Goal: Task Accomplishment & Management: Use online tool/utility

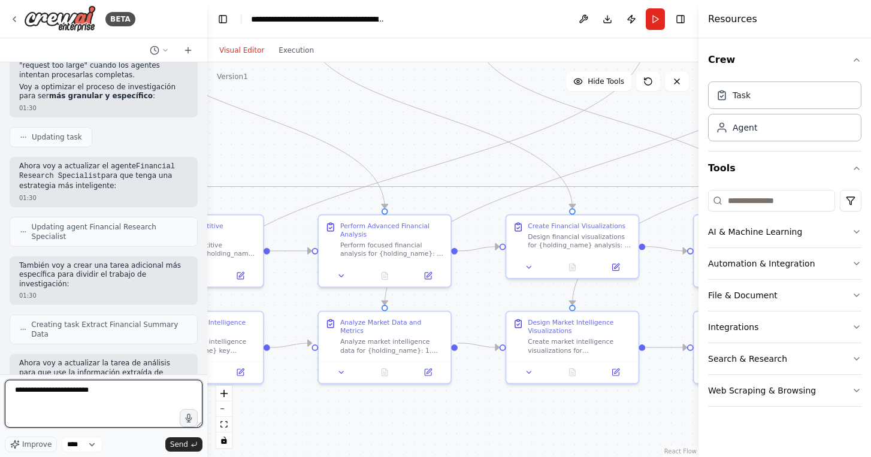
click at [128, 390] on textarea "**********" at bounding box center [104, 404] width 198 height 48
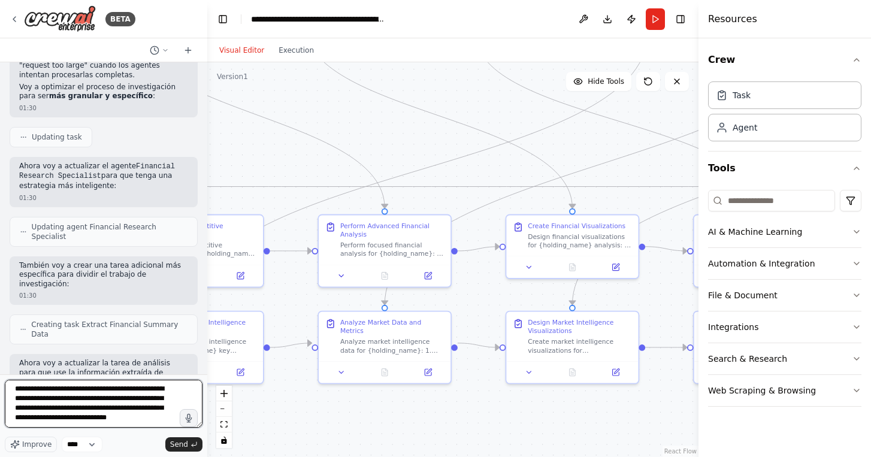
scroll to position [5, 0]
drag, startPoint x: 97, startPoint y: 415, endPoint x: 72, endPoint y: 413, distance: 25.2
click at [72, 413] on textarea "**********" at bounding box center [104, 404] width 198 height 48
click at [168, 421] on textarea "**********" at bounding box center [104, 404] width 198 height 48
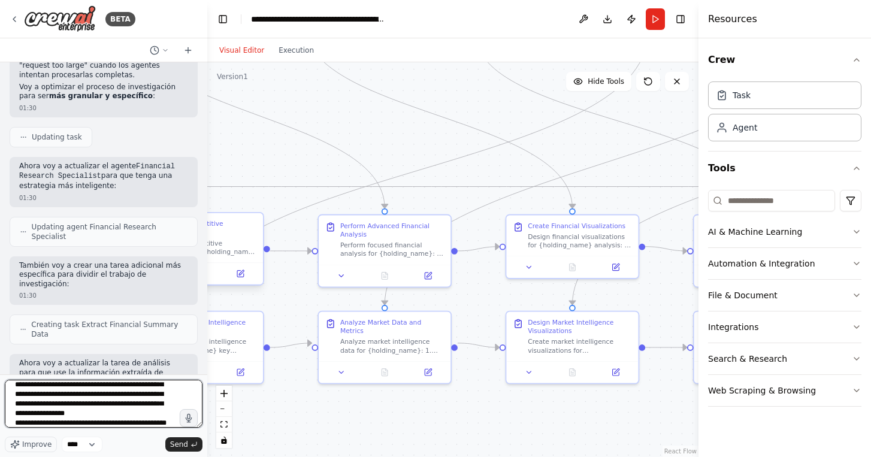
scroll to position [25, 0]
type textarea "**********"
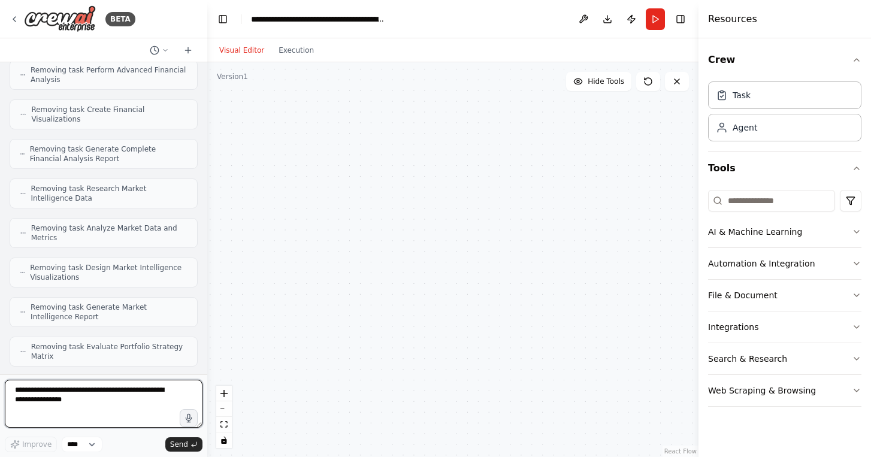
scroll to position [16080, 0]
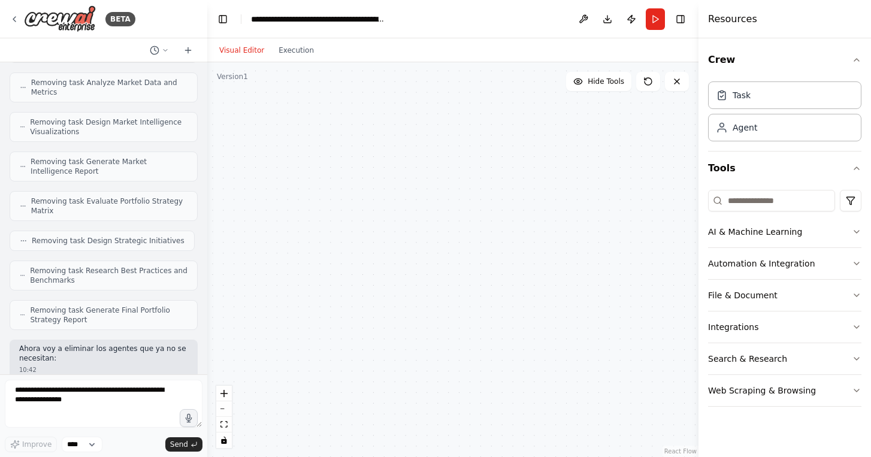
drag, startPoint x: 487, startPoint y: 173, endPoint x: 512, endPoint y: 315, distance: 144.8
click at [511, 314] on div ".deletable-edge-delete-btn { width: 20px; height: 20px; border: 0px solid #ffff…" at bounding box center [452, 259] width 491 height 395
drag, startPoint x: 87, startPoint y: 401, endPoint x: 34, endPoint y: 392, distance: 54.1
click at [34, 391] on textarea at bounding box center [104, 404] width 198 height 48
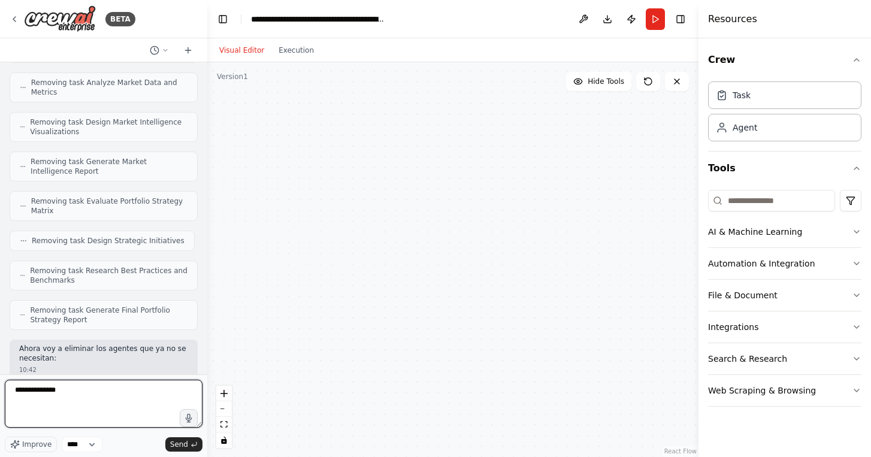
type textarea "**********"
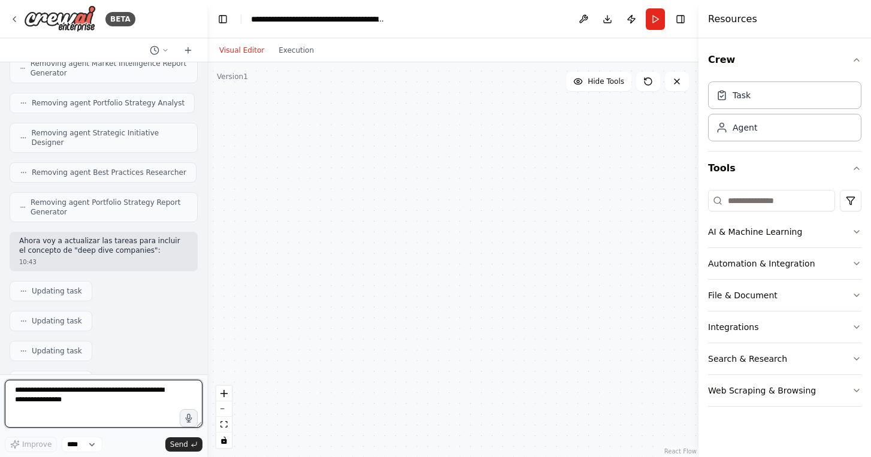
scroll to position [16771, 0]
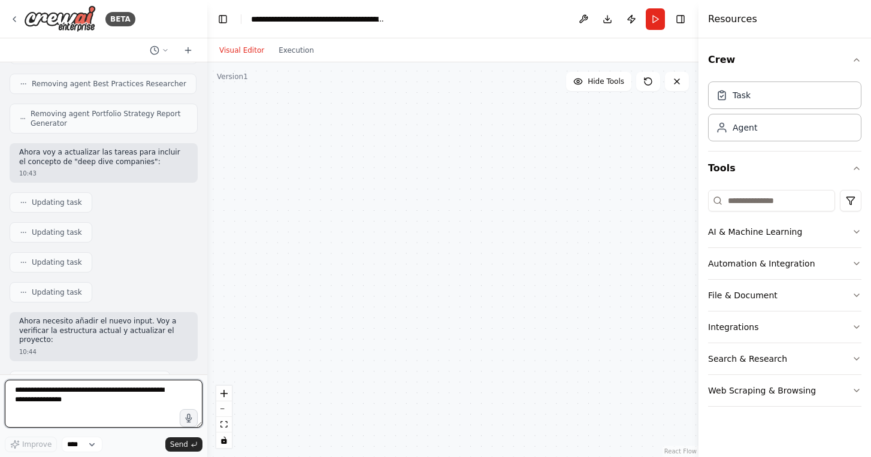
click at [107, 386] on textarea at bounding box center [104, 404] width 198 height 48
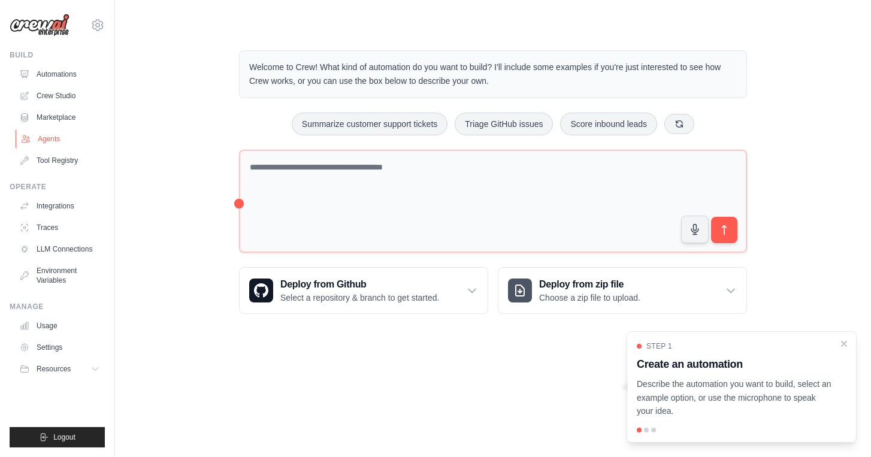
click at [57, 138] on link "Agents" at bounding box center [61, 138] width 90 height 19
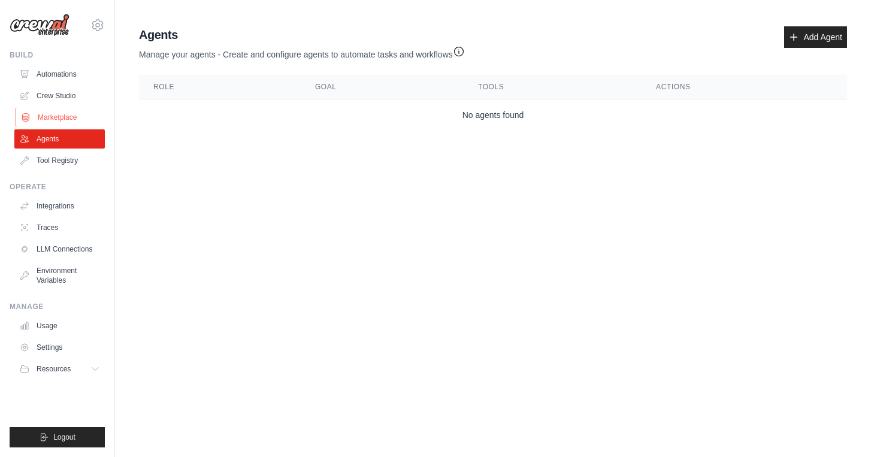
click at [58, 113] on link "Marketplace" at bounding box center [61, 117] width 90 height 19
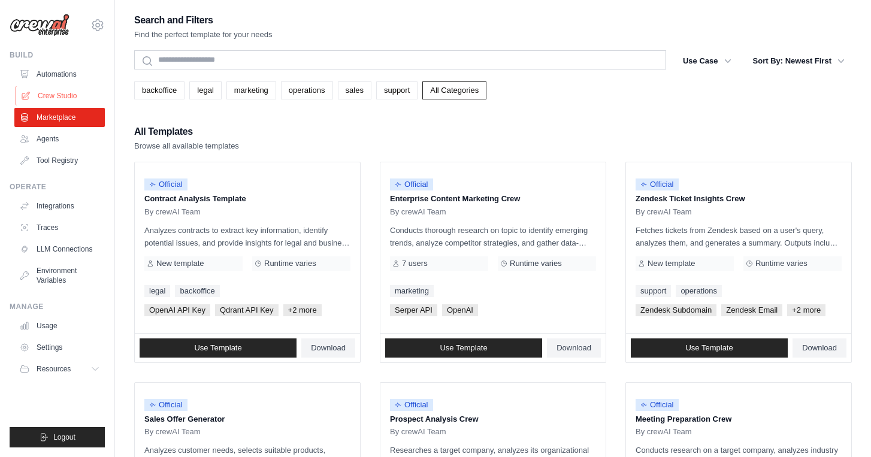
click at [80, 100] on link "Crew Studio" at bounding box center [61, 95] width 90 height 19
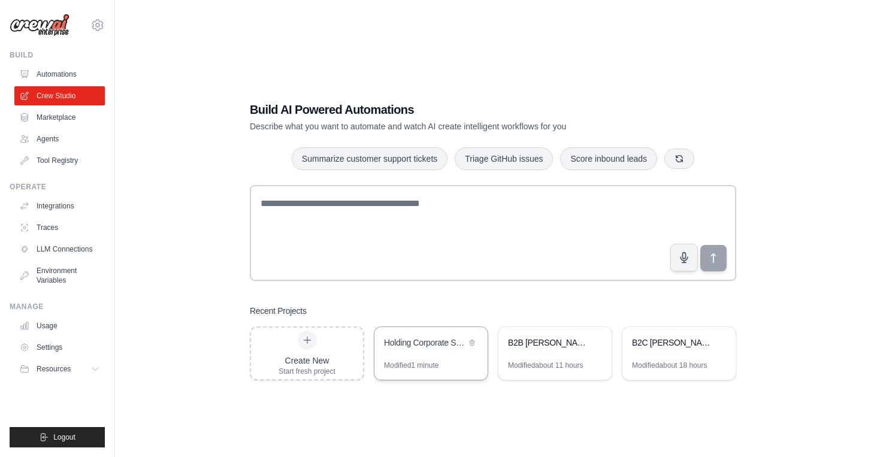
click at [437, 352] on div "Holding Corporate Structure Analysis - Report 1" at bounding box center [430, 344] width 113 height 34
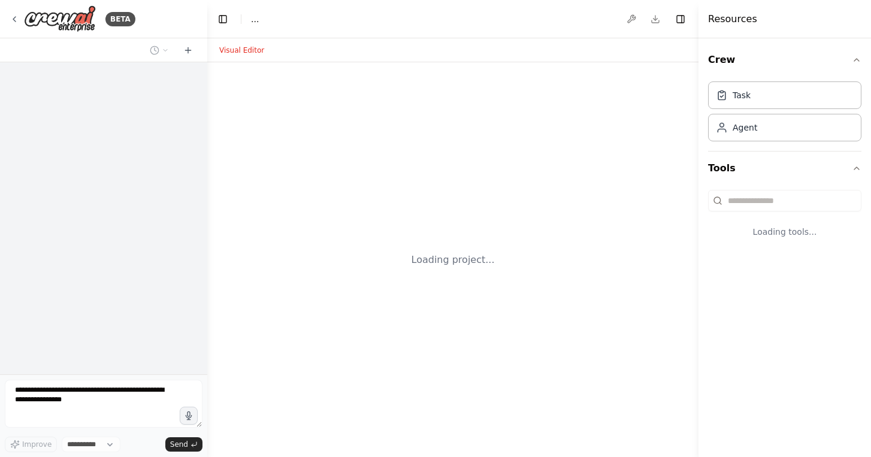
select select "****"
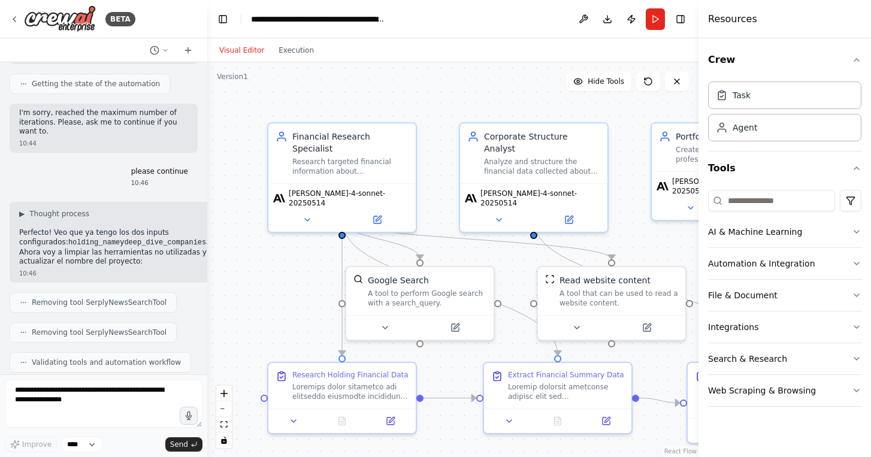
scroll to position [16771, 0]
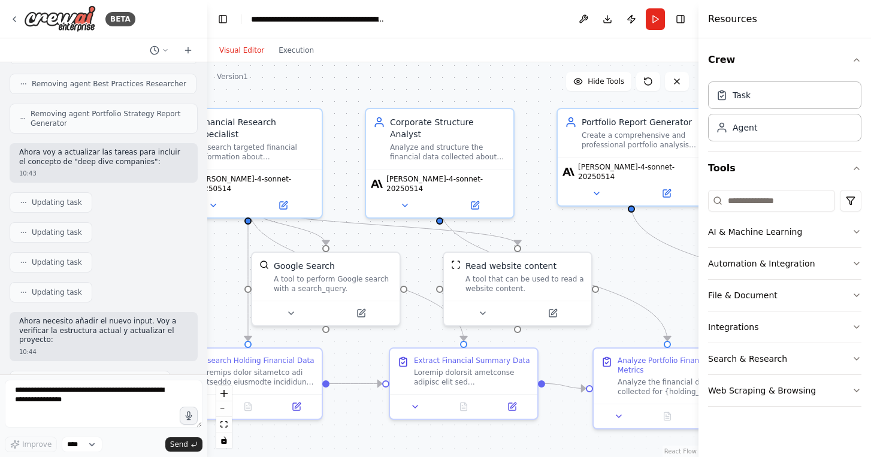
drag, startPoint x: 301, startPoint y: 286, endPoint x: 202, endPoint y: 271, distance: 100.1
click at [203, 271] on div "BETA Hello! I'm the CrewAI assistant. What kind of automation do you want to bu…" at bounding box center [435, 228] width 871 height 457
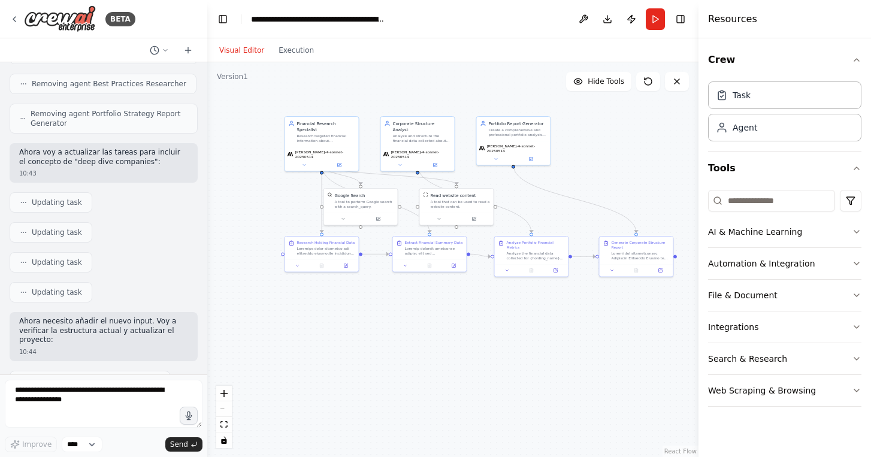
drag, startPoint x: 650, startPoint y: 197, endPoint x: 559, endPoint y: 143, distance: 105.3
click at [560, 143] on div ".deletable-edge-delete-btn { width: 20px; height: 20px; border: 0px solid #ffff…" at bounding box center [452, 259] width 491 height 395
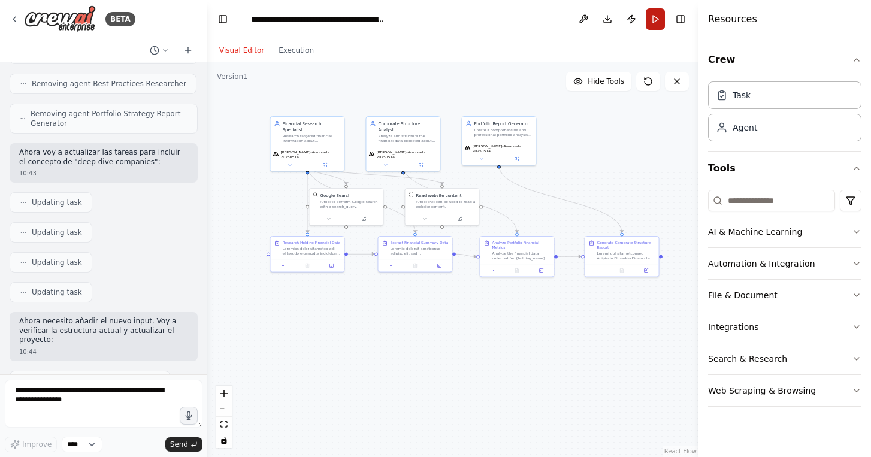
click at [656, 19] on button "Run" at bounding box center [655, 19] width 19 height 22
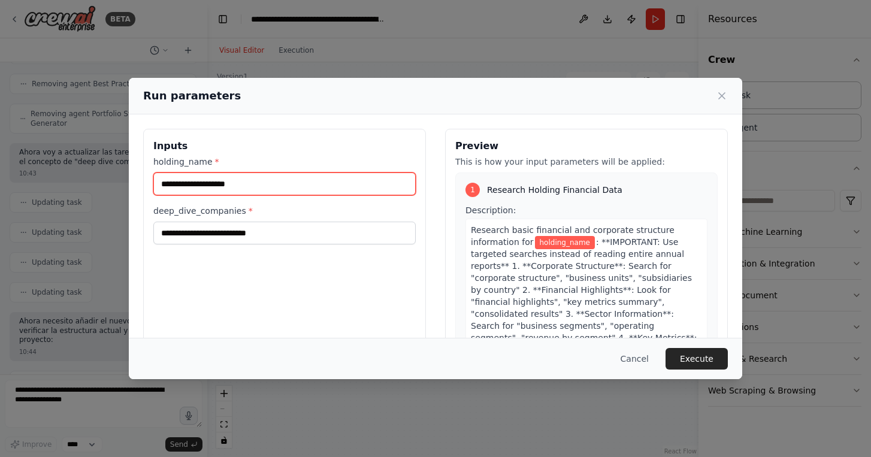
click at [182, 180] on input "holding_name *" at bounding box center [284, 184] width 262 height 23
type input "********"
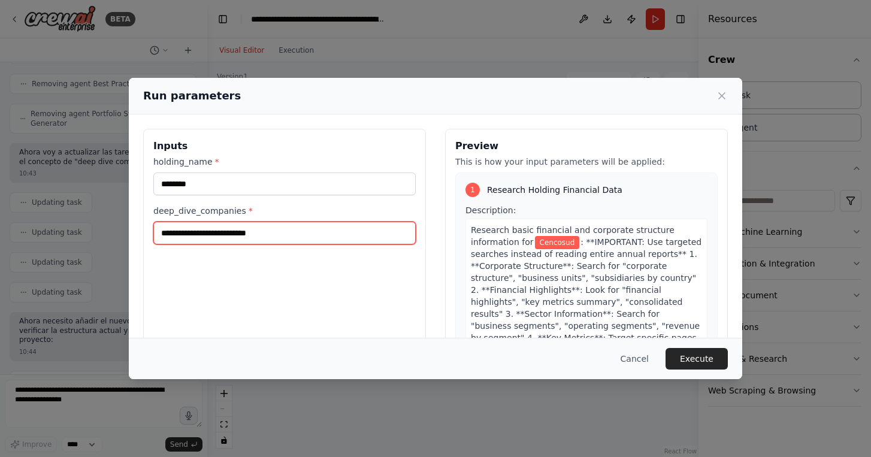
click at [203, 231] on input "deep_dive_companies *" at bounding box center [284, 233] width 262 height 23
type input "**********"
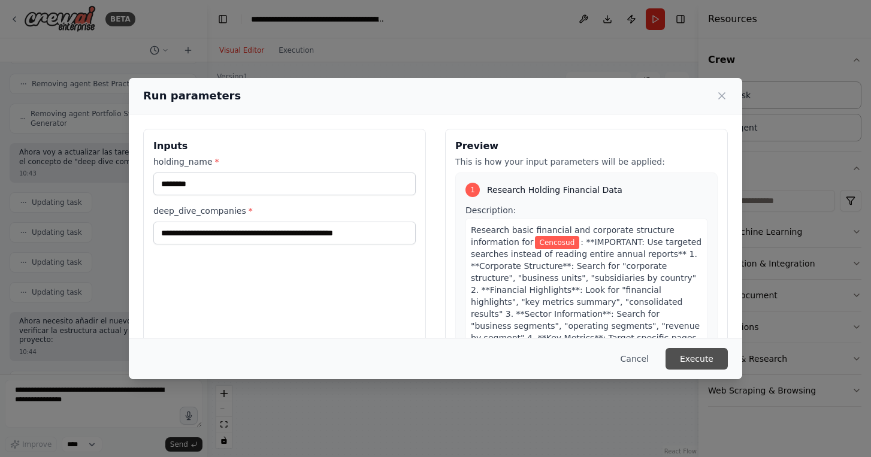
click at [708, 357] on button "Execute" at bounding box center [697, 359] width 62 height 22
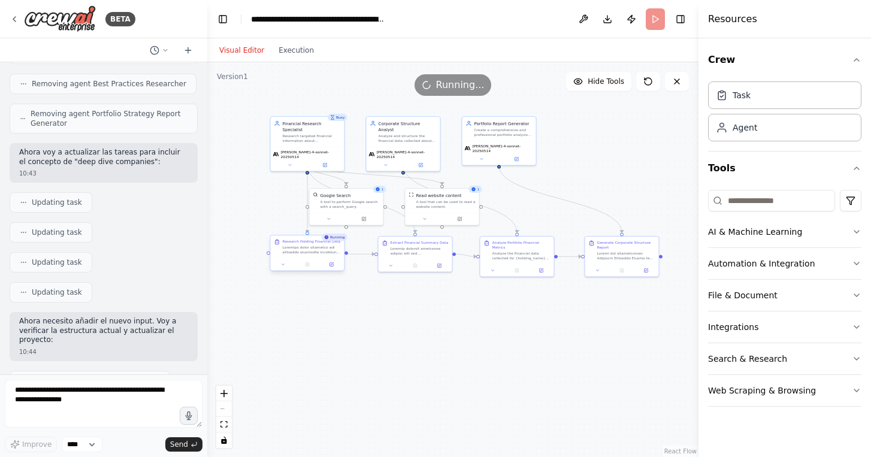
click at [307, 252] on div at bounding box center [312, 250] width 58 height 10
click at [147, 389] on textarea at bounding box center [104, 404] width 198 height 48
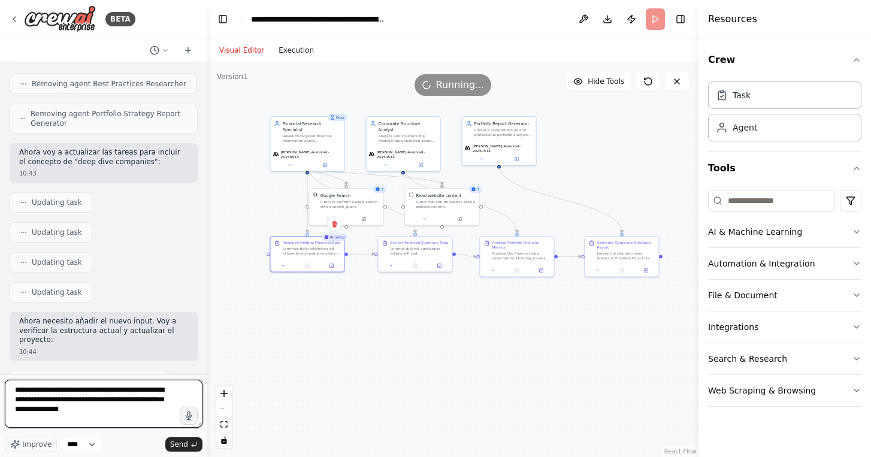
type textarea "**********"
click at [309, 49] on button "Execution" at bounding box center [296, 50] width 50 height 14
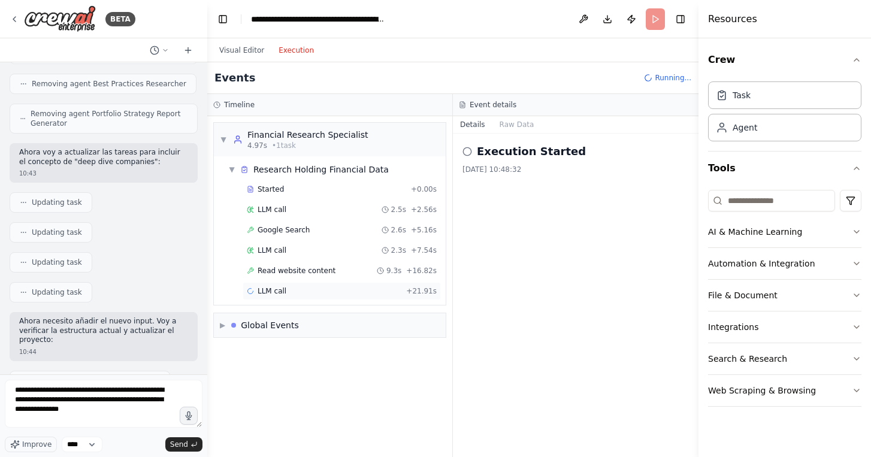
click at [294, 292] on div "LLM call + 21.91s" at bounding box center [342, 291] width 190 height 10
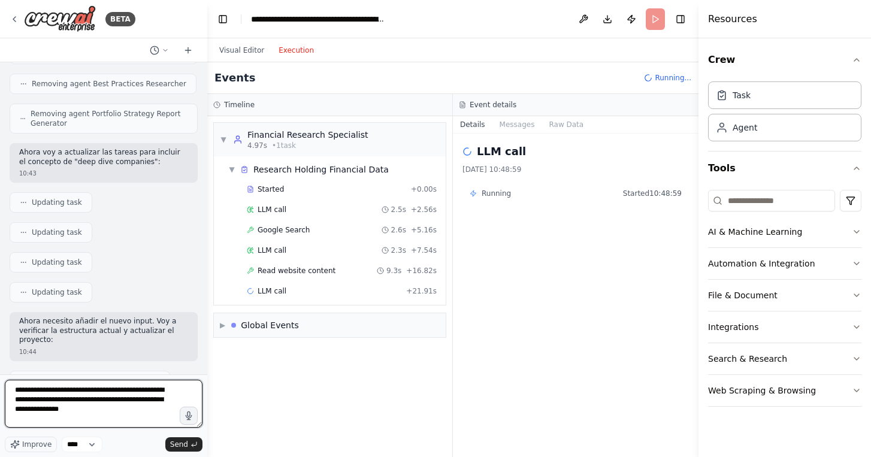
drag, startPoint x: 92, startPoint y: 413, endPoint x: 8, endPoint y: 372, distance: 93.3
click at [8, 374] on div "BETA Hello! I'm the CrewAI assistant. What kind of automation do you want to bu…" at bounding box center [103, 228] width 207 height 457
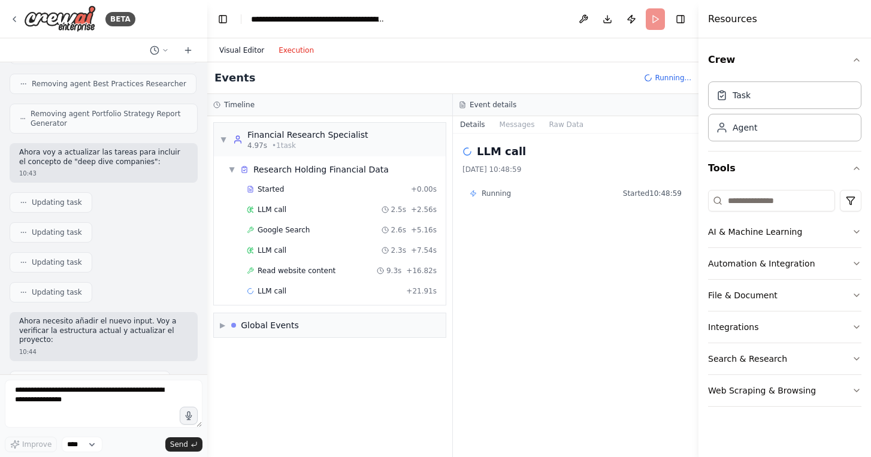
click at [243, 44] on button "Visual Editor" at bounding box center [241, 50] width 59 height 14
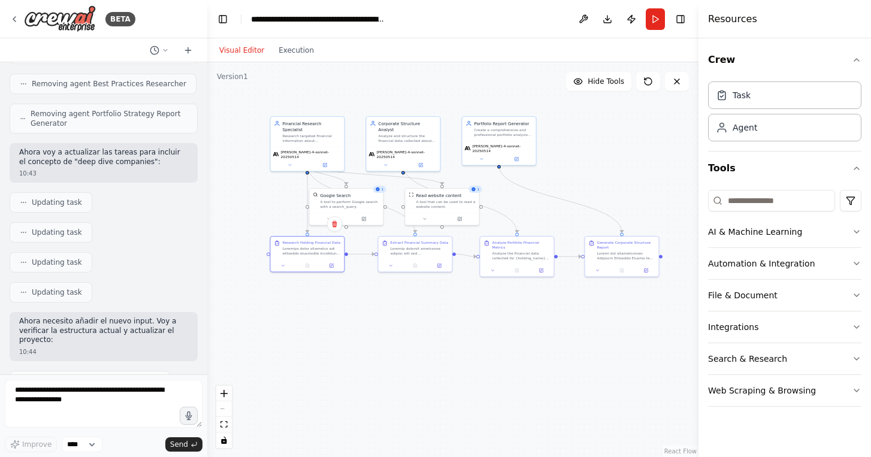
click at [410, 357] on div ".deletable-edge-delete-btn { width: 20px; height: 20px; border: 0px solid #ffff…" at bounding box center [452, 259] width 491 height 395
click at [292, 49] on button "Execution" at bounding box center [296, 50] width 50 height 14
click at [247, 44] on button "Visual Editor" at bounding box center [241, 50] width 59 height 14
click at [291, 162] on icon at bounding box center [290, 164] width 5 height 5
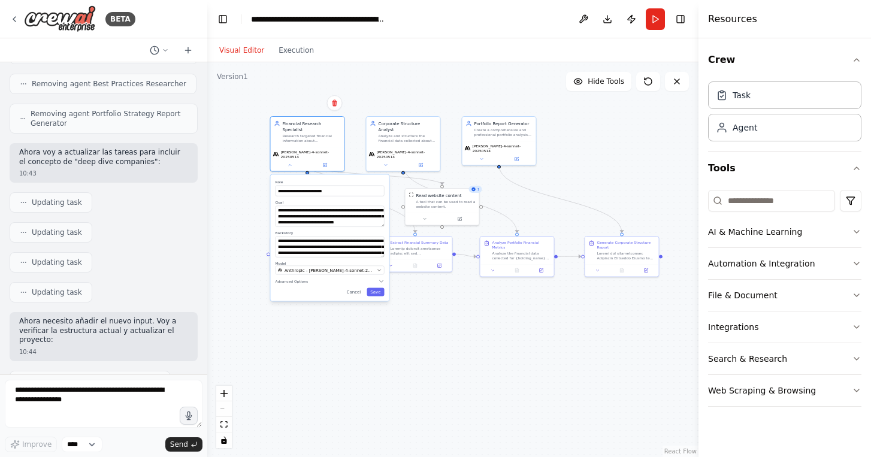
click at [245, 157] on div ".deletable-edge-delete-btn { width: 20px; height: 20px; border: 0px solid #ffff…" at bounding box center [452, 259] width 491 height 395
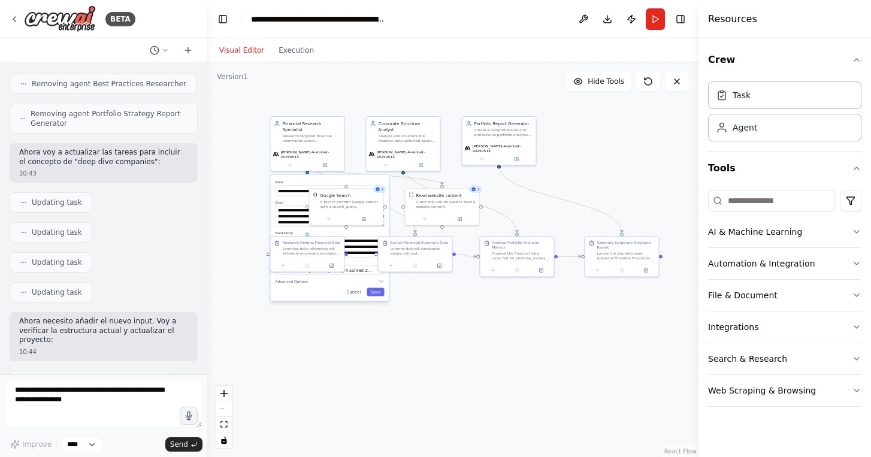
click at [368, 321] on div ".deletable-edge-delete-btn { width: 20px; height: 20px; border: 0px solid #ffff…" at bounding box center [452, 259] width 491 height 395
click at [282, 267] on icon at bounding box center [283, 264] width 5 height 5
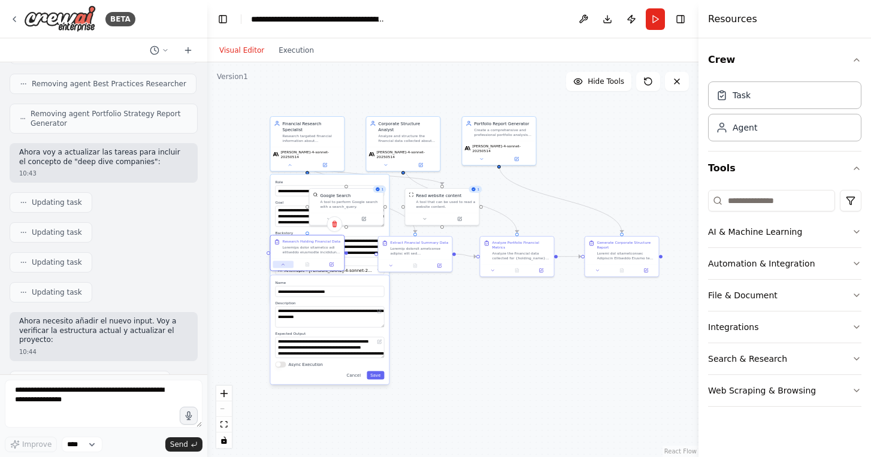
click at [282, 267] on icon at bounding box center [283, 264] width 5 height 5
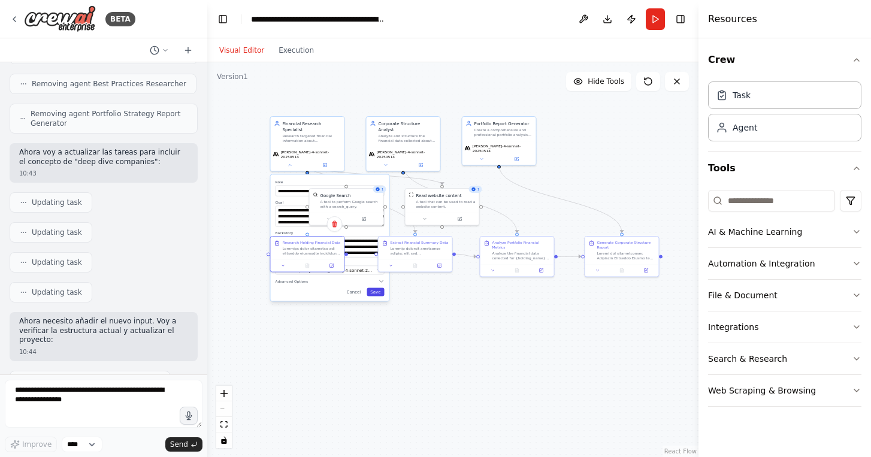
click at [378, 288] on button "Save" at bounding box center [375, 292] width 17 height 8
click at [334, 337] on div ".deletable-edge-delete-btn { width: 20px; height: 20px; border: 0px solid #ffff…" at bounding box center [452, 259] width 491 height 395
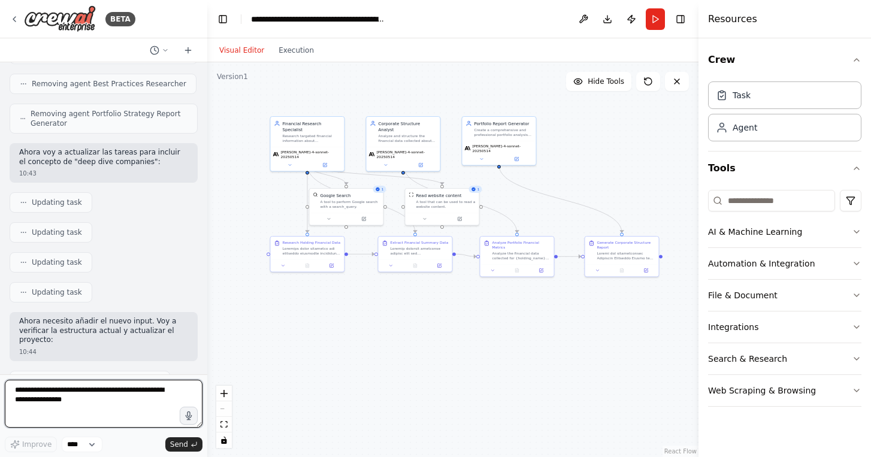
click at [119, 392] on textarea at bounding box center [104, 404] width 198 height 48
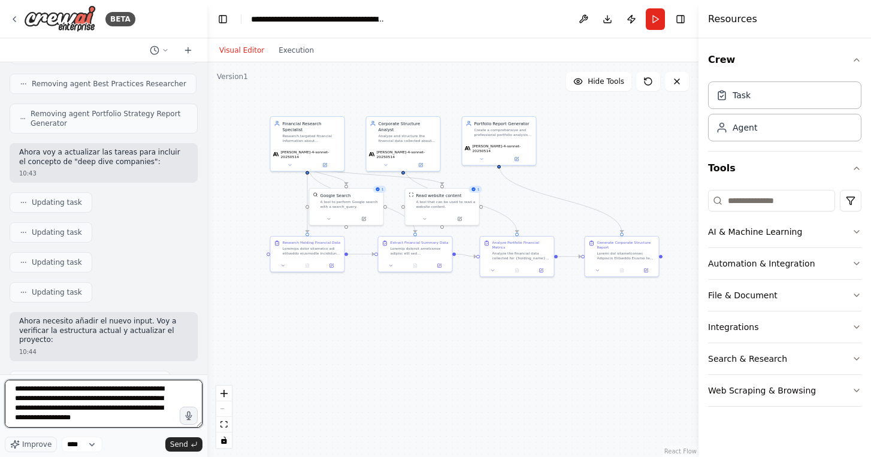
type textarea "**********"
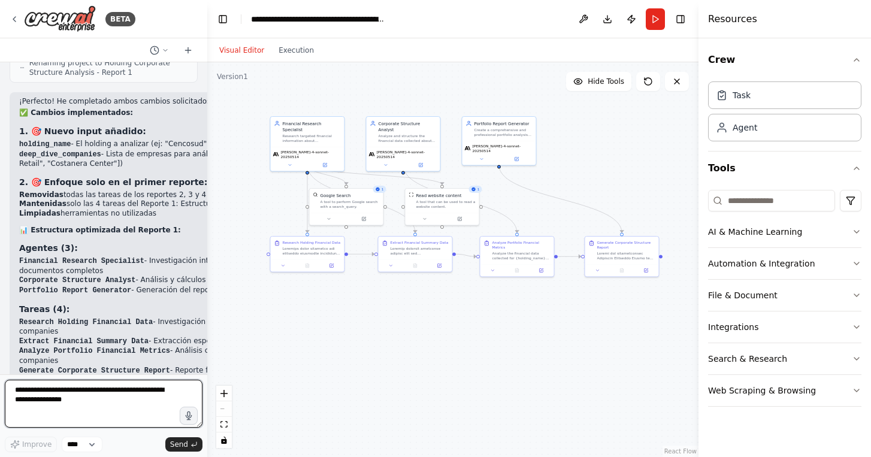
scroll to position [17408, 0]
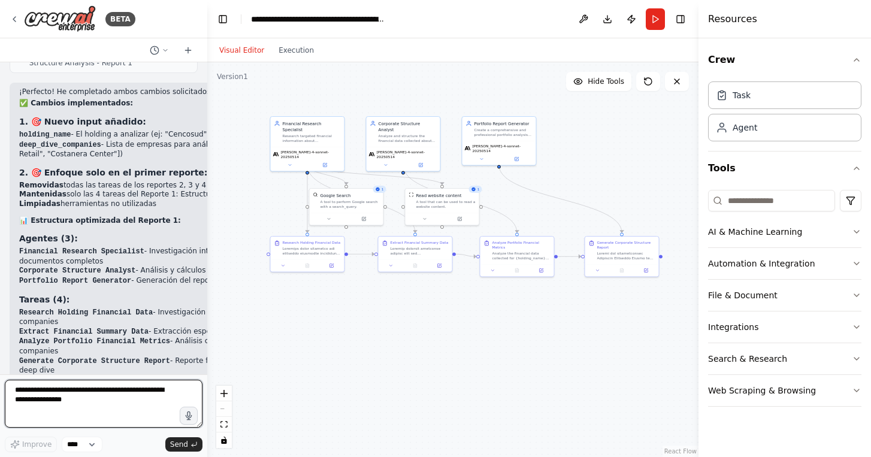
click at [98, 406] on textarea at bounding box center [104, 404] width 198 height 48
click at [88, 392] on textarea at bounding box center [104, 404] width 198 height 48
type textarea "**********"
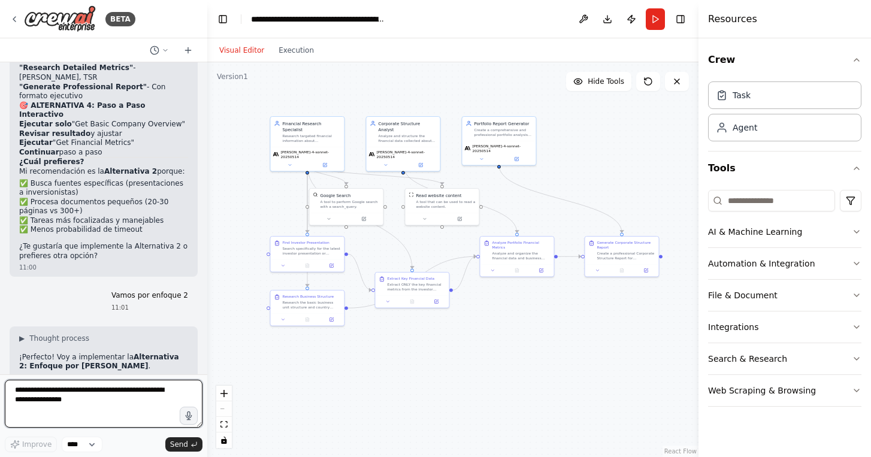
scroll to position [18332, 0]
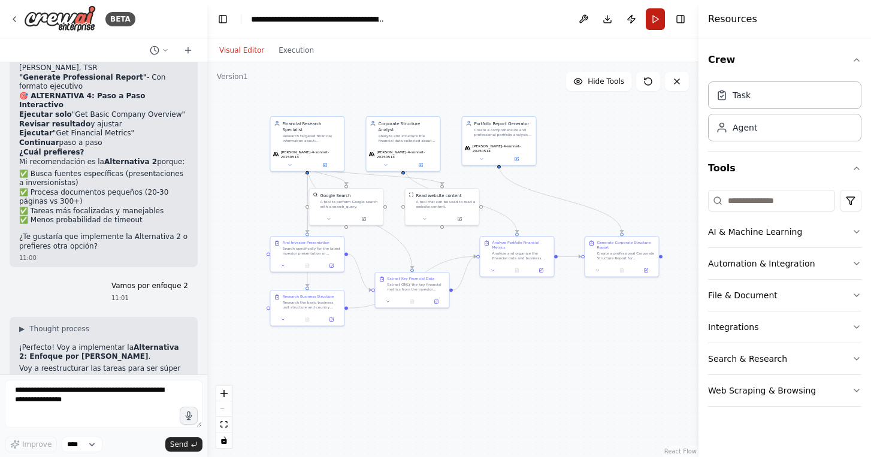
click at [657, 20] on button "Run" at bounding box center [655, 19] width 19 height 22
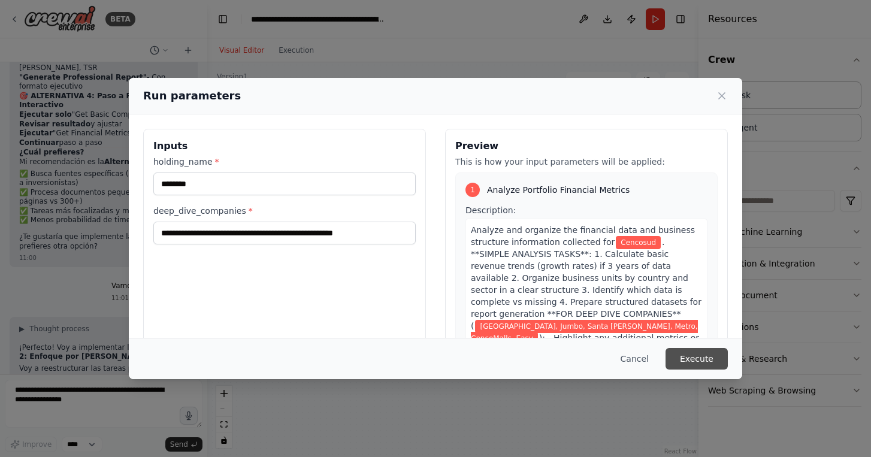
click at [703, 357] on button "Execute" at bounding box center [697, 359] width 62 height 22
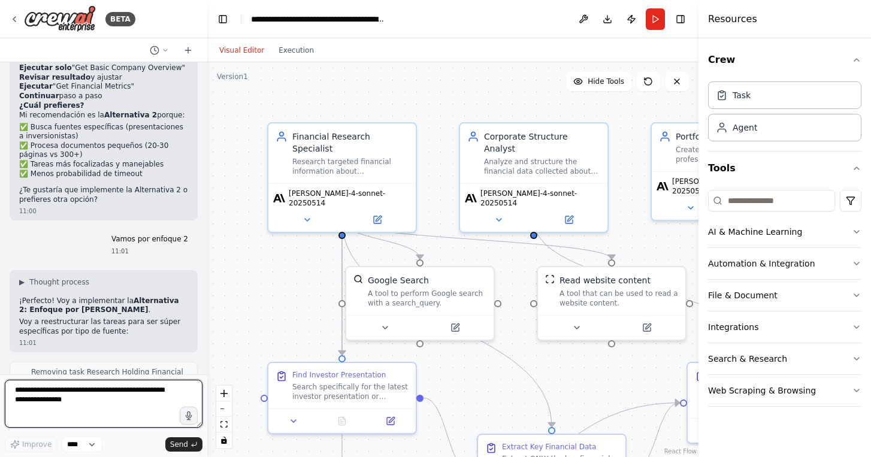
click at [96, 404] on textarea at bounding box center [104, 404] width 198 height 48
type textarea "**********"
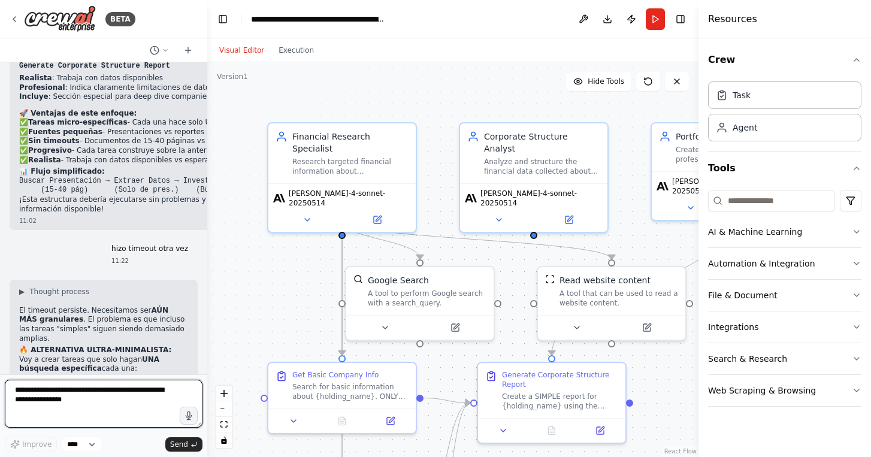
scroll to position [19269, 0]
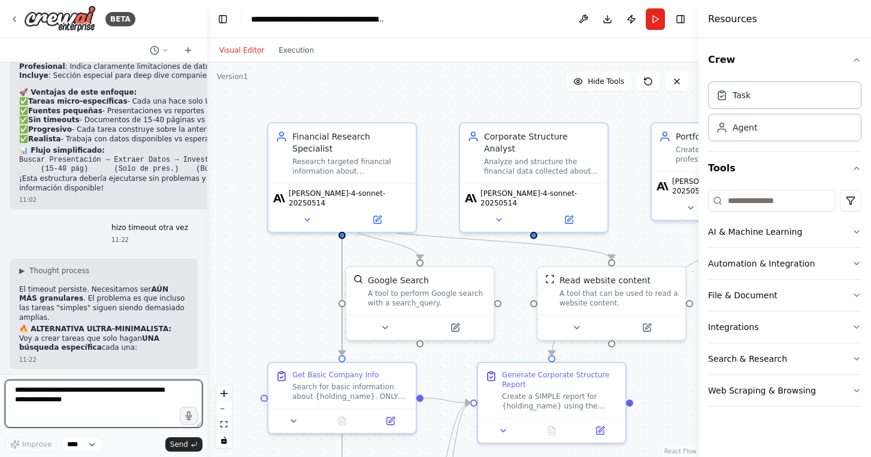
click at [134, 393] on textarea at bounding box center [104, 404] width 198 height 48
type textarea "***"
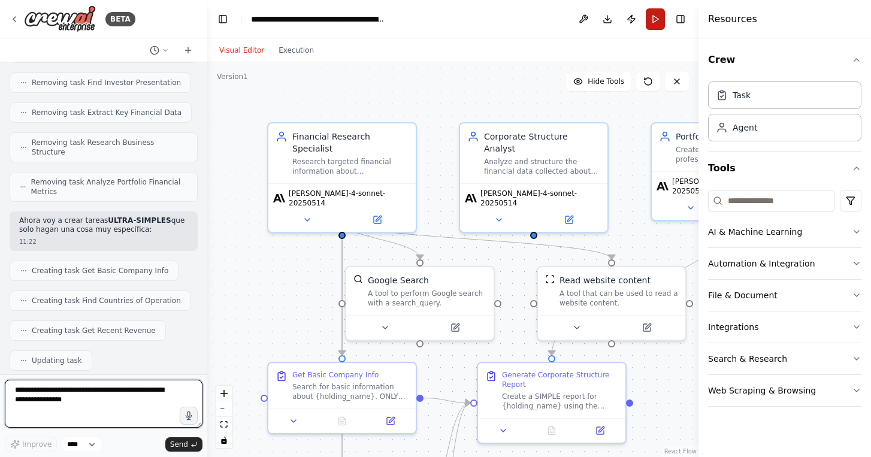
scroll to position [19674, 0]
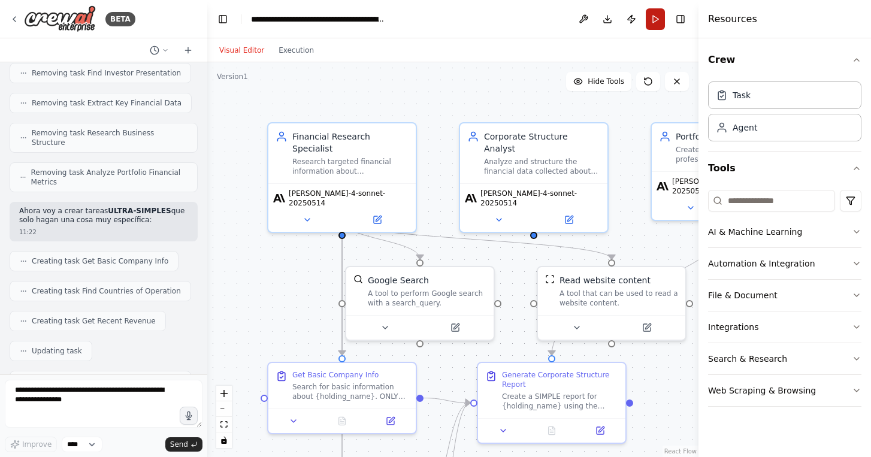
click at [656, 16] on button "Run" at bounding box center [655, 19] width 19 height 22
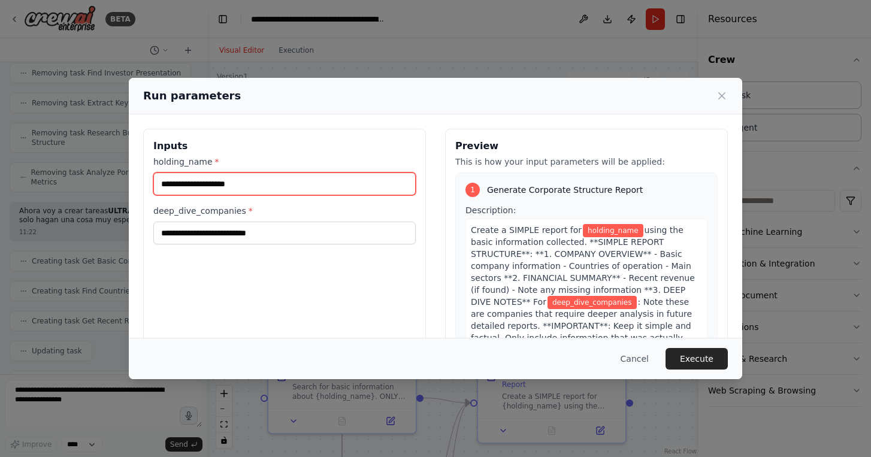
click at [279, 193] on input "holding_name *" at bounding box center [284, 184] width 262 height 23
type input "********"
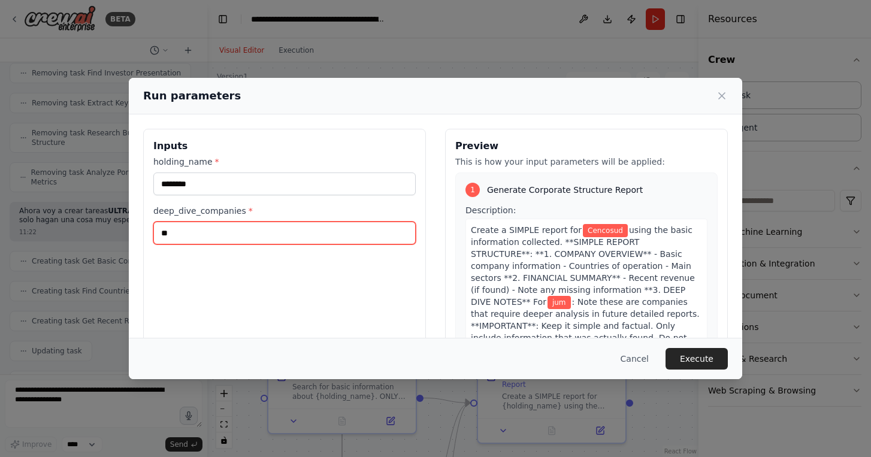
type input "*"
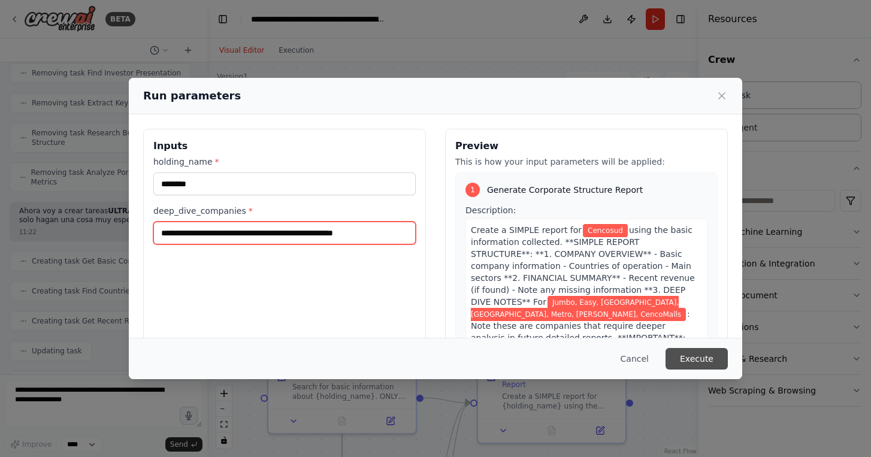
type input "**********"
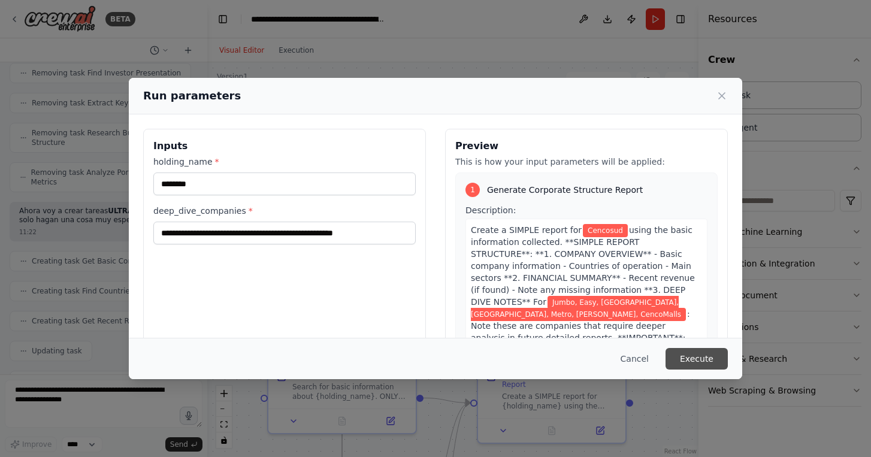
click at [696, 364] on button "Execute" at bounding box center [697, 359] width 62 height 22
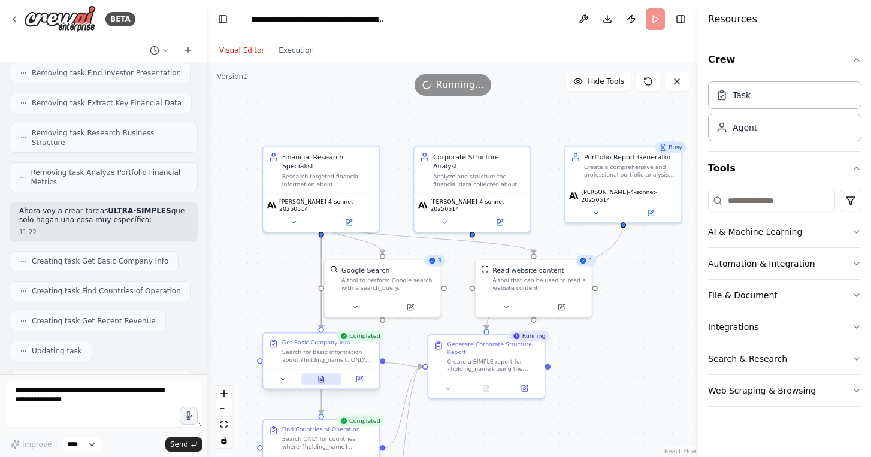
click at [323, 377] on icon at bounding box center [321, 379] width 5 height 7
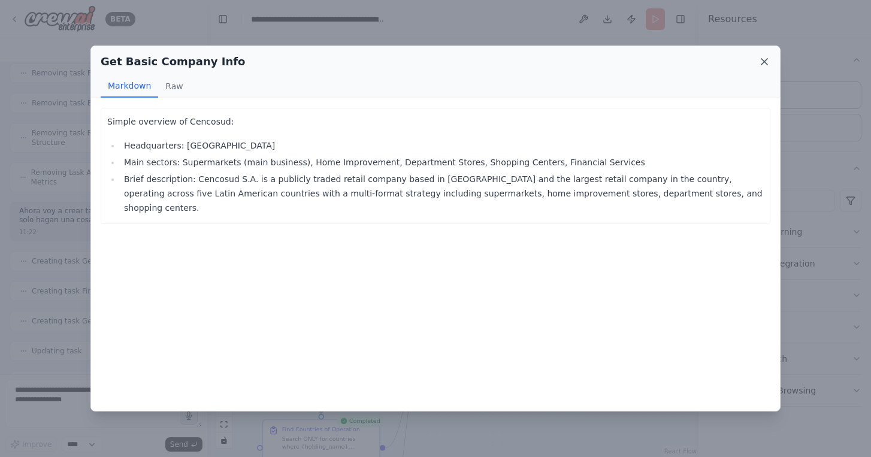
click at [761, 63] on icon at bounding box center [765, 62] width 12 height 12
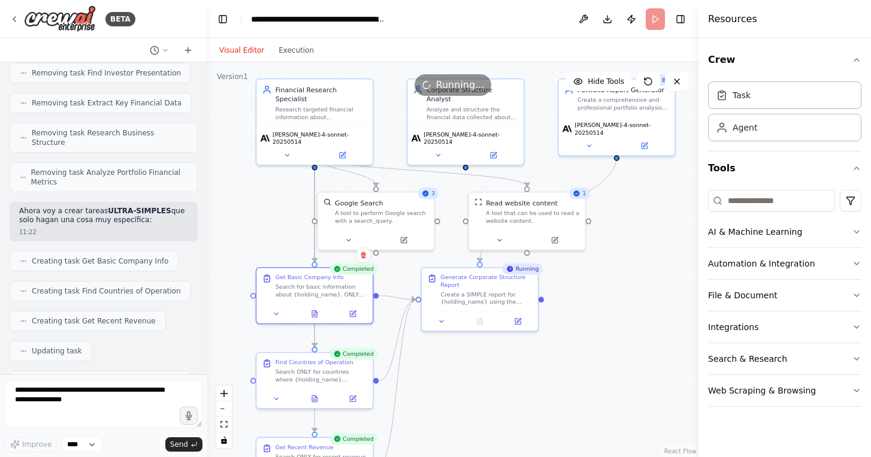
drag, startPoint x: 271, startPoint y: 286, endPoint x: 264, endPoint y: 219, distance: 68.1
click at [264, 219] on div ".deletable-edge-delete-btn { width: 20px; height: 20px; border: 0px solid #ffff…" at bounding box center [452, 259] width 491 height 395
click at [316, 398] on icon at bounding box center [314, 396] width 5 height 7
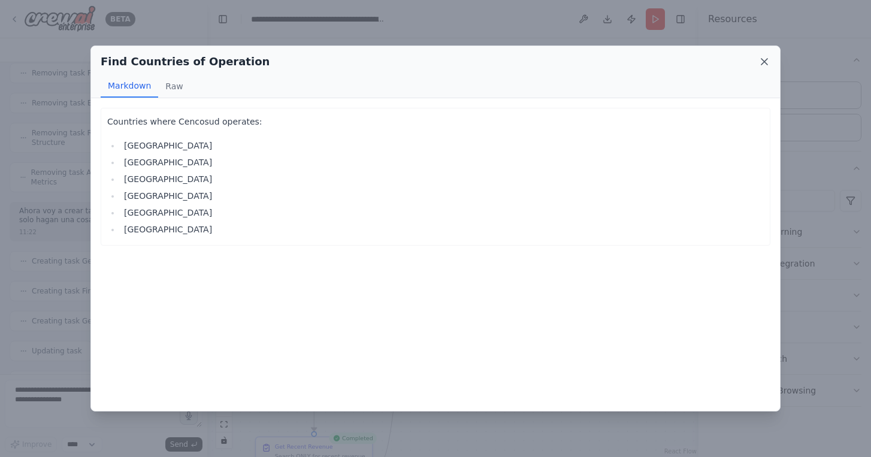
click at [762, 58] on icon at bounding box center [765, 62] width 12 height 12
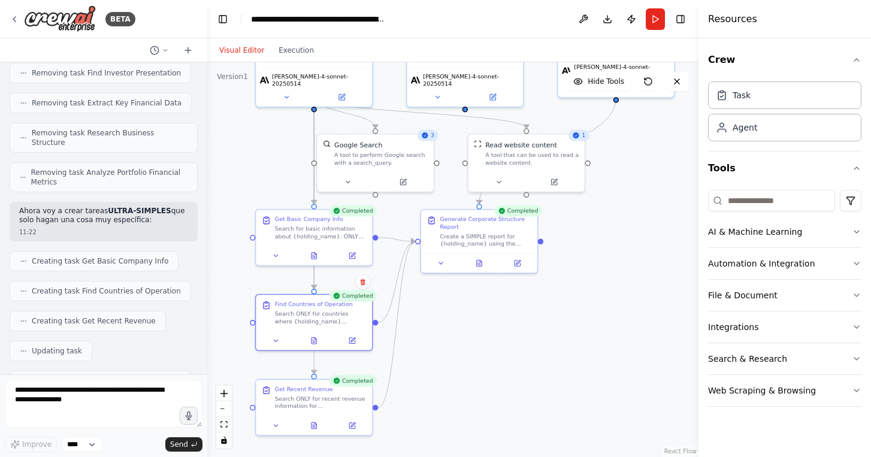
drag, startPoint x: 238, startPoint y: 336, endPoint x: 238, endPoint y: 255, distance: 80.9
click at [238, 256] on div ".deletable-edge-delete-btn { width: 20px; height: 20px; border: 0px solid #ffff…" at bounding box center [452, 259] width 491 height 395
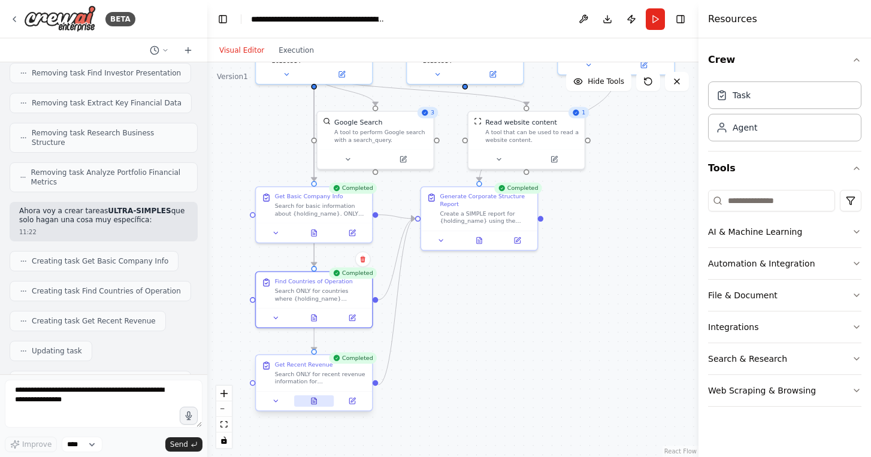
click at [315, 404] on icon at bounding box center [314, 401] width 5 height 7
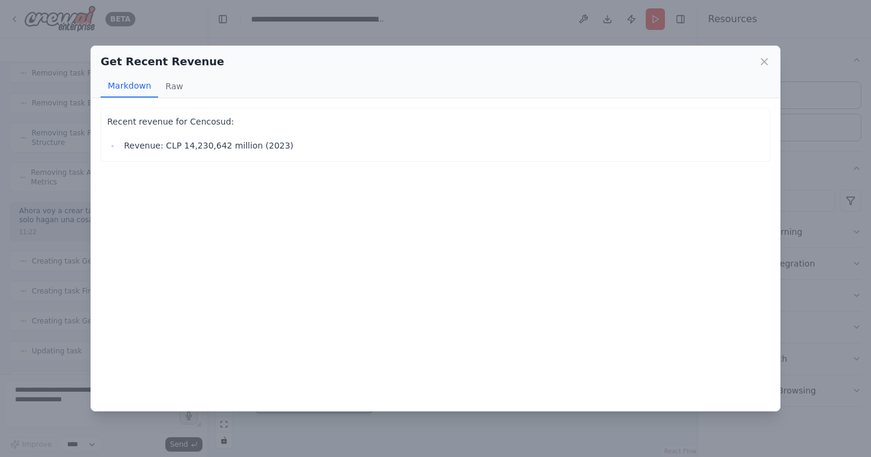
click at [772, 64] on div "Get Recent Revenue Markdown Raw" at bounding box center [435, 72] width 689 height 52
click at [767, 63] on icon at bounding box center [765, 62] width 12 height 12
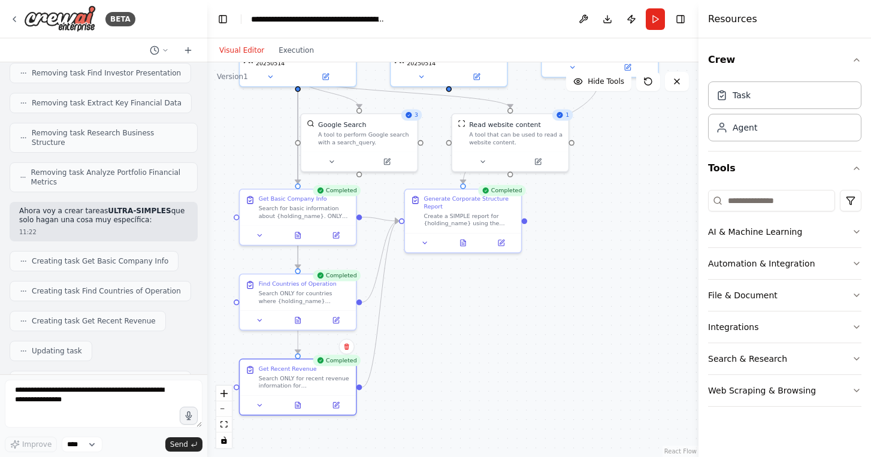
drag, startPoint x: 516, startPoint y: 308, endPoint x: 459, endPoint y: 329, distance: 61.2
click at [459, 330] on div ".deletable-edge-delete-btn { width: 20px; height: 20px; border: 0px solid #ffff…" at bounding box center [452, 259] width 491 height 395
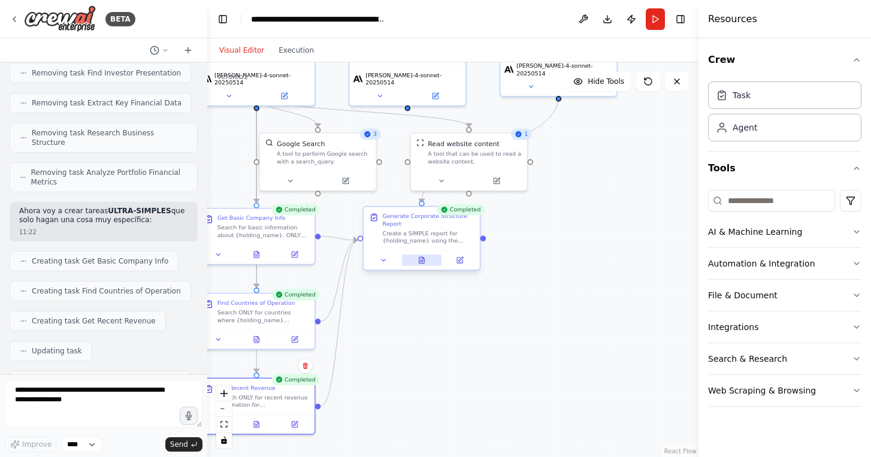
click at [425, 263] on icon at bounding box center [422, 260] width 8 height 8
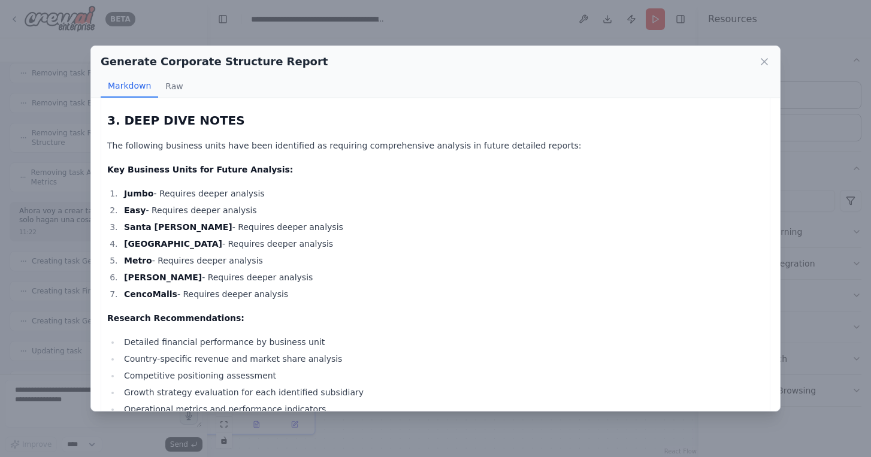
scroll to position [796, 0]
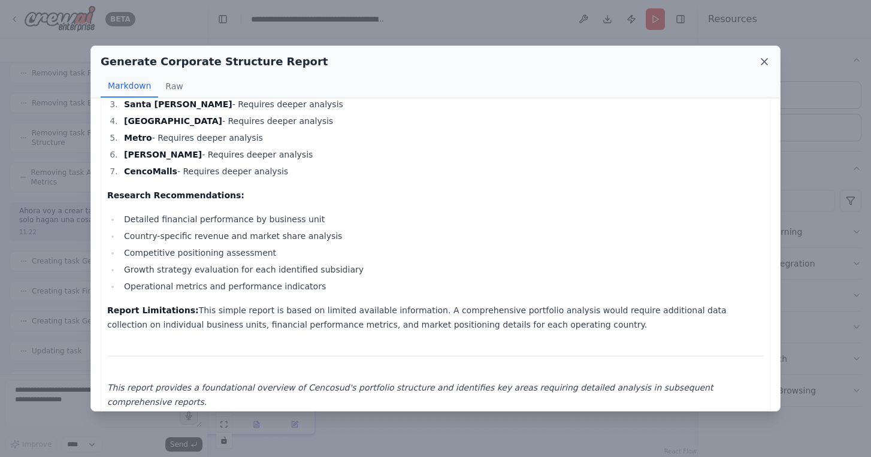
click at [762, 60] on icon at bounding box center [765, 62] width 12 height 12
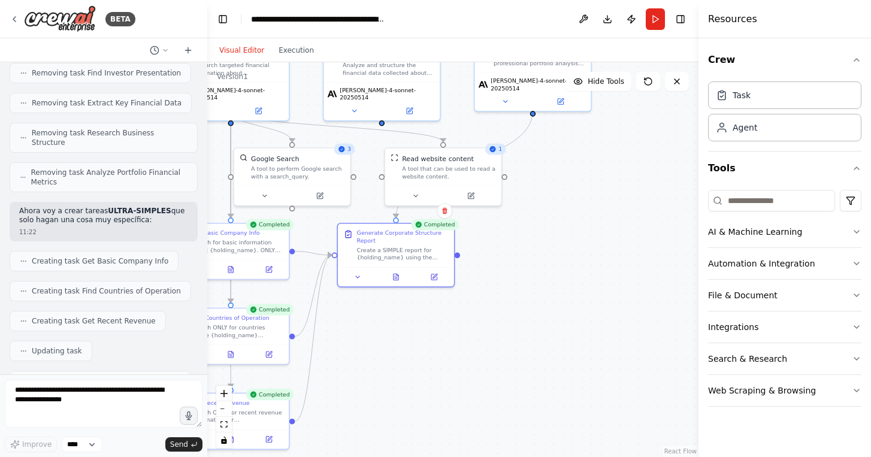
drag, startPoint x: 569, startPoint y: 252, endPoint x: 485, endPoint y: 331, distance: 114.4
click at [486, 330] on div ".deletable-edge-delete-btn { width: 20px; height: 20px; border: 0px solid #ffff…" at bounding box center [452, 259] width 491 height 395
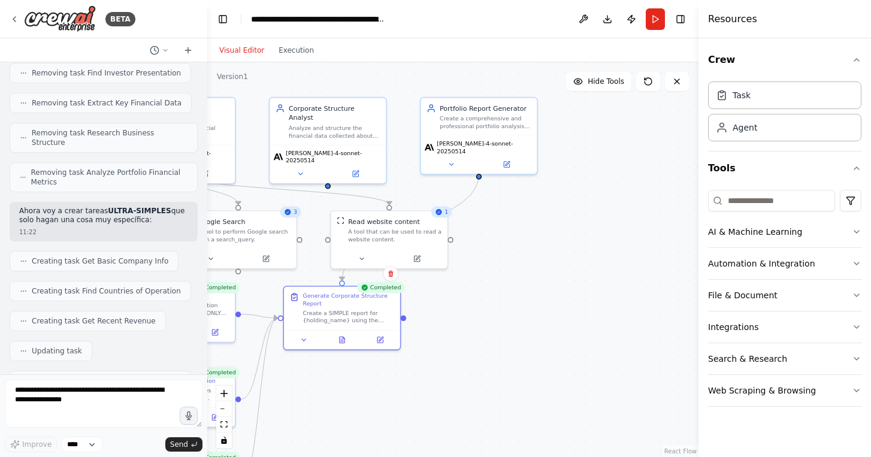
drag, startPoint x: 518, startPoint y: 288, endPoint x: 545, endPoint y: 288, distance: 26.4
click at [544, 288] on div ".deletable-edge-delete-btn { width: 20px; height: 20px; border: 0px solid #ffff…" at bounding box center [452, 259] width 491 height 395
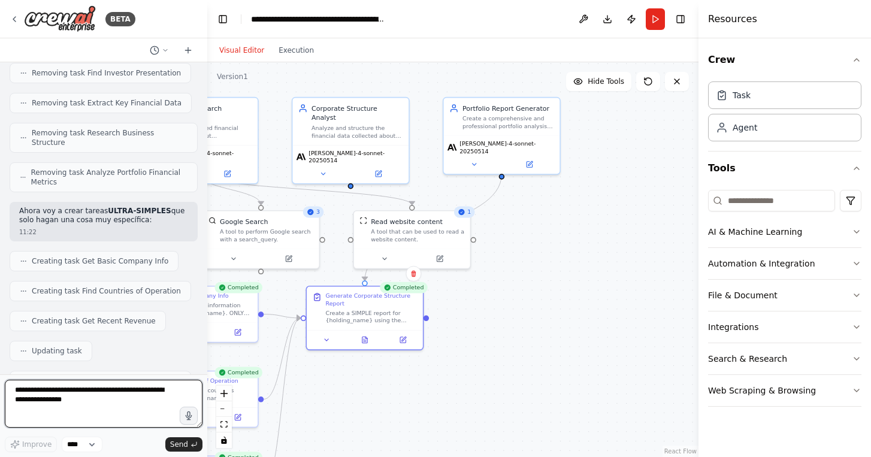
click at [108, 392] on textarea at bounding box center [104, 404] width 198 height 48
type textarea "**********"
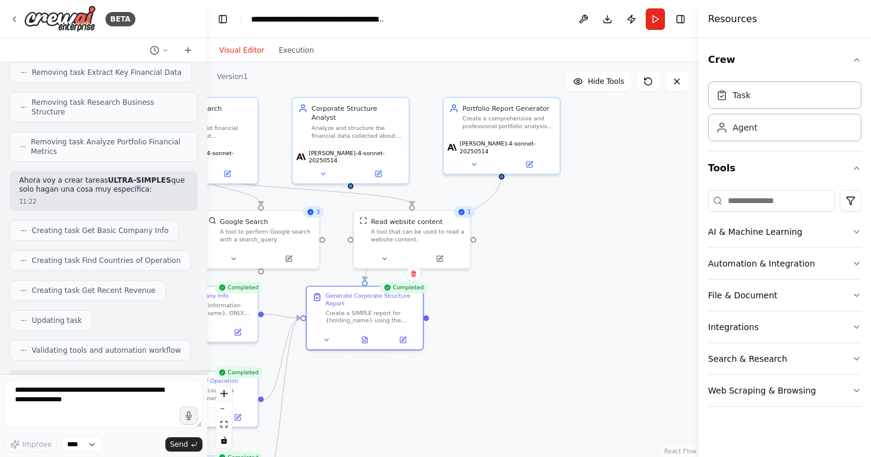
scroll to position [19773, 0]
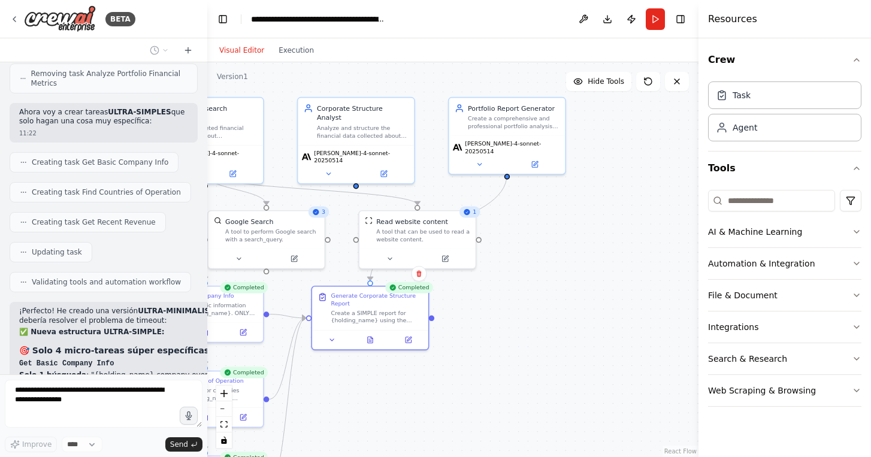
drag, startPoint x: 551, startPoint y: 315, endPoint x: 632, endPoint y: 315, distance: 80.9
click at [629, 315] on div ".deletable-edge-delete-btn { width: 20px; height: 20px; border: 0px solid #ffff…" at bounding box center [452, 259] width 491 height 395
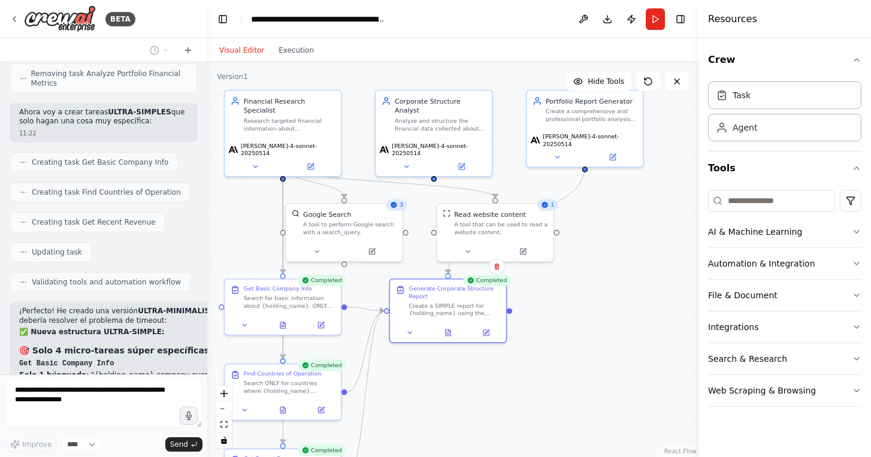
drag, startPoint x: 546, startPoint y: 392, endPoint x: 586, endPoint y: 334, distance: 70.8
click at [585, 334] on div ".deletable-edge-delete-btn { width: 20px; height: 20px; border: 0px solid #ffff…" at bounding box center [452, 259] width 491 height 395
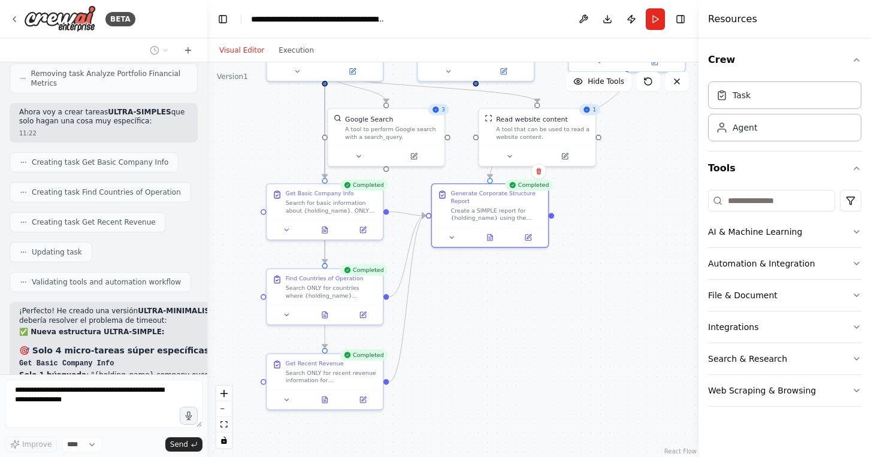
drag, startPoint x: 554, startPoint y: 363, endPoint x: 564, endPoint y: 295, distance: 67.8
click at [564, 296] on div ".deletable-edge-delete-btn { width: 20px; height: 20px; border: 0px solid #ffff…" at bounding box center [452, 259] width 491 height 395
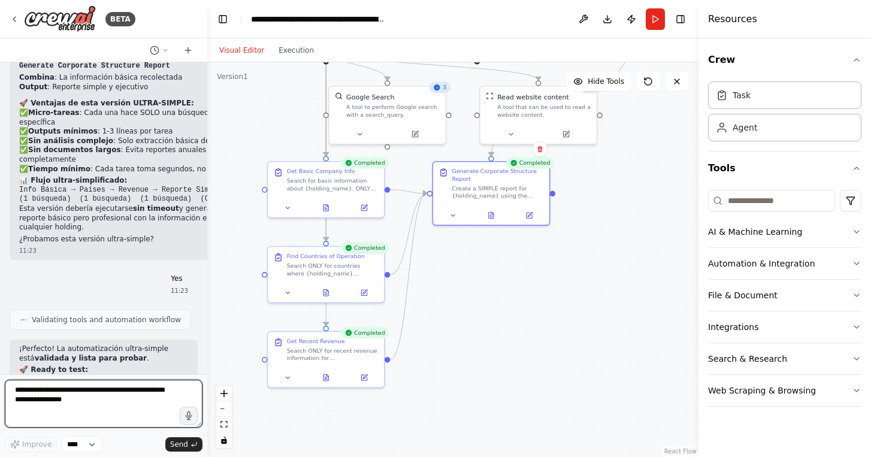
scroll to position [20210, 0]
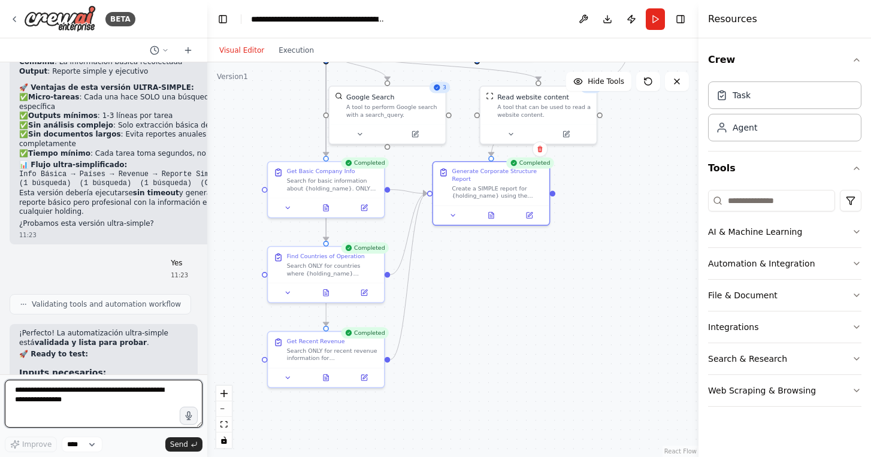
click at [74, 394] on textarea at bounding box center [104, 404] width 198 height 48
type textarea "**********"
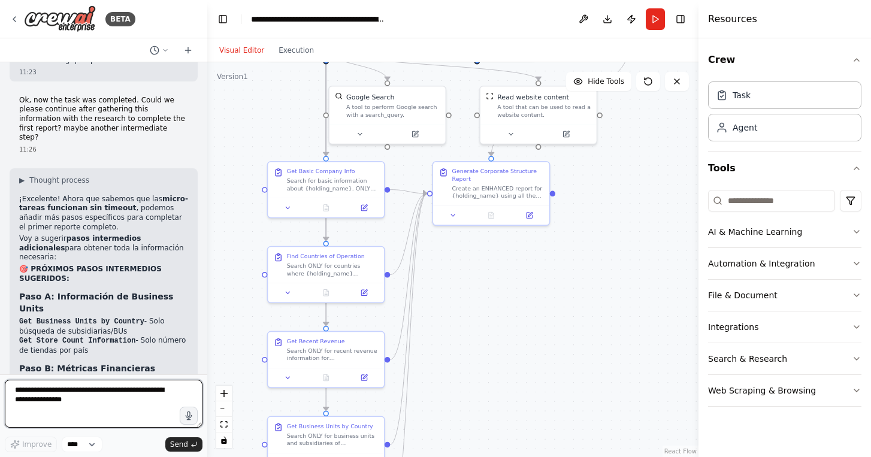
scroll to position [20797, 0]
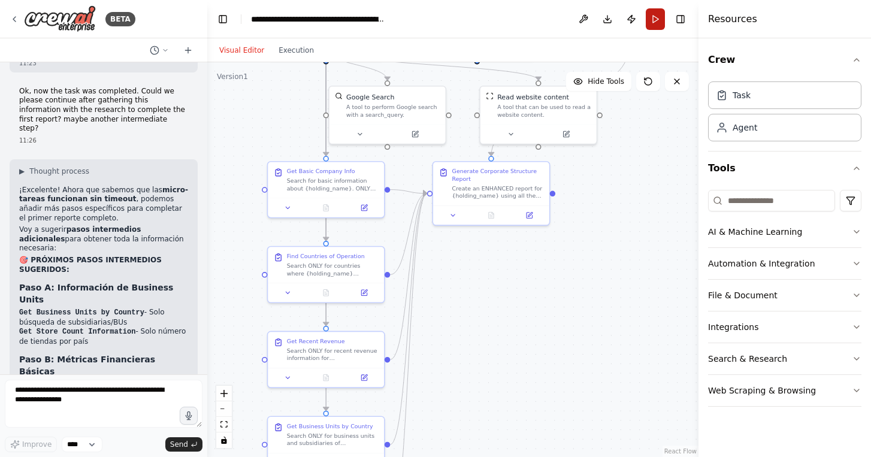
click at [658, 14] on button "Run" at bounding box center [655, 19] width 19 height 22
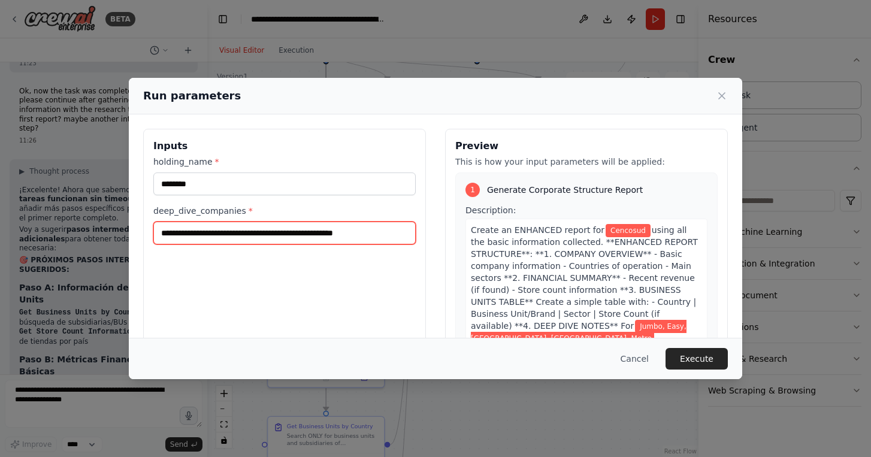
click at [394, 231] on input "**********" at bounding box center [284, 233] width 262 height 23
type input "**********"
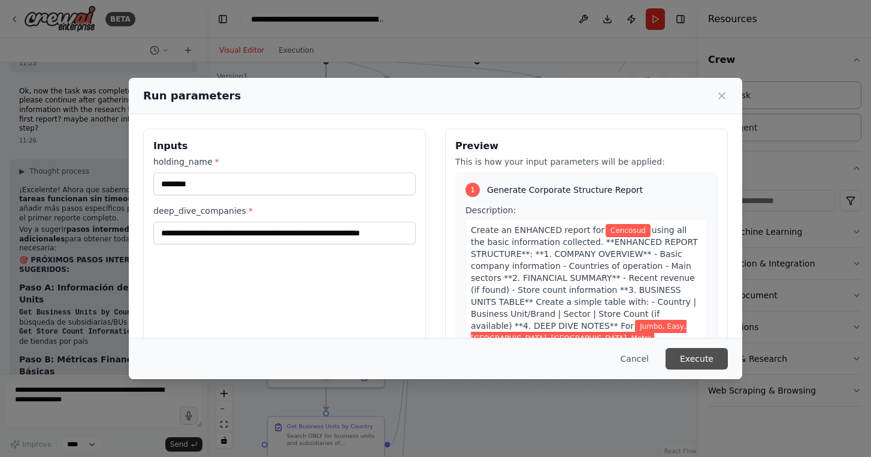
scroll to position [0, 0]
click at [704, 364] on button "Execute" at bounding box center [697, 359] width 62 height 22
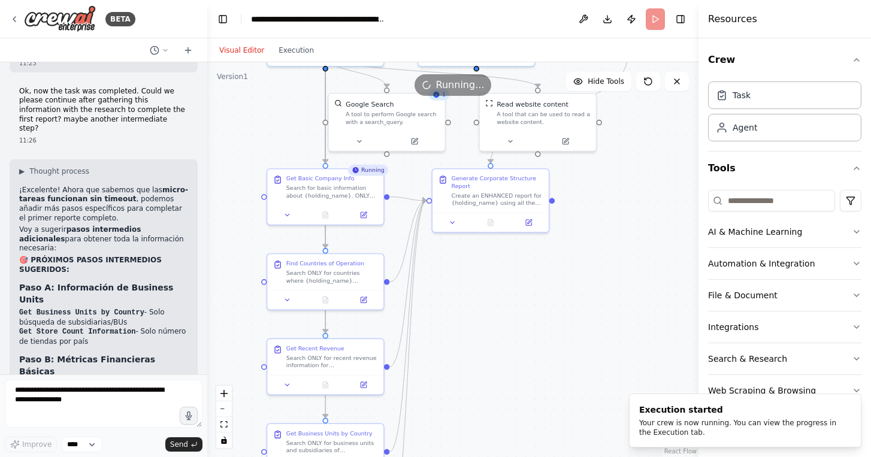
drag, startPoint x: 605, startPoint y: 296, endPoint x: 605, endPoint y: 333, distance: 36.6
click at [605, 333] on div ".deletable-edge-delete-btn { width: 20px; height: 20px; border: 0px solid #ffff…" at bounding box center [452, 259] width 491 height 395
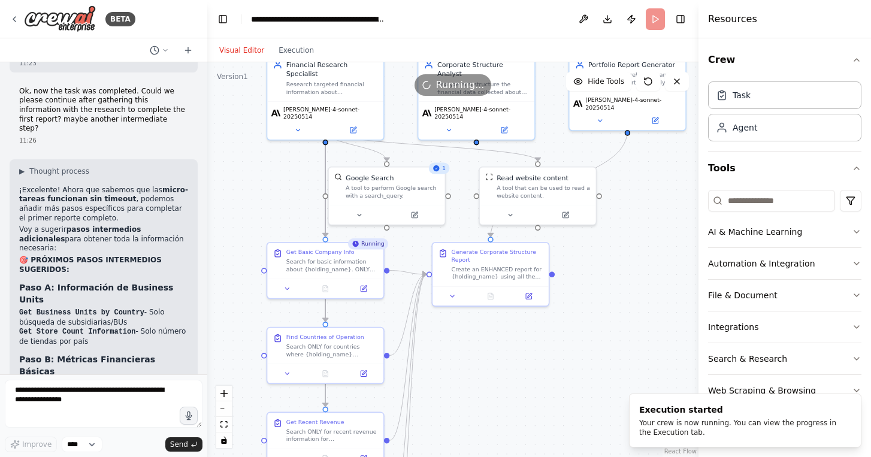
drag, startPoint x: 607, startPoint y: 319, endPoint x: 607, endPoint y: 355, distance: 35.4
click at [607, 352] on div ".deletable-edge-delete-btn { width: 20px; height: 20px; border: 0px solid #ffff…" at bounding box center [452, 259] width 491 height 395
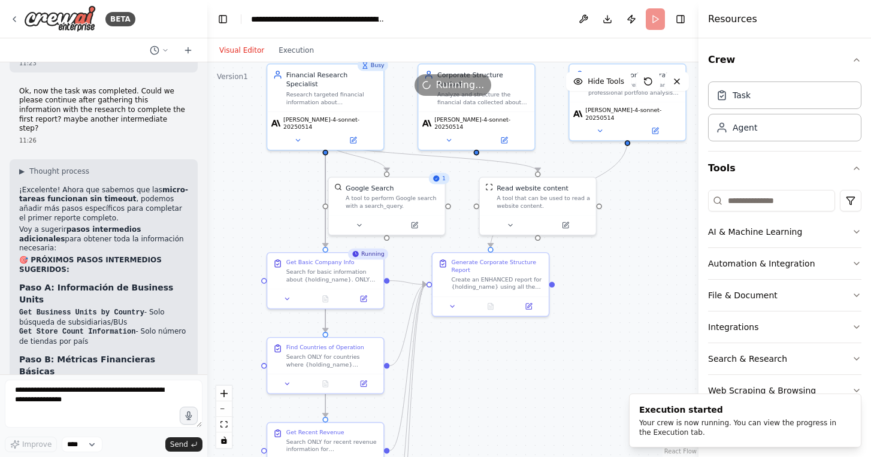
drag, startPoint x: 608, startPoint y: 329, endPoint x: 608, endPoint y: 352, distance: 23.4
click at [608, 349] on div ".deletable-edge-delete-btn { width: 20px; height: 20px; border: 0px solid #ffff…" at bounding box center [452, 259] width 491 height 395
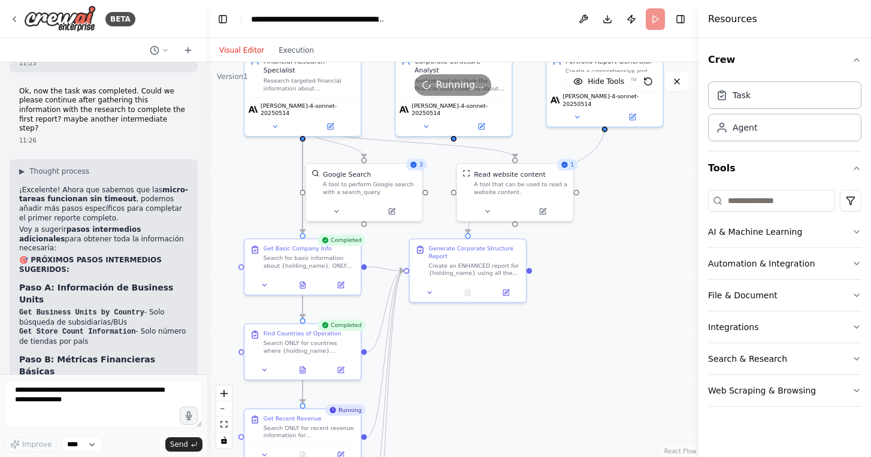
drag, startPoint x: 608, startPoint y: 304, endPoint x: 585, endPoint y: 274, distance: 38.1
click at [585, 274] on div ".deletable-edge-delete-btn { width: 20px; height: 20px; border: 0px solid #ffff…" at bounding box center [452, 259] width 491 height 395
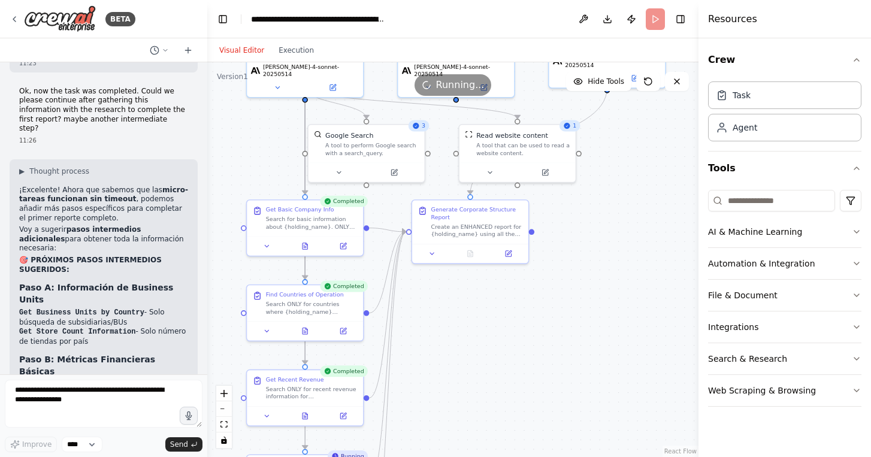
drag, startPoint x: 587, startPoint y: 293, endPoint x: 592, endPoint y: 246, distance: 47.0
click at [592, 246] on div ".deletable-edge-delete-btn { width: 20px; height: 20px; border: 0px solid #ffff…" at bounding box center [452, 259] width 491 height 395
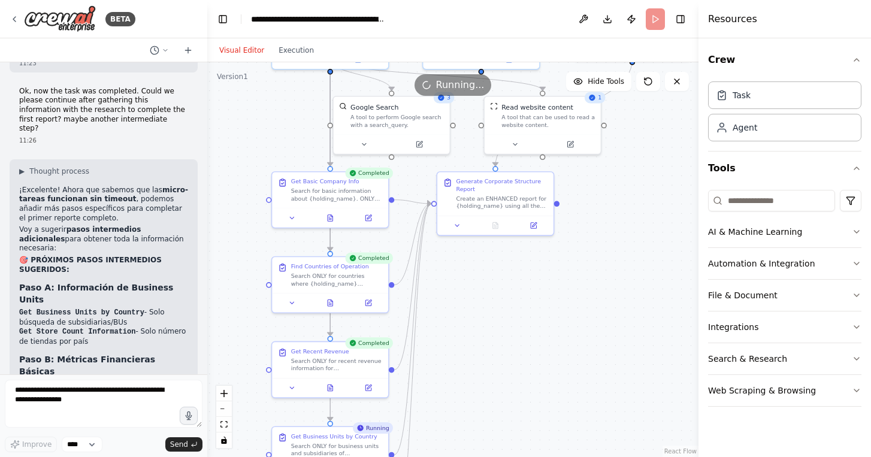
drag, startPoint x: 594, startPoint y: 251, endPoint x: 628, endPoint y: 202, distance: 59.8
click at [629, 202] on div ".deletable-edge-delete-btn { width: 20px; height: 20px; border: 0px solid #ffff…" at bounding box center [452, 259] width 491 height 395
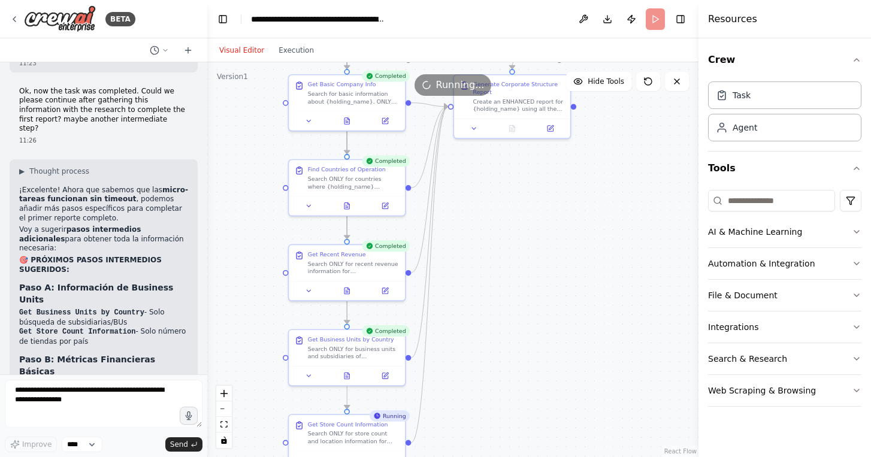
drag, startPoint x: 571, startPoint y: 304, endPoint x: 571, endPoint y: 237, distance: 67.1
click at [571, 237] on div ".deletable-edge-delete-btn { width: 20px; height: 20px; border: 0px solid #ffff…" at bounding box center [452, 259] width 491 height 395
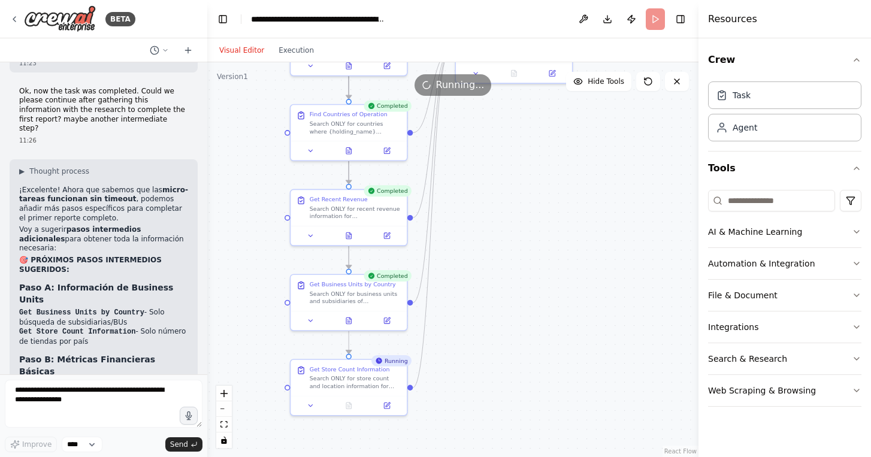
drag, startPoint x: 557, startPoint y: 254, endPoint x: 560, endPoint y: 202, distance: 52.2
click at [560, 202] on div ".deletable-edge-delete-btn { width: 20px; height: 20px; border: 0px solid #ffff…" at bounding box center [452, 259] width 491 height 395
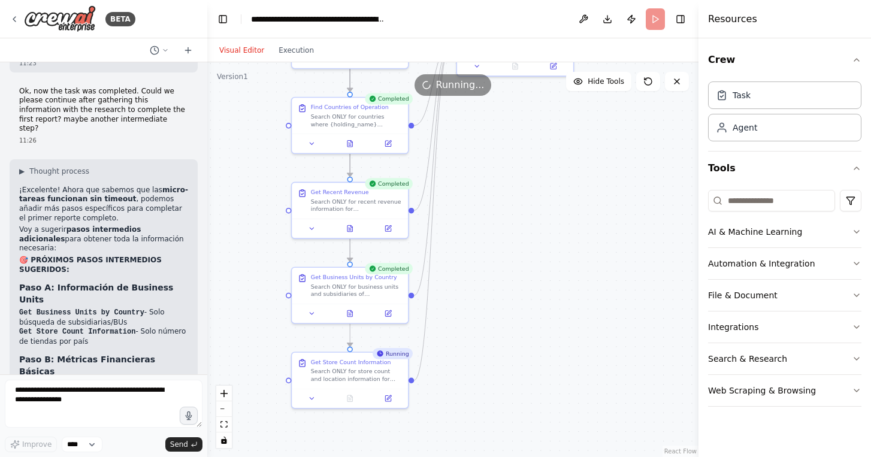
drag, startPoint x: 549, startPoint y: 247, endPoint x: 549, endPoint y: 230, distance: 17.4
click at [549, 230] on div ".deletable-edge-delete-btn { width: 20px; height: 20px; border: 0px solid #ffff…" at bounding box center [452, 259] width 491 height 395
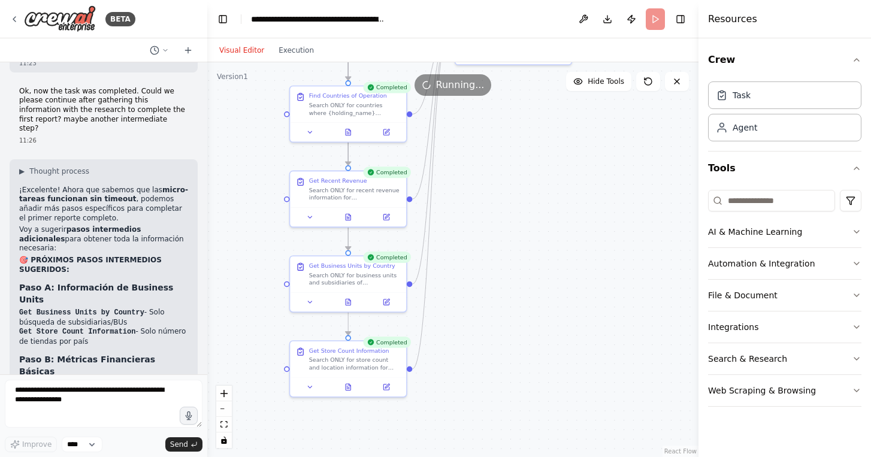
drag, startPoint x: 572, startPoint y: 207, endPoint x: 515, endPoint y: 301, distance: 110.3
click at [515, 304] on div ".deletable-edge-delete-btn { width: 20px; height: 20px; border: 0px solid #ffff…" at bounding box center [452, 259] width 491 height 395
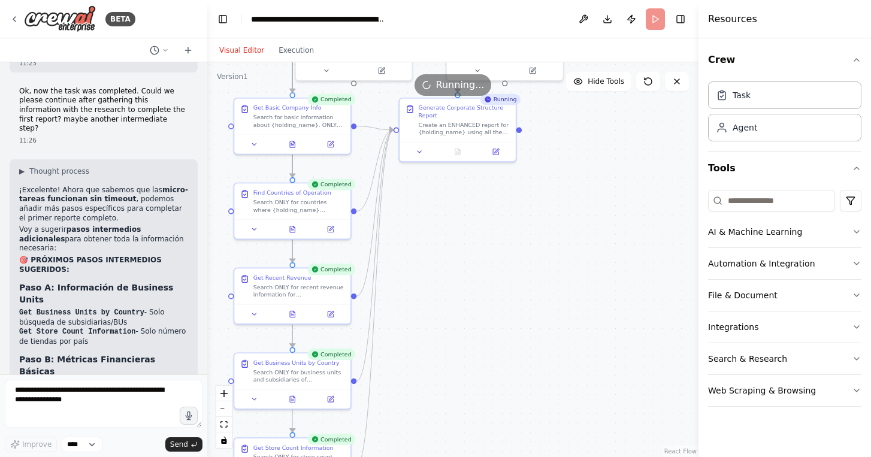
drag, startPoint x: 532, startPoint y: 245, endPoint x: 519, endPoint y: 301, distance: 57.7
click at [520, 302] on div ".deletable-edge-delete-btn { width: 20px; height: 20px; border: 0px solid #ffff…" at bounding box center [452, 259] width 491 height 395
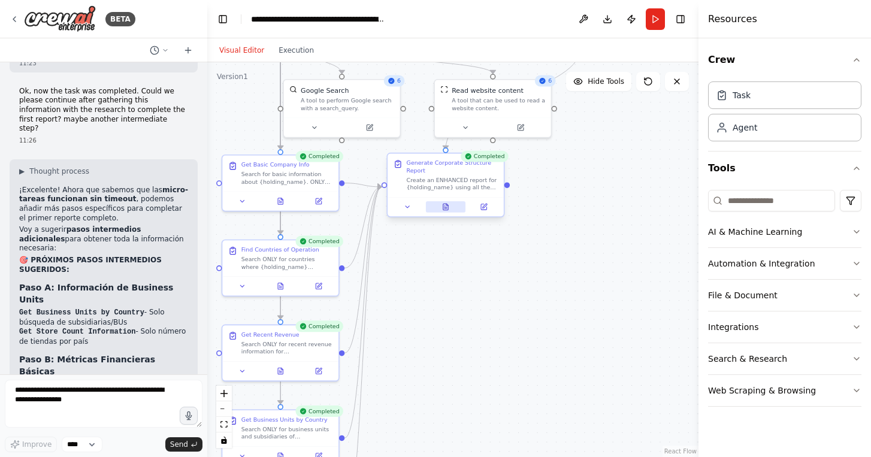
click at [448, 204] on icon at bounding box center [446, 207] width 8 height 8
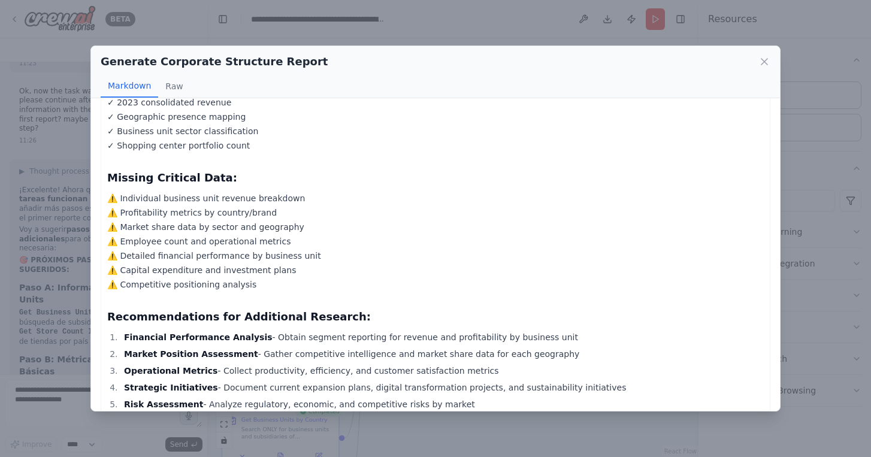
scroll to position [1468, 0]
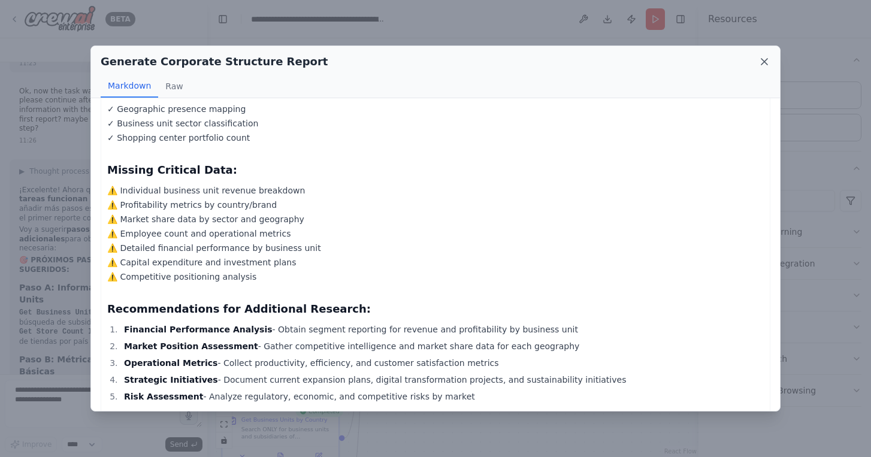
click at [762, 62] on icon at bounding box center [765, 62] width 12 height 12
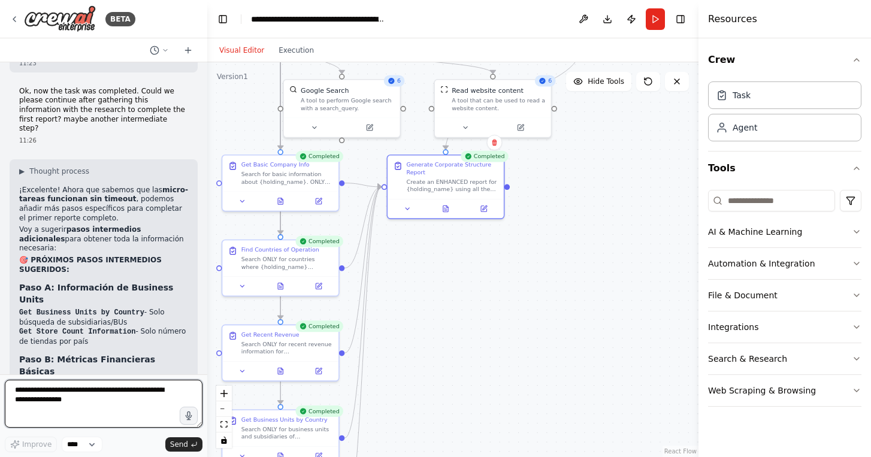
click at [95, 397] on textarea at bounding box center [104, 404] width 198 height 48
type textarea "**********"
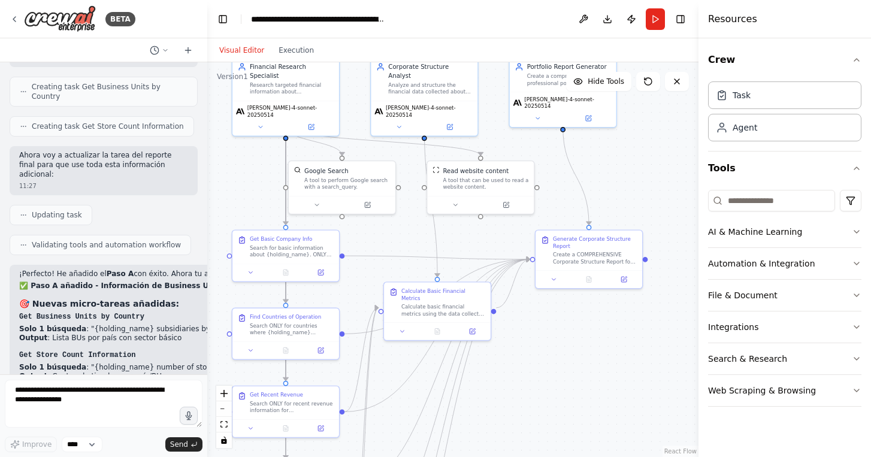
scroll to position [21522, 0]
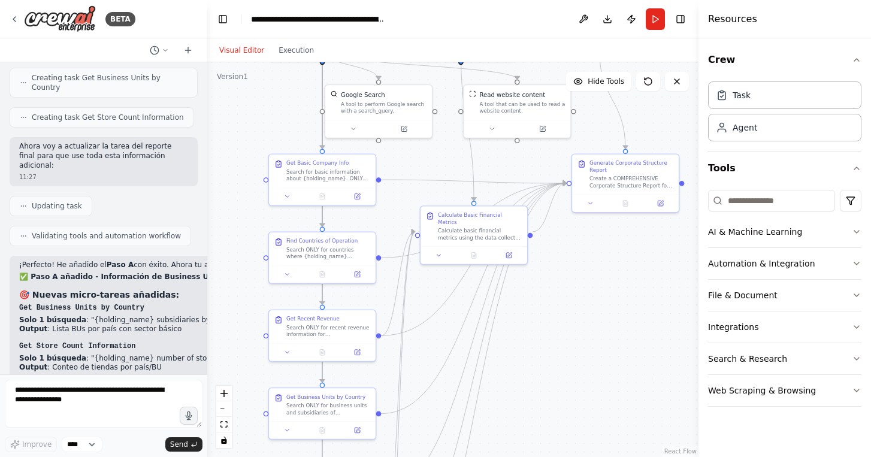
drag, startPoint x: 582, startPoint y: 326, endPoint x: 617, endPoint y: 300, distance: 44.1
click at [618, 300] on div ".deletable-edge-delete-btn { width: 20px; height: 20px; border: 0px solid #ffff…" at bounding box center [452, 259] width 491 height 395
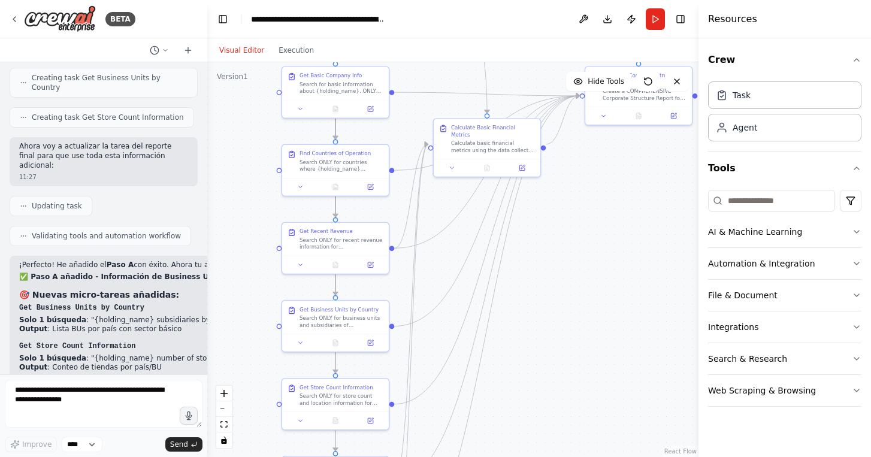
drag, startPoint x: 608, startPoint y: 318, endPoint x: 607, endPoint y: 235, distance: 82.7
click at [608, 234] on div ".deletable-edge-delete-btn { width: 20px; height: 20px; border: 0px solid #ffff…" at bounding box center [452, 259] width 491 height 395
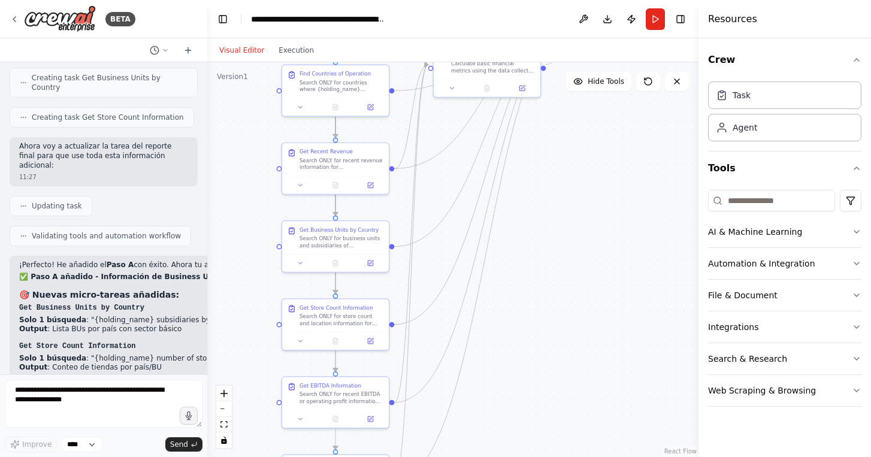
drag, startPoint x: 597, startPoint y: 229, endPoint x: 597, endPoint y: 161, distance: 67.7
click at [597, 162] on div ".deletable-edge-delete-btn { width: 20px; height: 20px; border: 0px solid #ffff…" at bounding box center [452, 259] width 491 height 395
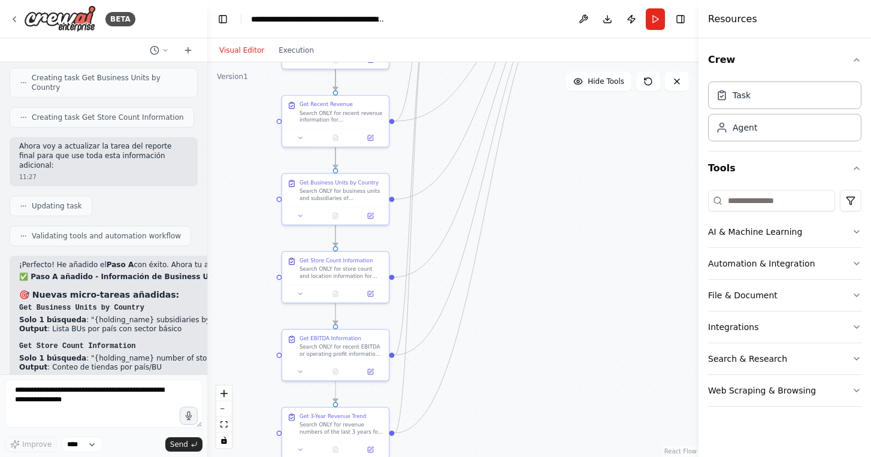
drag, startPoint x: 608, startPoint y: 302, endPoint x: 606, endPoint y: 209, distance: 93.5
click at [607, 209] on div ".deletable-edge-delete-btn { width: 20px; height: 20px; border: 0px solid #ffff…" at bounding box center [452, 259] width 491 height 395
click at [657, 19] on button "Run" at bounding box center [655, 19] width 19 height 22
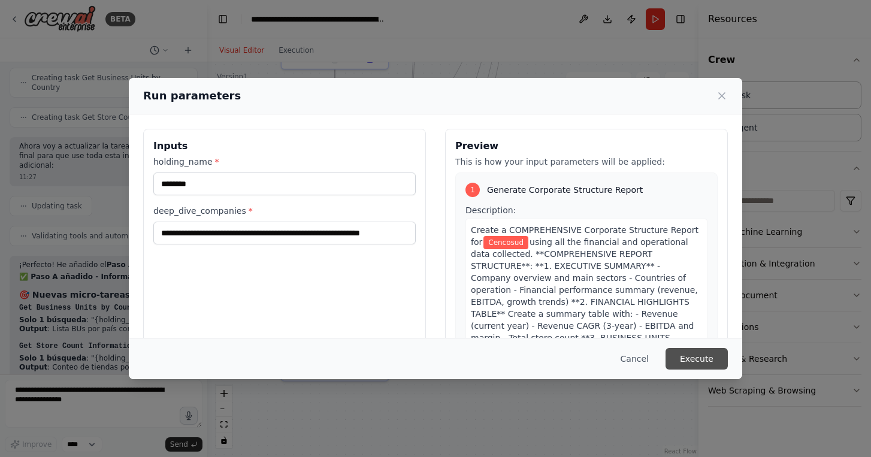
click at [688, 355] on button "Execute" at bounding box center [697, 359] width 62 height 22
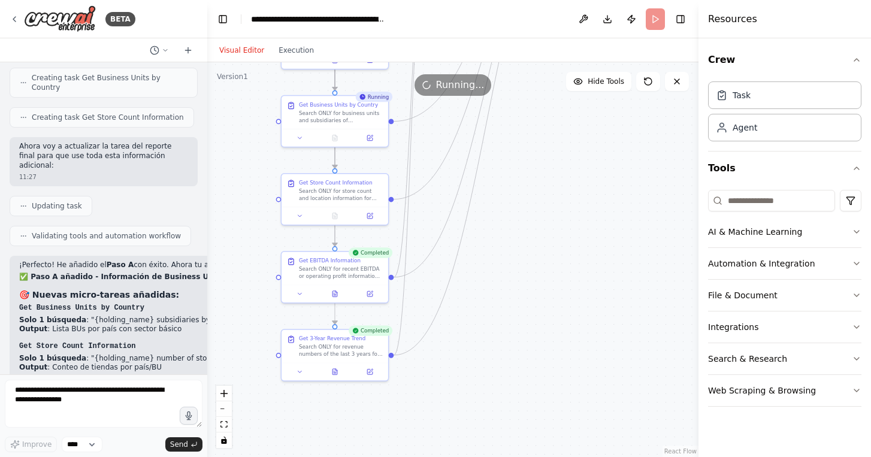
drag, startPoint x: 572, startPoint y: 232, endPoint x: 538, endPoint y: 348, distance: 121.2
click at [538, 348] on div ".deletable-edge-delete-btn { width: 20px; height: 20px; border: 0px solid #ffff…" at bounding box center [452, 259] width 491 height 395
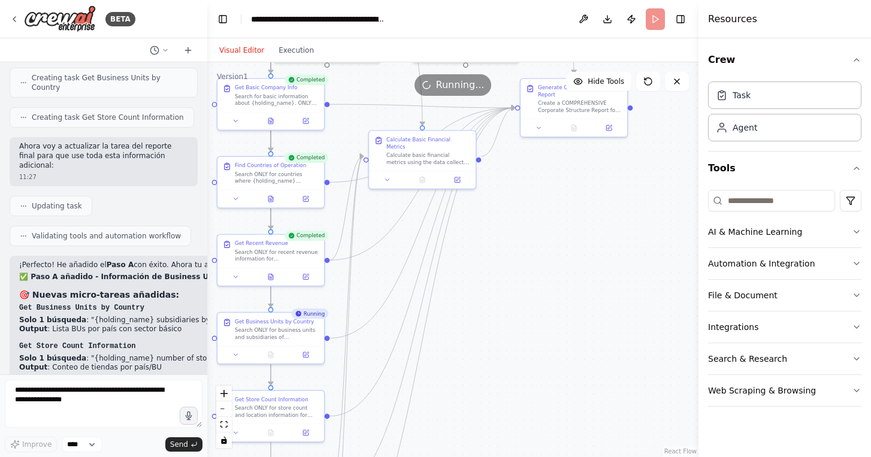
drag, startPoint x: 565, startPoint y: 232, endPoint x: 530, endPoint y: 351, distance: 124.2
click at [530, 351] on div ".deletable-edge-delete-btn { width: 20px; height: 20px; border: 0px solid #ffff…" at bounding box center [452, 259] width 491 height 395
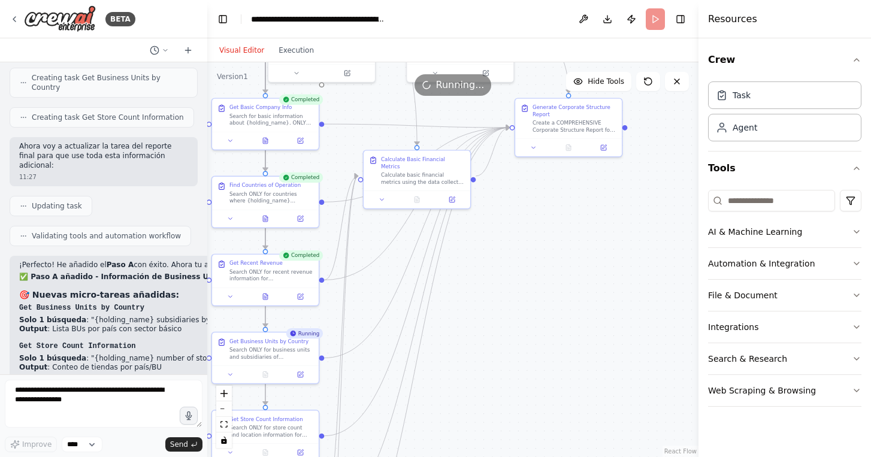
drag, startPoint x: 565, startPoint y: 255, endPoint x: 547, endPoint y: 343, distance: 89.3
click at [547, 342] on div ".deletable-edge-delete-btn { width: 20px; height: 20px; border: 0px solid #ffff…" at bounding box center [452, 259] width 491 height 395
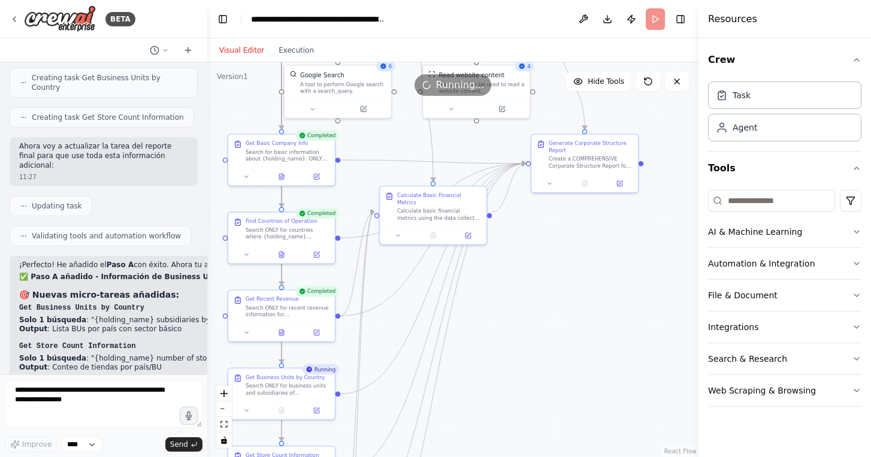
drag, startPoint x: 590, startPoint y: 331, endPoint x: 635, endPoint y: 265, distance: 80.1
click at [634, 265] on div ".deletable-edge-delete-btn { width: 20px; height: 20px; border: 0px solid #ffff…" at bounding box center [452, 259] width 491 height 395
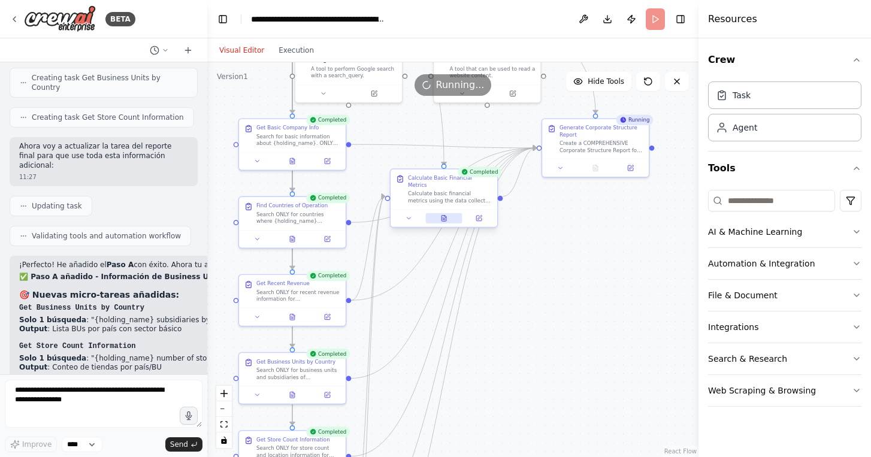
click at [448, 213] on button at bounding box center [443, 218] width 37 height 10
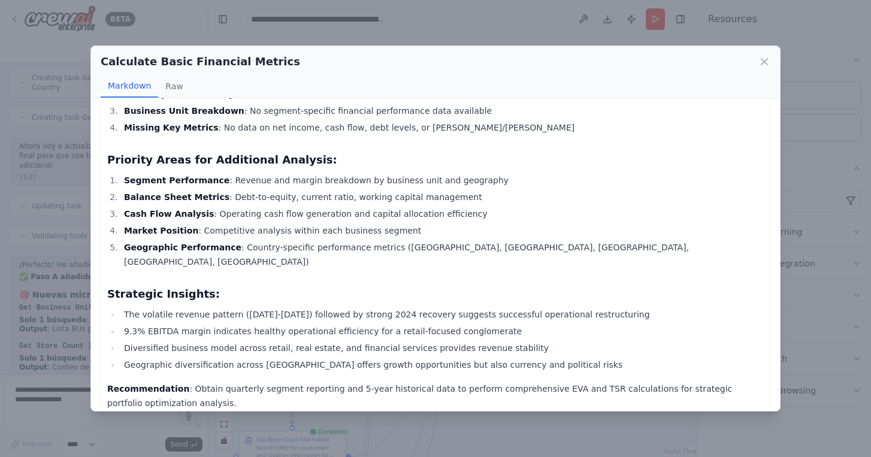
scroll to position [870, 0]
click at [762, 64] on icon at bounding box center [765, 62] width 6 height 6
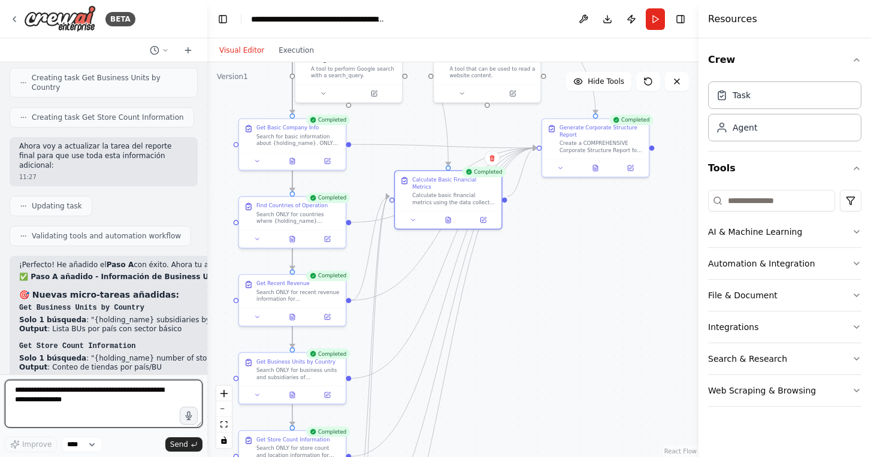
click at [107, 398] on textarea at bounding box center [104, 404] width 198 height 48
type textarea "**********"
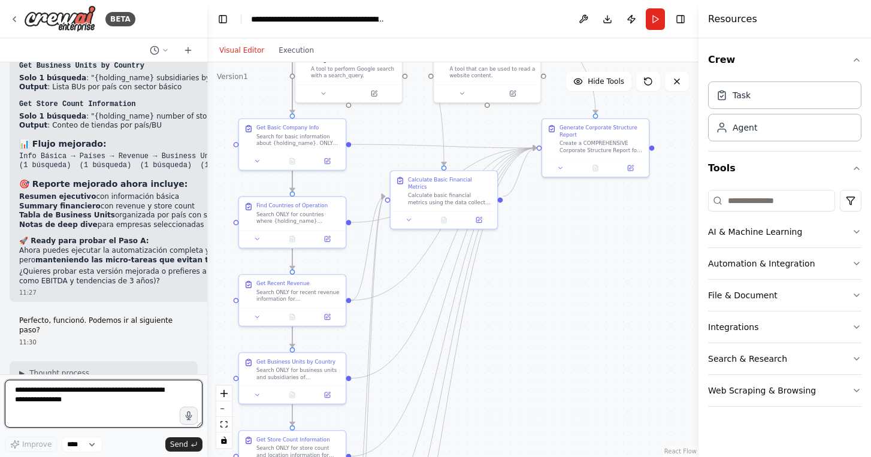
scroll to position [21764, 0]
click at [657, 22] on button "Run" at bounding box center [655, 19] width 19 height 22
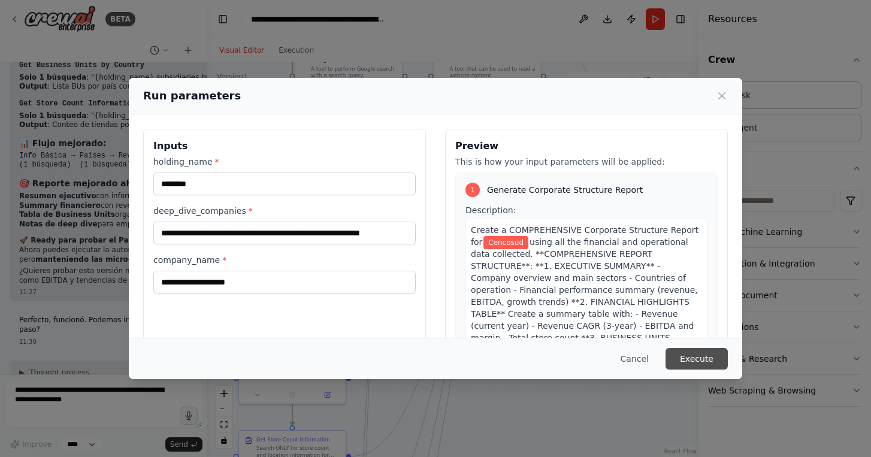
click at [702, 363] on button "Execute" at bounding box center [697, 359] width 62 height 22
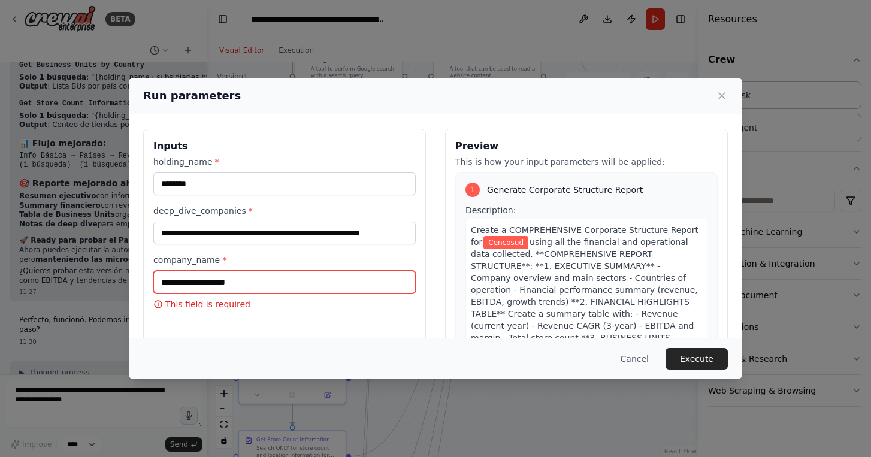
click at [273, 285] on input "company_name *" at bounding box center [284, 282] width 262 height 23
click at [628, 359] on button "Cancel" at bounding box center [634, 359] width 47 height 22
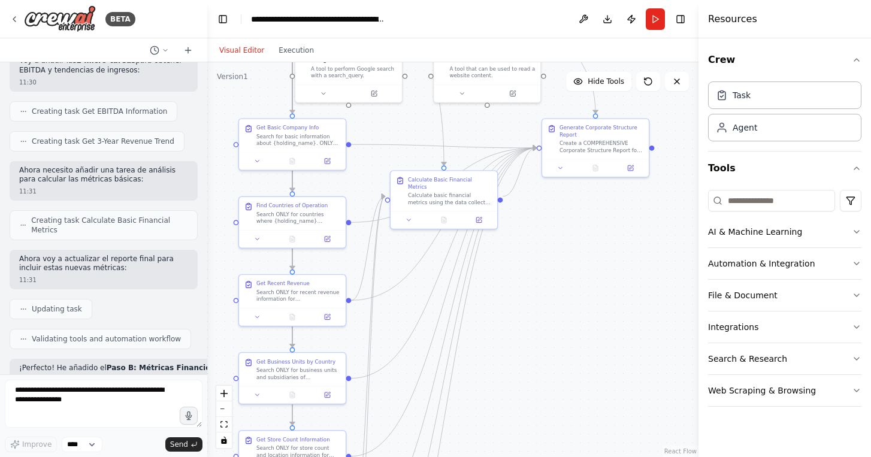
scroll to position [22136, 0]
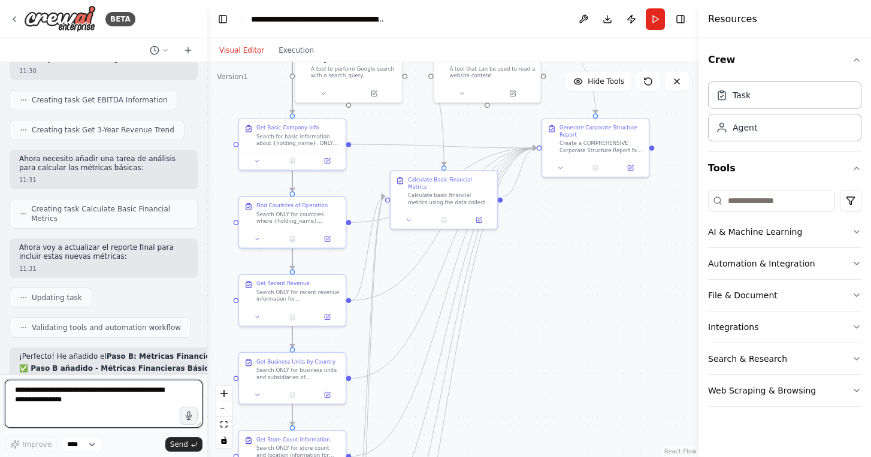
click at [94, 396] on textarea at bounding box center [104, 404] width 198 height 48
type textarea "**********"
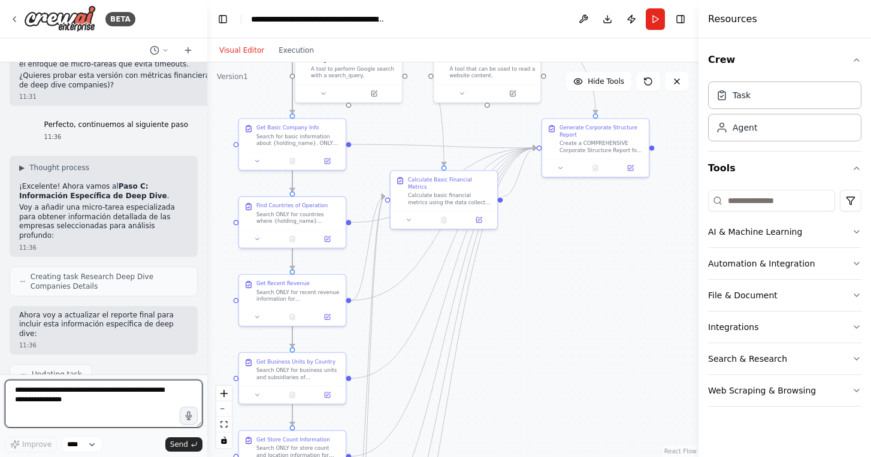
scroll to position [22704, 0]
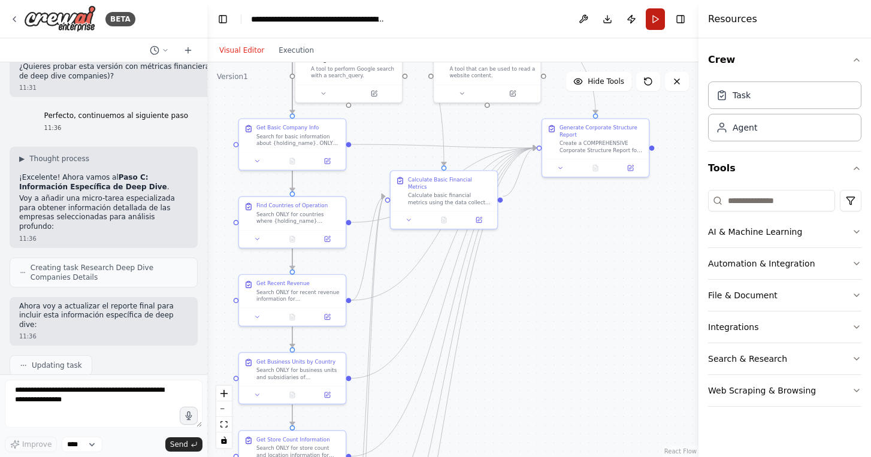
click at [657, 20] on button "Run" at bounding box center [655, 19] width 19 height 22
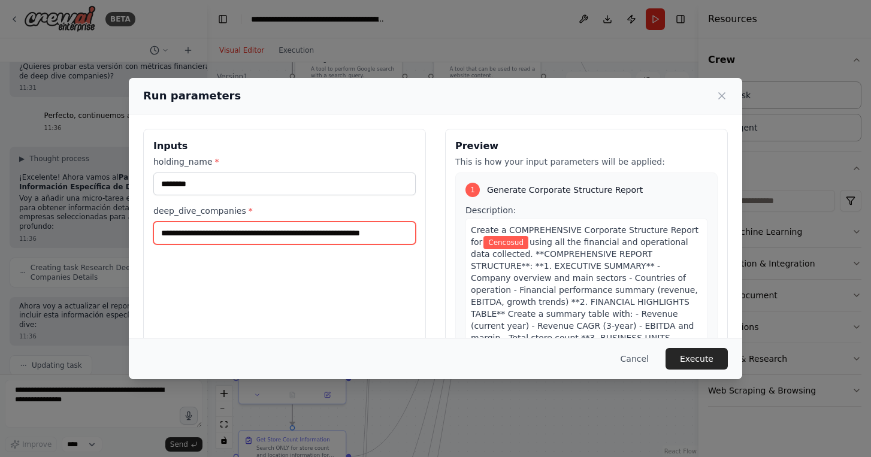
click at [398, 232] on input "**********" at bounding box center [284, 233] width 262 height 23
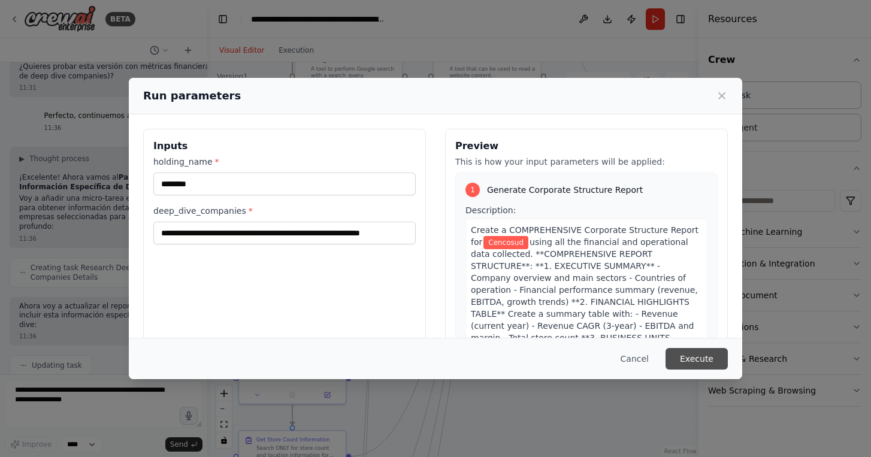
click at [705, 361] on button "Execute" at bounding box center [697, 359] width 62 height 22
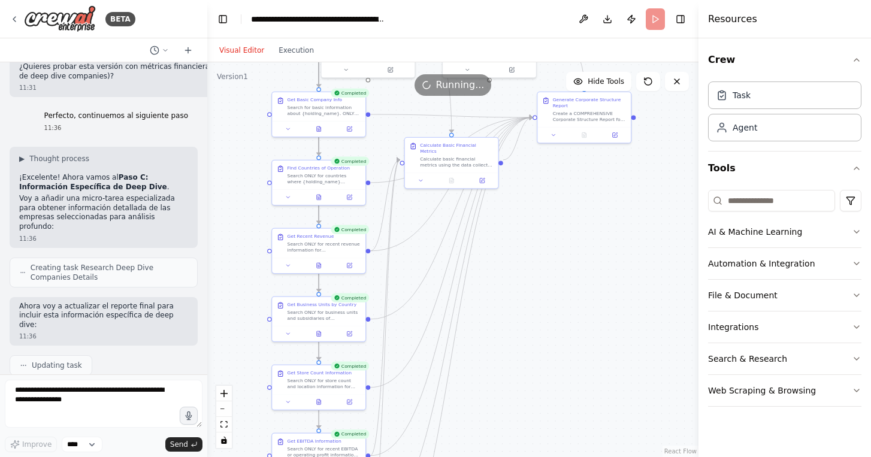
drag, startPoint x: 536, startPoint y: 304, endPoint x: 536, endPoint y: 249, distance: 55.7
click at [536, 249] on div ".deletable-edge-delete-btn { width: 20px; height: 20px; border: 0px solid #ffff…" at bounding box center [452, 259] width 491 height 395
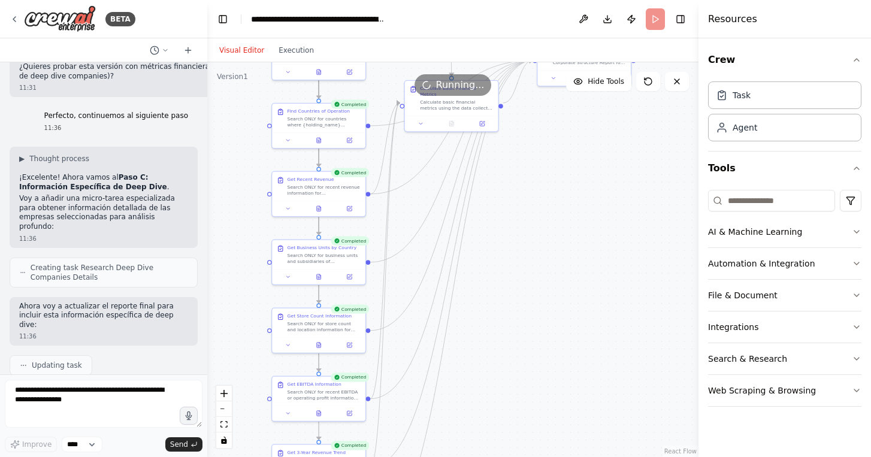
drag, startPoint x: 544, startPoint y: 267, endPoint x: 544, endPoint y: 206, distance: 61.1
click at [544, 206] on div ".deletable-edge-delete-btn { width: 20px; height: 20px; border: 0px solid #ffff…" at bounding box center [452, 259] width 491 height 395
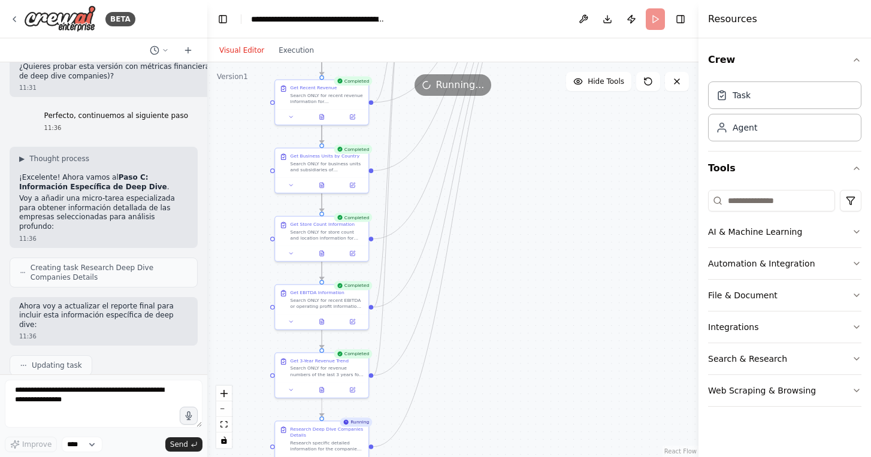
drag, startPoint x: 562, startPoint y: 255, endPoint x: 567, endPoint y: 169, distance: 86.5
click at [567, 171] on div ".deletable-edge-delete-btn { width: 20px; height: 20px; border: 0px solid #ffff…" at bounding box center [452, 259] width 491 height 395
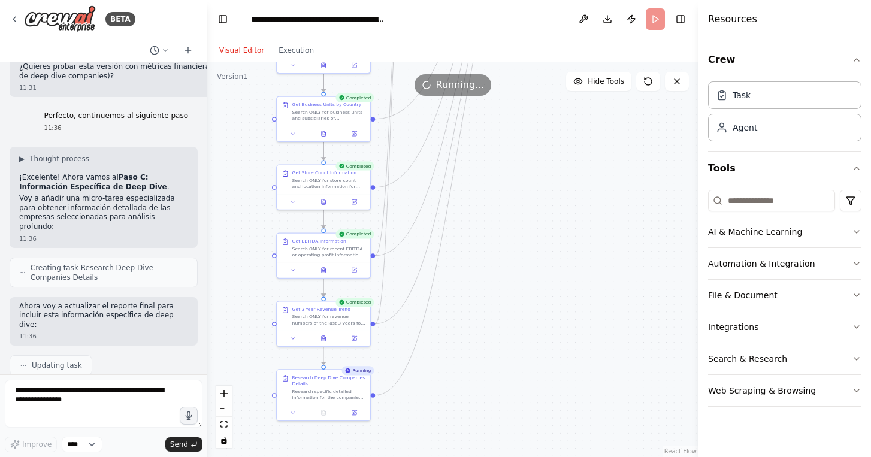
drag, startPoint x: 569, startPoint y: 258, endPoint x: 569, endPoint y: 206, distance: 52.1
click at [569, 206] on div ".deletable-edge-delete-btn { width: 20px; height: 20px; border: 0px solid #ffff…" at bounding box center [452, 259] width 491 height 395
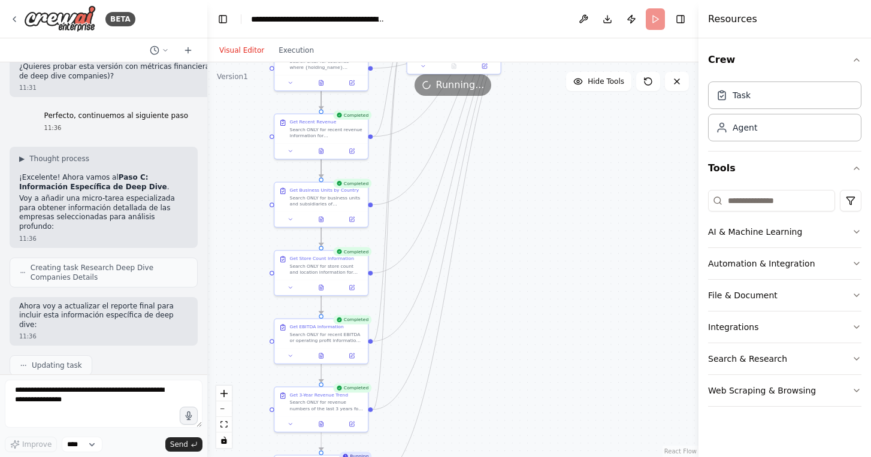
drag, startPoint x: 508, startPoint y: 261, endPoint x: 503, endPoint y: 371, distance: 110.4
click at [505, 370] on div ".deletable-edge-delete-btn { width: 20px; height: 20px; border: 0px solid #ffff…" at bounding box center [452, 259] width 491 height 395
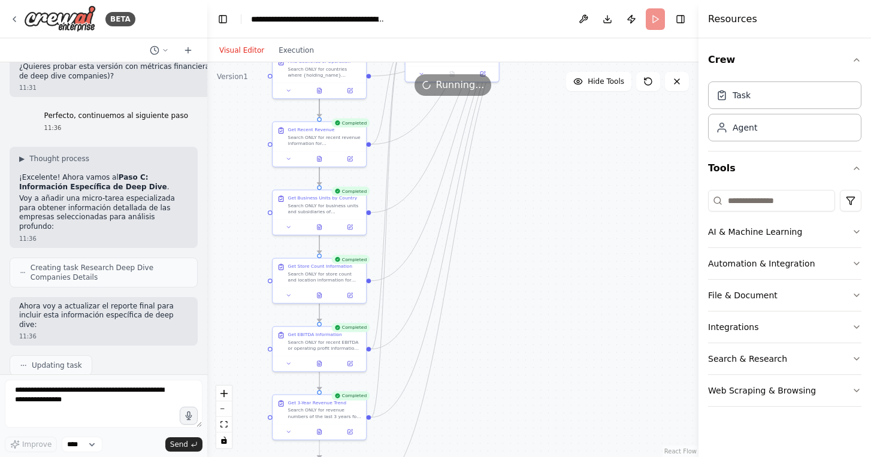
drag, startPoint x: 525, startPoint y: 216, endPoint x: 525, endPoint y: 331, distance: 115.6
click at [525, 331] on div ".deletable-edge-delete-btn { width: 20px; height: 20px; border: 0px solid #ffff…" at bounding box center [452, 259] width 491 height 395
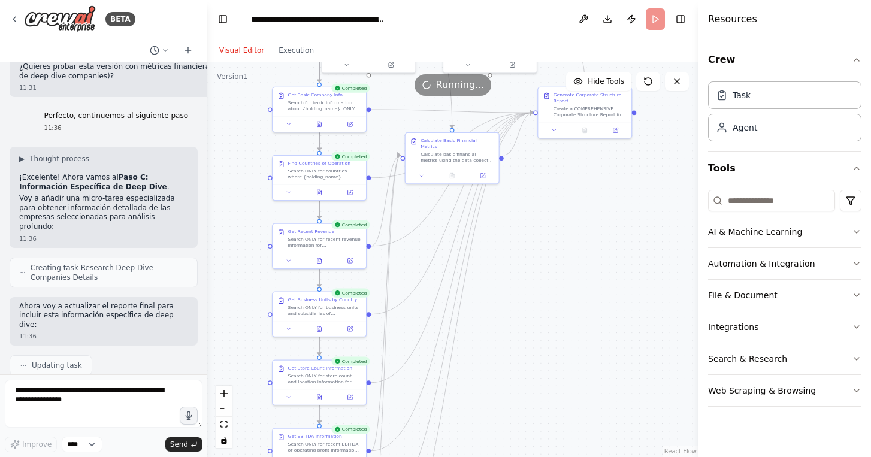
drag, startPoint x: 559, startPoint y: 342, endPoint x: 559, endPoint y: 232, distance: 109.7
click at [559, 234] on div ".deletable-edge-delete-btn { width: 20px; height: 20px; border: 0px solid #ffff…" at bounding box center [452, 259] width 491 height 395
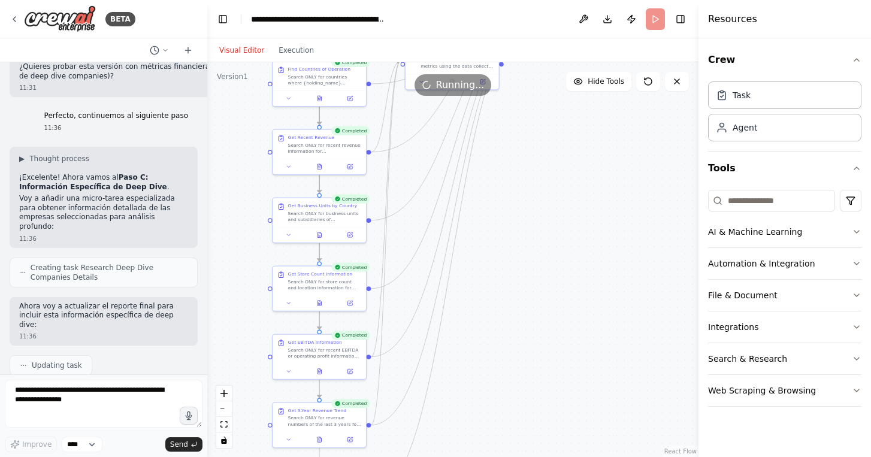
drag, startPoint x: 548, startPoint y: 283, endPoint x: 547, endPoint y: 191, distance: 92.9
click at [547, 191] on div ".deletable-edge-delete-btn { width: 20px; height: 20px; border: 0px solid #ffff…" at bounding box center [452, 259] width 491 height 395
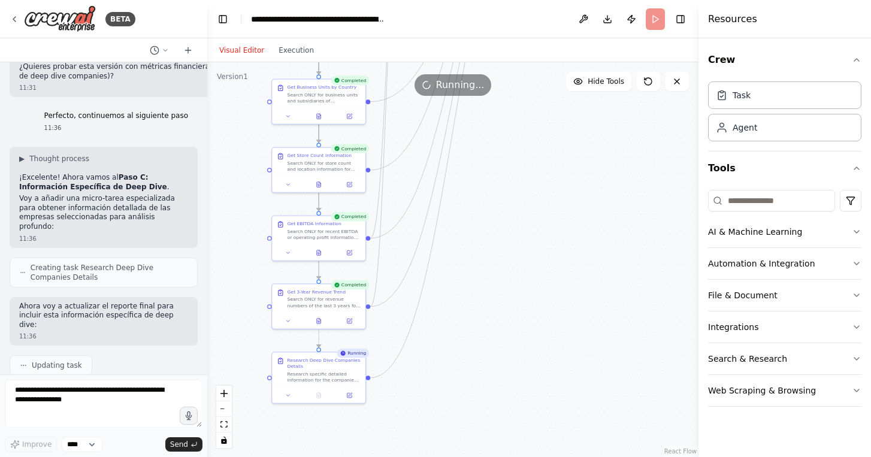
drag, startPoint x: 534, startPoint y: 267, endPoint x: 534, endPoint y: 225, distance: 41.9
click at [534, 228] on div ".deletable-edge-delete-btn { width: 20px; height: 20px; border: 0px solid #ffff…" at bounding box center [452, 259] width 491 height 395
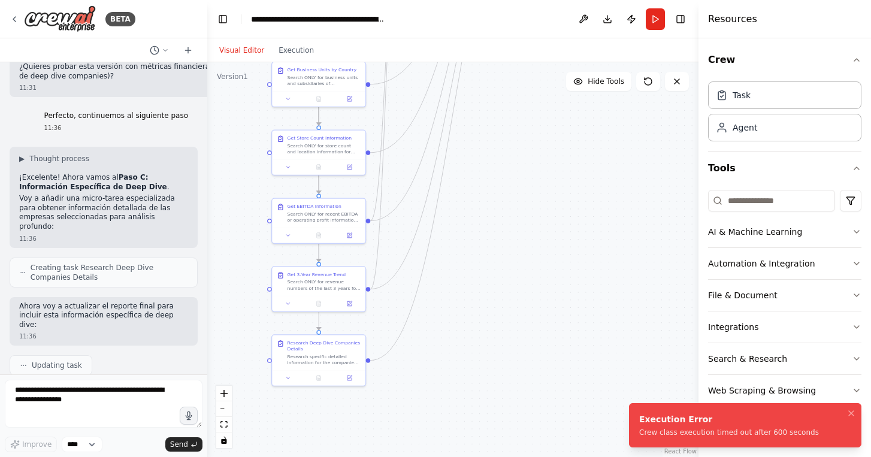
click at [657, 433] on div "Crew class execution timed out after 600 seconds" at bounding box center [729, 433] width 180 height 10
click at [86, 403] on textarea at bounding box center [104, 404] width 198 height 48
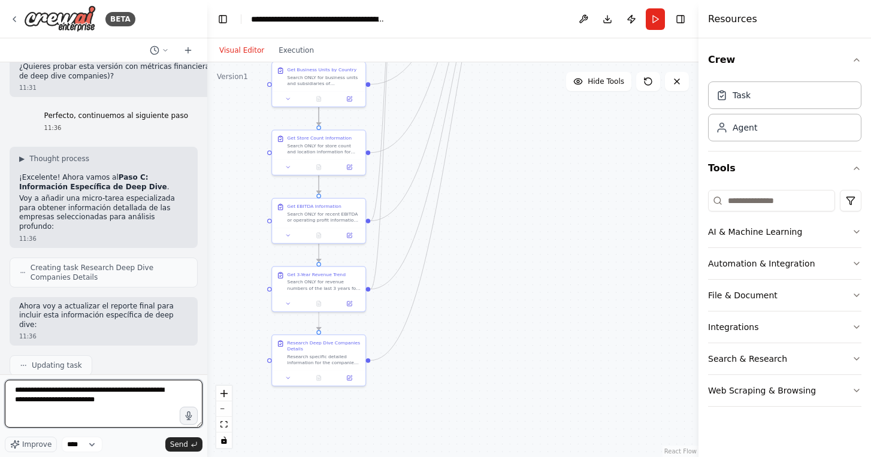
type textarea "**********"
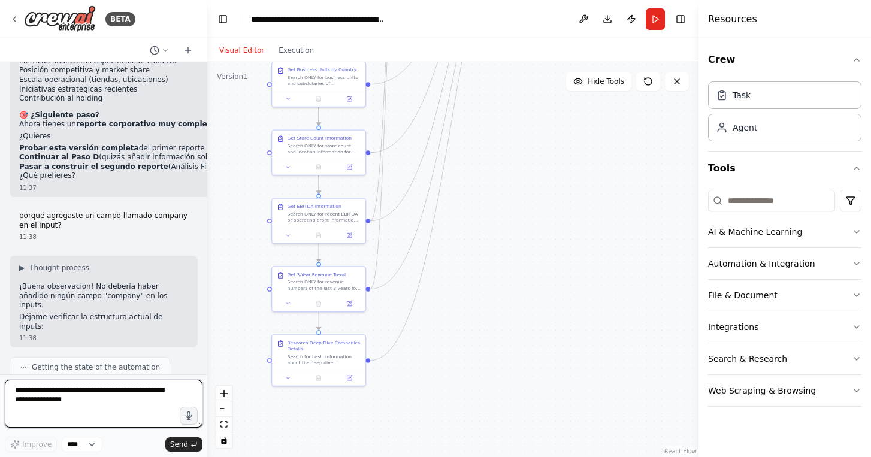
scroll to position [23241, 0]
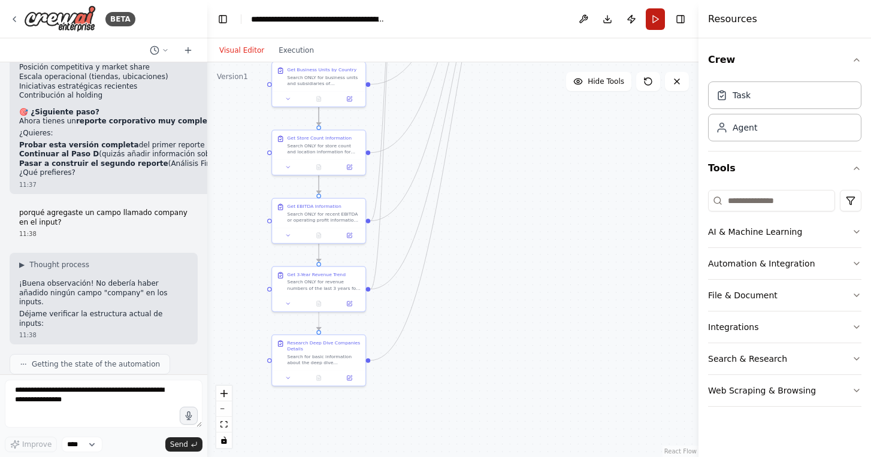
click at [653, 20] on button "Run" at bounding box center [655, 19] width 19 height 22
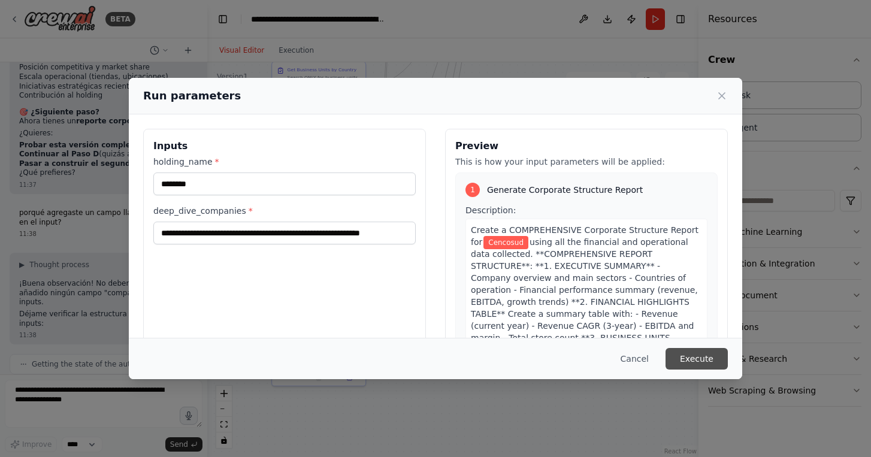
click at [702, 361] on button "Execute" at bounding box center [697, 359] width 62 height 22
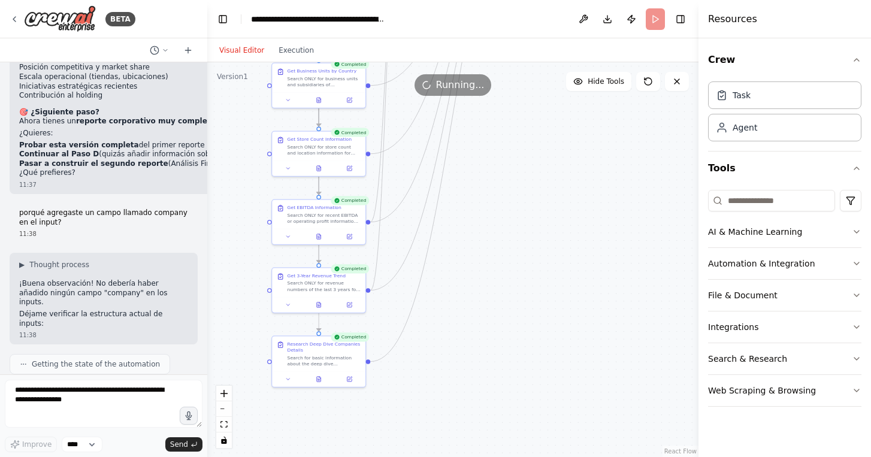
drag, startPoint x: 530, startPoint y: 243, endPoint x: 522, endPoint y: 325, distance: 82.4
click at [522, 325] on div ".deletable-edge-delete-btn { width: 20px; height: 20px; border: 0px solid #ffff…" at bounding box center [452, 259] width 491 height 395
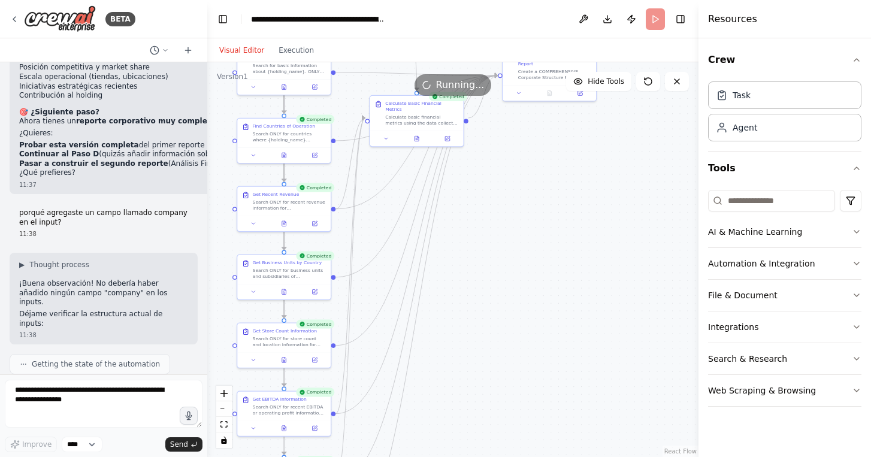
drag, startPoint x: 532, startPoint y: 217, endPoint x: 497, endPoint y: 363, distance: 149.7
click at [498, 360] on div ".deletable-edge-delete-btn { width: 20px; height: 20px; border: 0px solid #ffff…" at bounding box center [452, 259] width 491 height 395
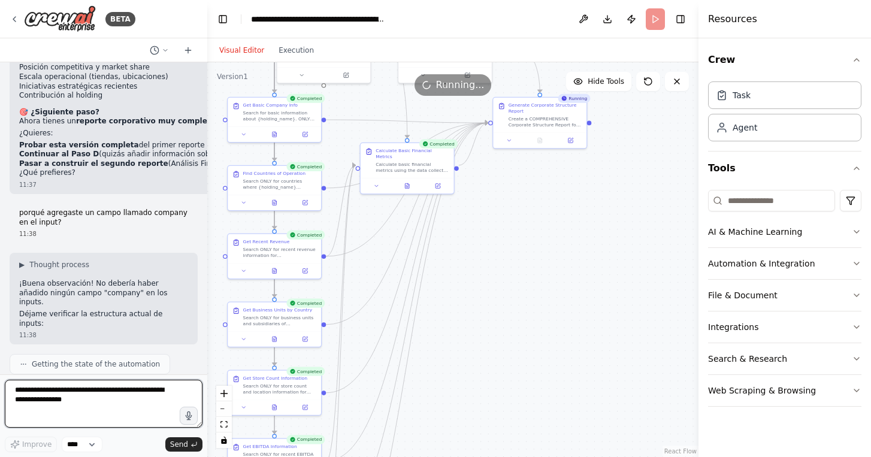
click at [82, 397] on textarea at bounding box center [104, 404] width 198 height 48
click at [407, 182] on icon at bounding box center [407, 184] width 4 height 5
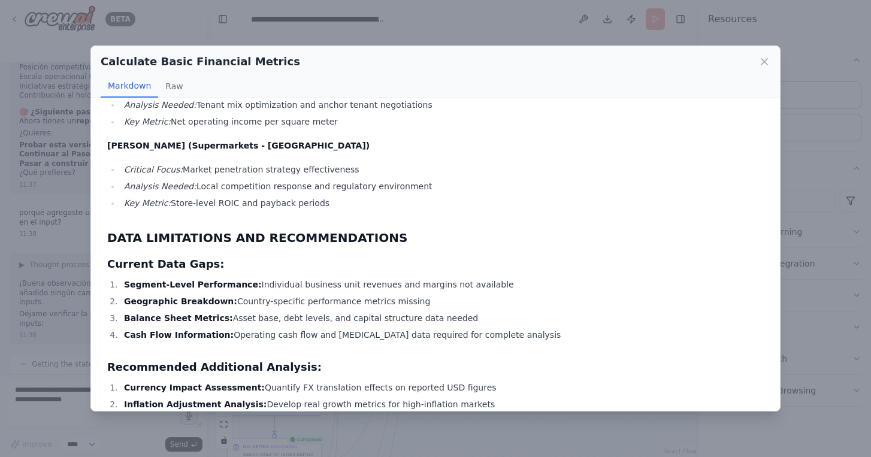
scroll to position [1373, 0]
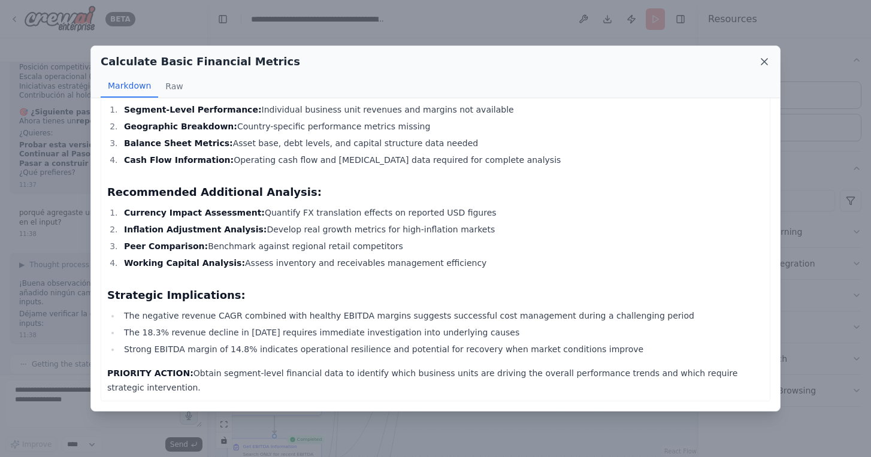
click at [766, 62] on icon at bounding box center [765, 62] width 12 height 12
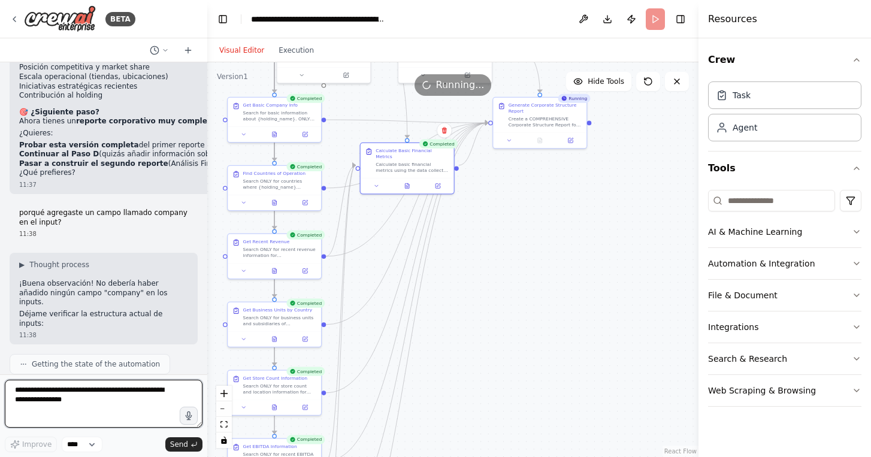
click at [87, 398] on textarea at bounding box center [104, 404] width 198 height 48
type textarea "*"
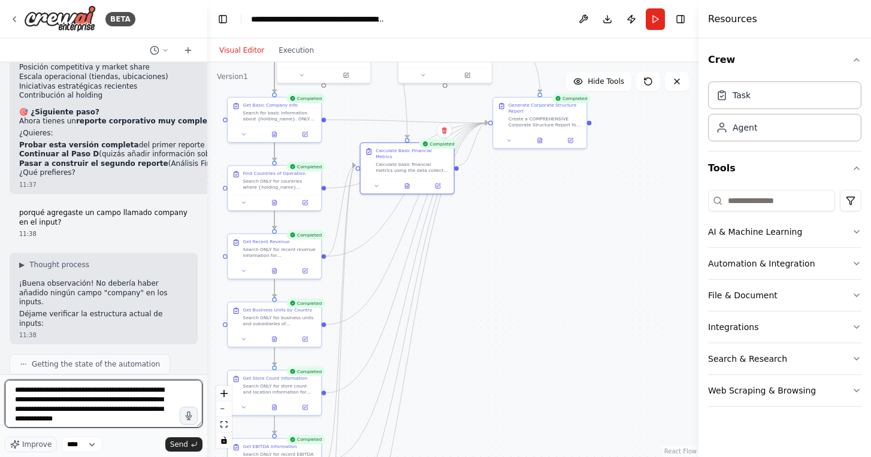
type textarea "**********"
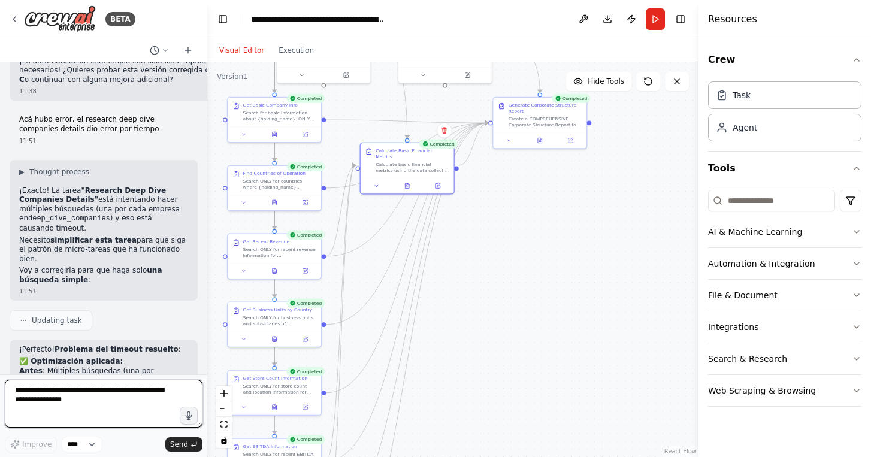
scroll to position [23908, 0]
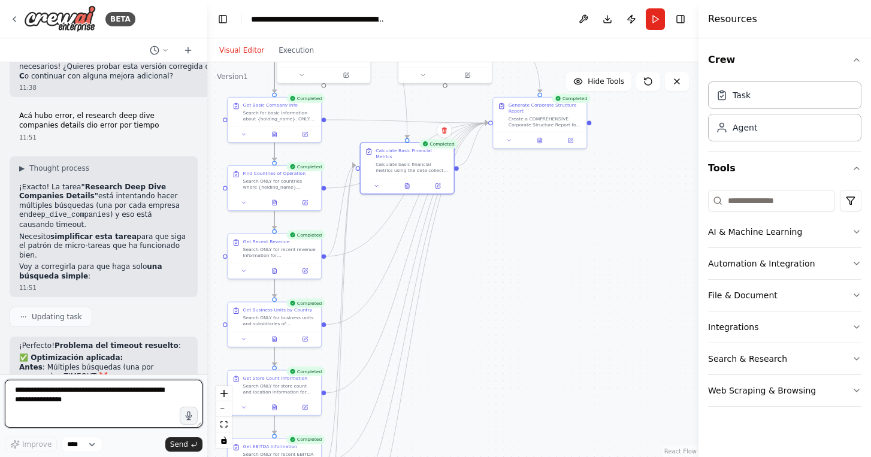
click at [80, 390] on textarea at bounding box center [104, 404] width 198 height 48
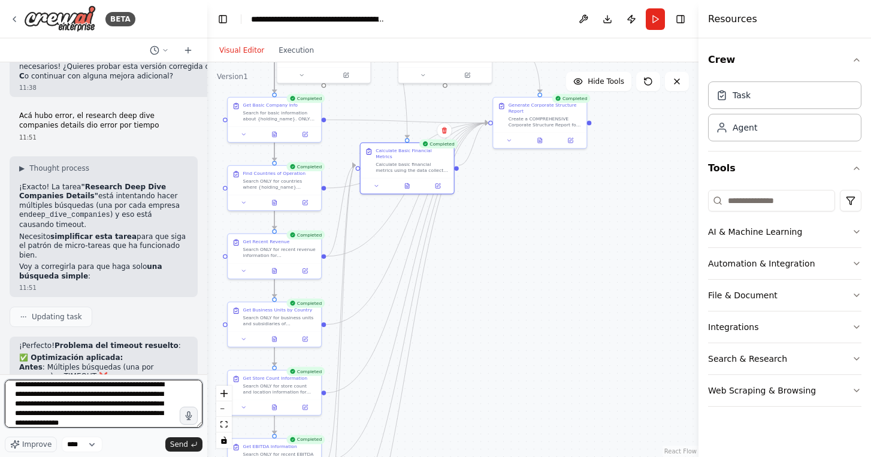
scroll to position [15, 0]
type textarea "**********"
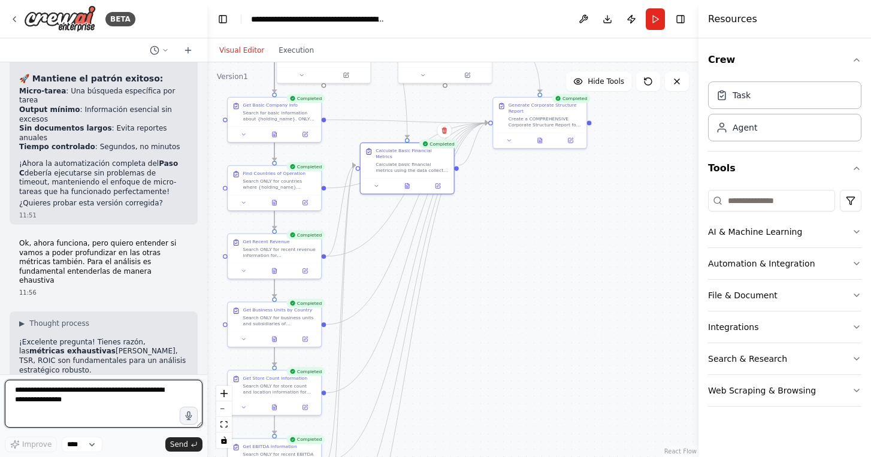
scroll to position [24368, 0]
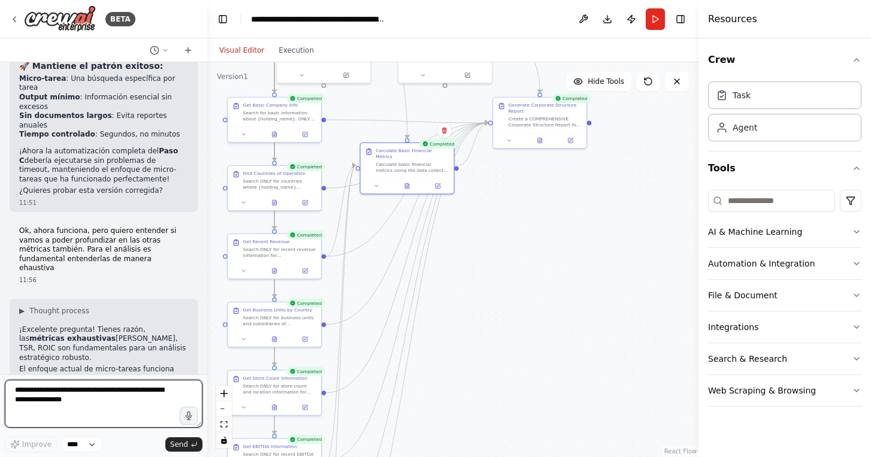
click at [150, 397] on textarea at bounding box center [104, 404] width 198 height 48
type textarea "**********"
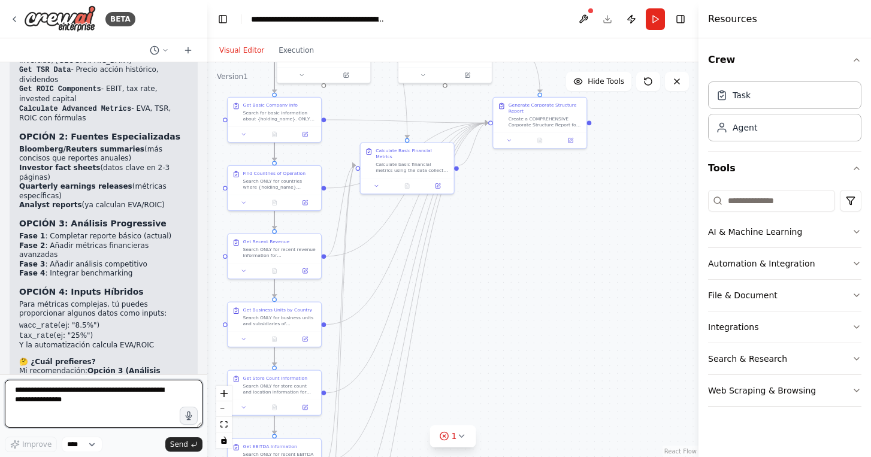
scroll to position [24822, 0]
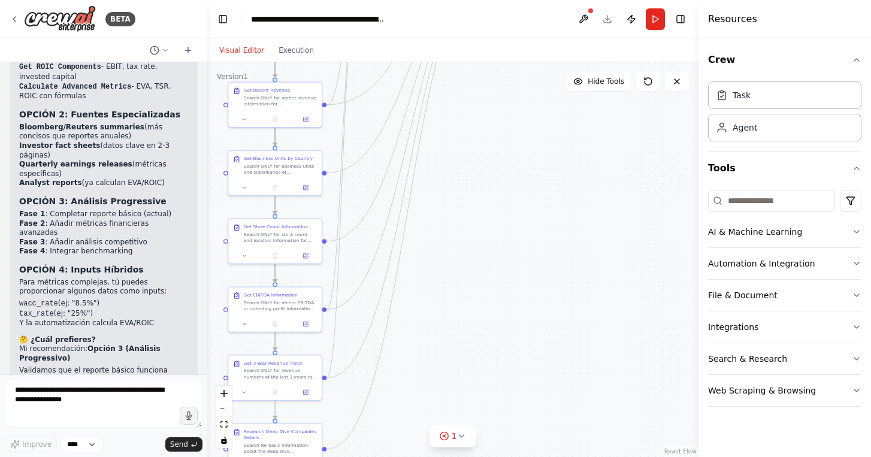
drag, startPoint x: 484, startPoint y: 366, endPoint x: 486, endPoint y: 210, distance: 155.8
click at [486, 210] on div ".deletable-edge-delete-btn { width: 20px; height: 20px; border: 0px solid #ffff…" at bounding box center [452, 259] width 491 height 395
drag, startPoint x: 482, startPoint y: 300, endPoint x: 496, endPoint y: 179, distance: 121.8
click at [496, 180] on div ".deletable-edge-delete-btn { width: 20px; height: 20px; border: 0px solid #ffff…" at bounding box center [452, 259] width 491 height 395
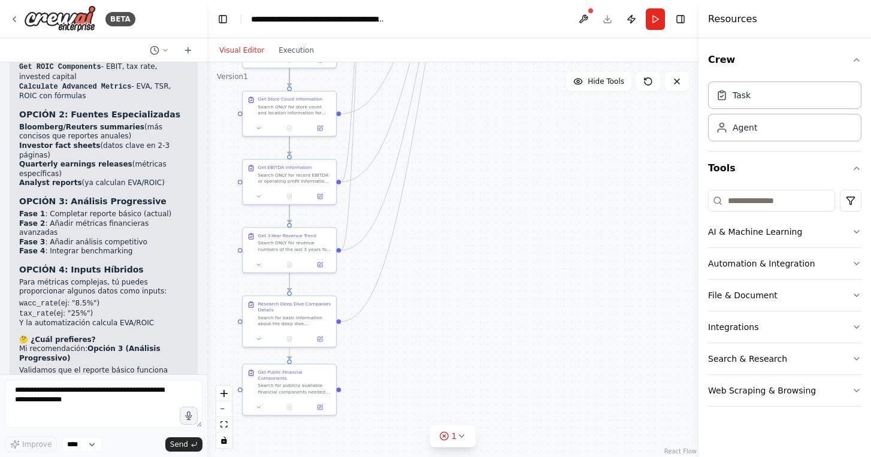
drag, startPoint x: 472, startPoint y: 267, endPoint x: 491, endPoint y: 216, distance: 55.0
click at [491, 216] on div ".deletable-edge-delete-btn { width: 20px; height: 20px; border: 0px solid #ffff…" at bounding box center [452, 259] width 491 height 395
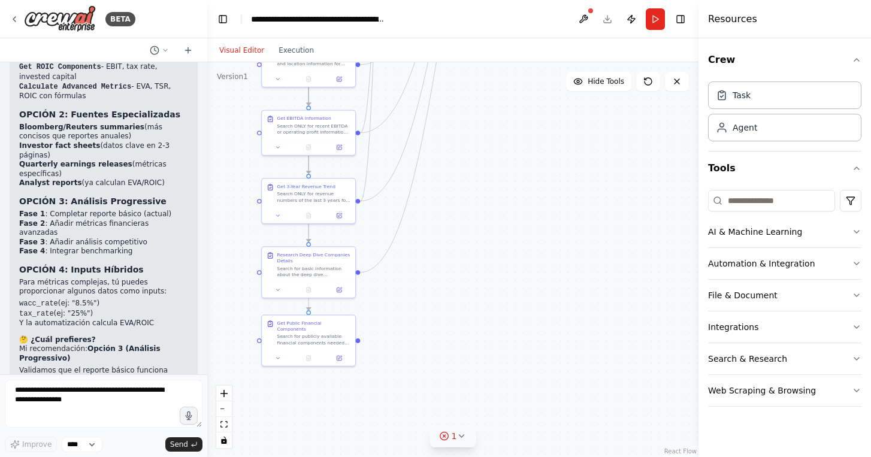
click at [457, 438] on icon at bounding box center [462, 436] width 10 height 10
click at [494, 404] on button at bounding box center [501, 405] width 20 height 14
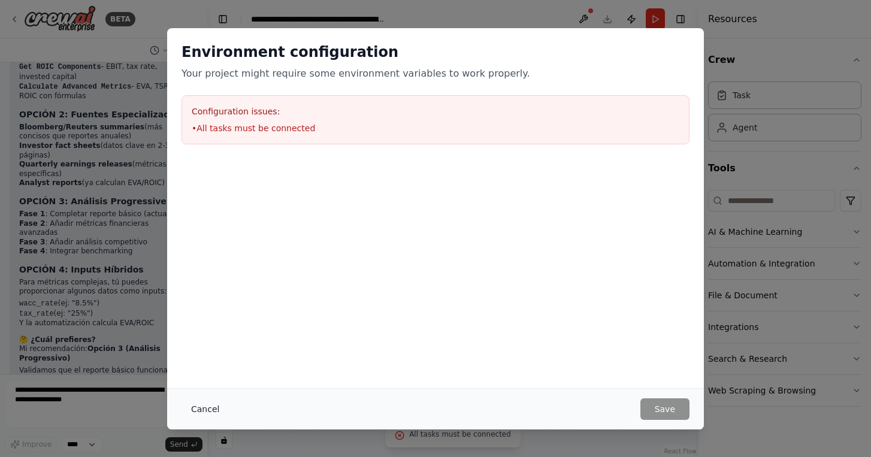
click at [210, 410] on button "Cancel" at bounding box center [205, 409] width 47 height 22
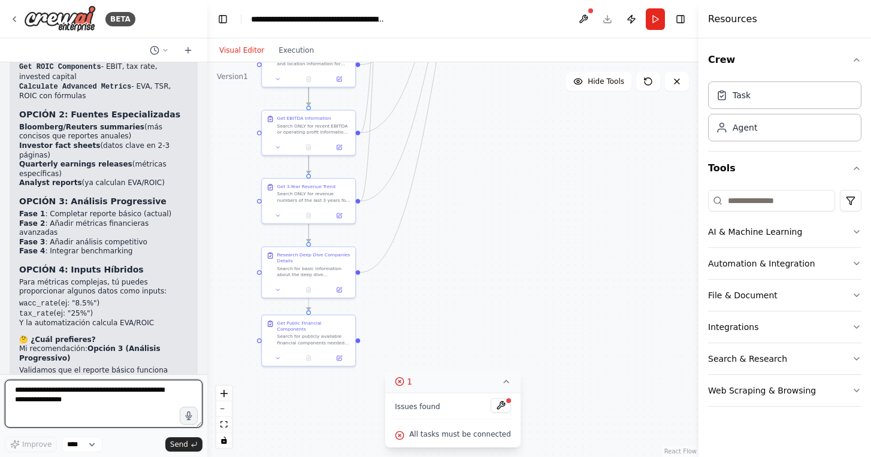
click at [81, 408] on textarea at bounding box center [104, 404] width 198 height 48
type textarea "**********"
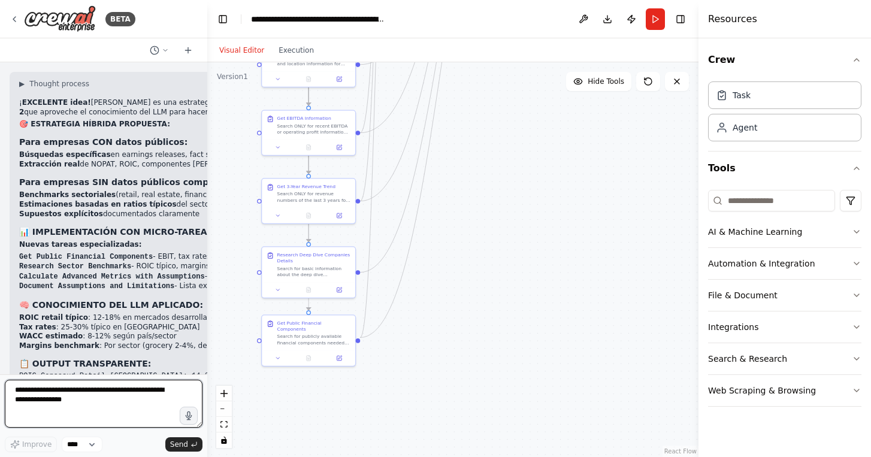
scroll to position [25310, 0]
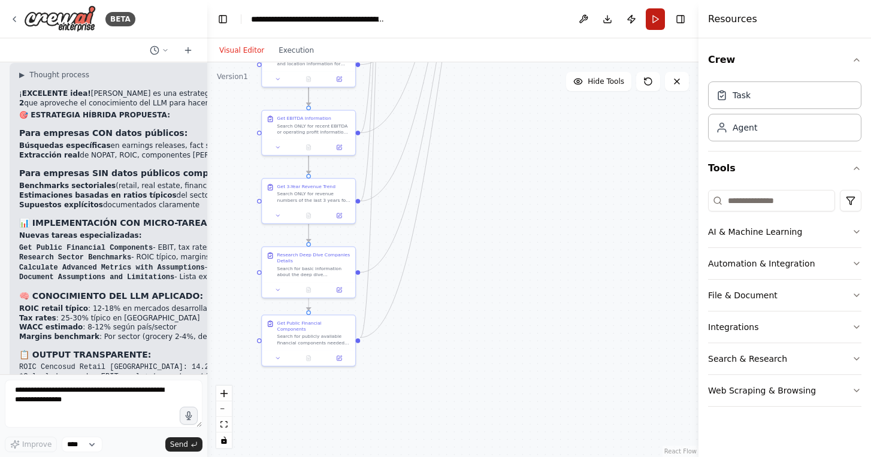
click at [656, 10] on button "Run" at bounding box center [655, 19] width 19 height 22
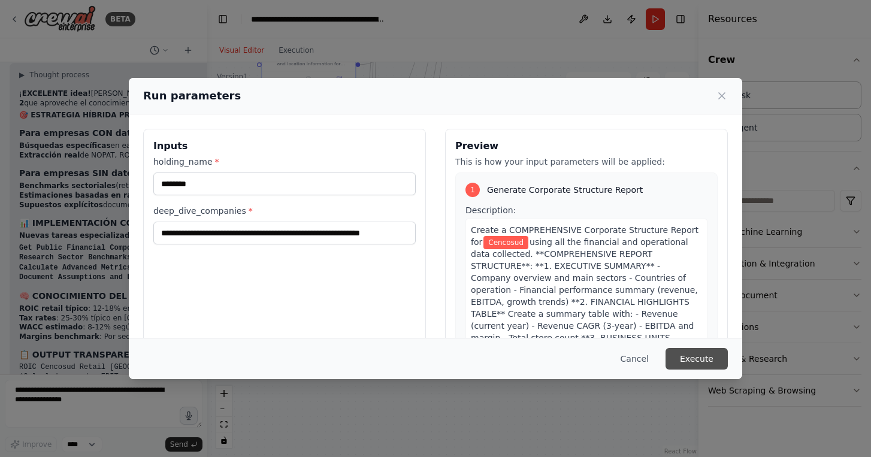
click at [698, 364] on button "Execute" at bounding box center [697, 359] width 62 height 22
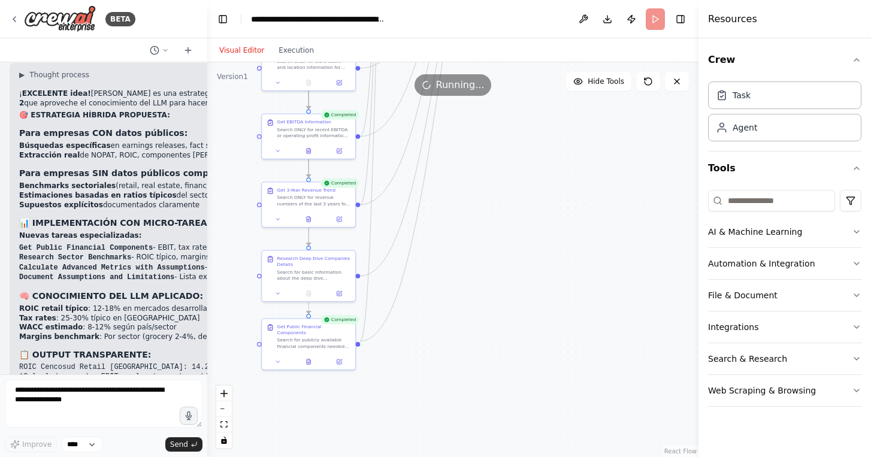
drag, startPoint x: 504, startPoint y: 243, endPoint x: 497, endPoint y: 397, distance: 153.6
click at [499, 400] on div ".deletable-edge-delete-btn { width: 20px; height: 20px; border: 0px solid #ffff…" at bounding box center [452, 259] width 491 height 395
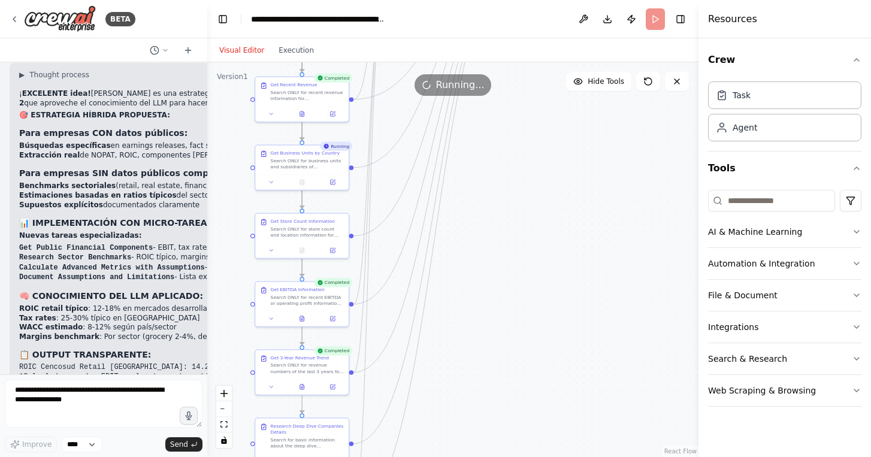
drag, startPoint x: 509, startPoint y: 195, endPoint x: 454, endPoint y: 422, distance: 234.3
click at [454, 423] on div ".deletable-edge-delete-btn { width: 20px; height: 20px; border: 0px solid #ffff…" at bounding box center [452, 259] width 491 height 395
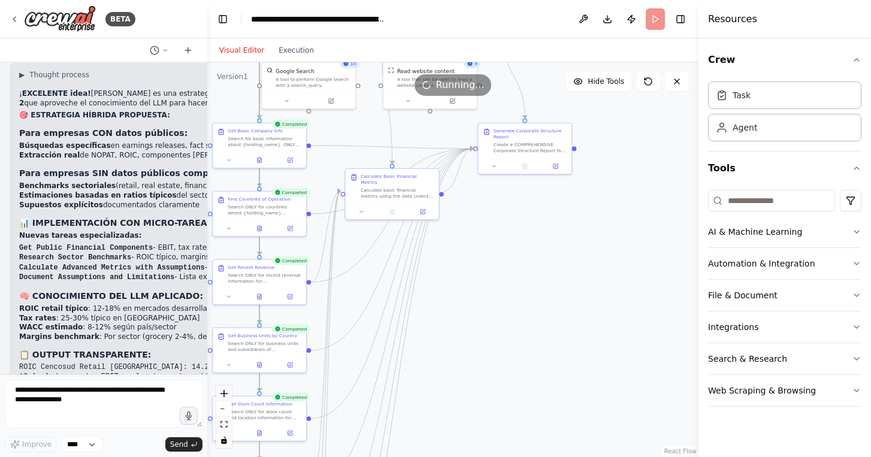
drag, startPoint x: 467, startPoint y: 318, endPoint x: 533, endPoint y: 229, distance: 111.3
click at [533, 229] on div ".deletable-edge-delete-btn { width: 20px; height: 20px; border: 0px solid #ffff…" at bounding box center [452, 259] width 491 height 395
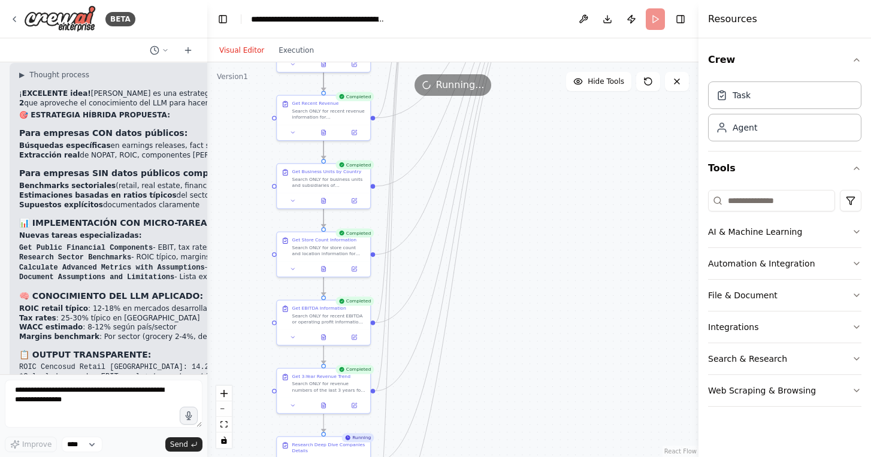
drag, startPoint x: 522, startPoint y: 258, endPoint x: 527, endPoint y: 174, distance: 84.1
click at [527, 174] on div ".deletable-edge-delete-btn { width: 20px; height: 20px; border: 0px solid #ffff…" at bounding box center [452, 259] width 491 height 395
drag, startPoint x: 521, startPoint y: 248, endPoint x: 521, endPoint y: 190, distance: 58.1
click at [521, 190] on div ".deletable-edge-delete-btn { width: 20px; height: 20px; border: 0px solid #ffff…" at bounding box center [452, 259] width 491 height 395
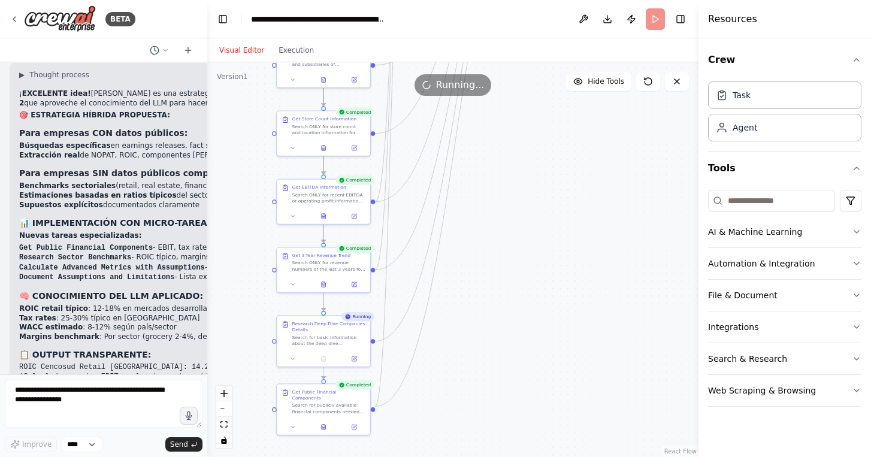
drag, startPoint x: 534, startPoint y: 231, endPoint x: 533, endPoint y: 157, distance: 73.7
click at [534, 157] on div ".deletable-edge-delete-btn { width: 20px; height: 20px; border: 0px solid #ffff…" at bounding box center [452, 259] width 491 height 395
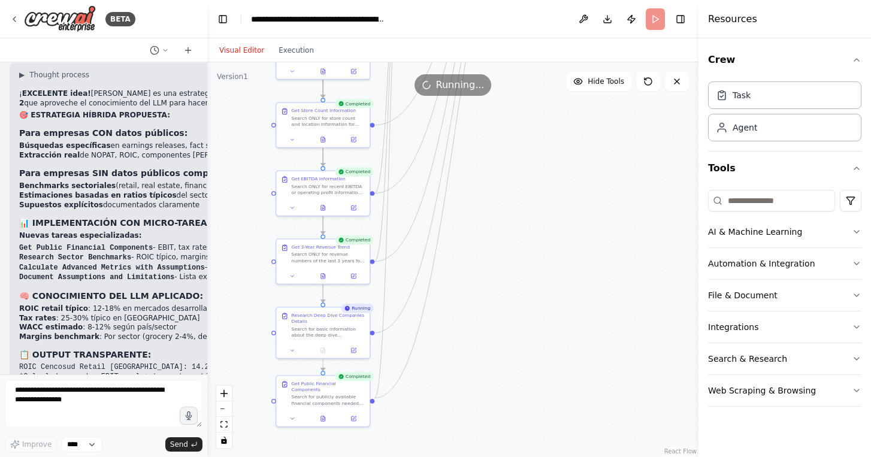
drag, startPoint x: 538, startPoint y: 186, endPoint x: 519, endPoint y: 302, distance: 117.1
click at [520, 306] on div ".deletable-edge-delete-btn { width: 20px; height: 20px; border: 0px solid #ffff…" at bounding box center [452, 259] width 491 height 395
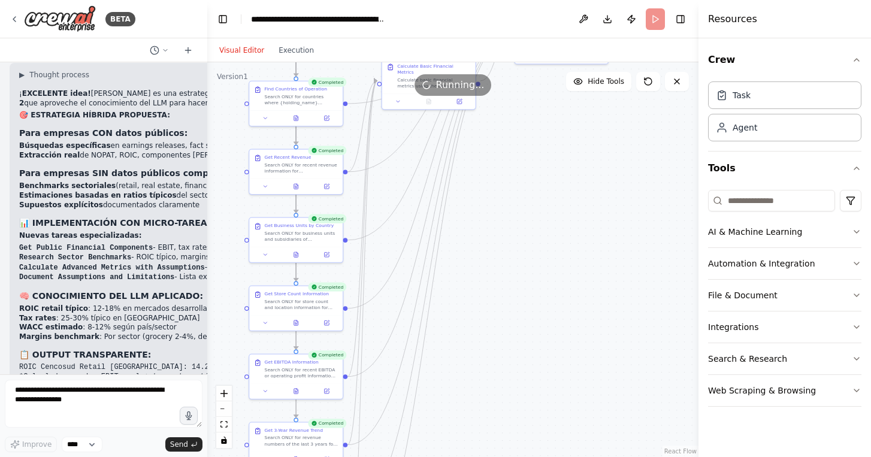
drag, startPoint x: 538, startPoint y: 225, endPoint x: 528, endPoint y: 348, distance: 123.3
click at [529, 346] on div ".deletable-edge-delete-btn { width: 20px; height: 20px; border: 0px solid #ffff…" at bounding box center [452, 259] width 491 height 395
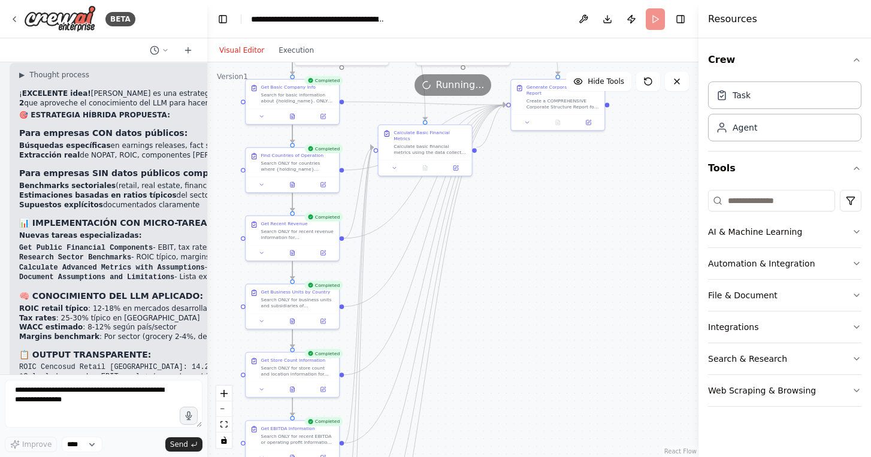
drag, startPoint x: 530, startPoint y: 256, endPoint x: 520, endPoint y: 327, distance: 70.8
click at [520, 327] on div ".deletable-edge-delete-btn { width: 20px; height: 20px; border: 0px solid #ffff…" at bounding box center [452, 259] width 491 height 395
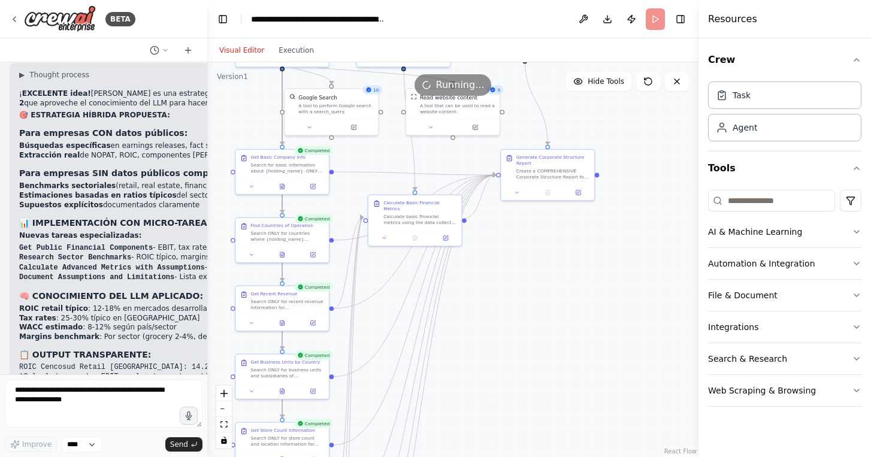
drag, startPoint x: 569, startPoint y: 319, endPoint x: 570, endPoint y: 230, distance: 89.3
click at [570, 230] on div ".deletable-edge-delete-btn { width: 20px; height: 20px; border: 0px solid #ffff…" at bounding box center [452, 259] width 491 height 395
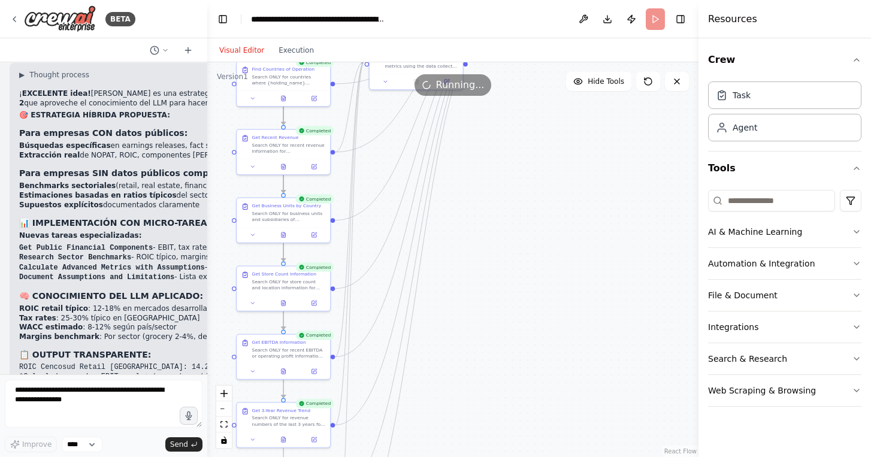
drag, startPoint x: 543, startPoint y: 288, endPoint x: 543, endPoint y: 206, distance: 81.5
click at [543, 206] on div ".deletable-edge-delete-btn { width: 20px; height: 20px; border: 0px solid #ffff…" at bounding box center [452, 259] width 491 height 395
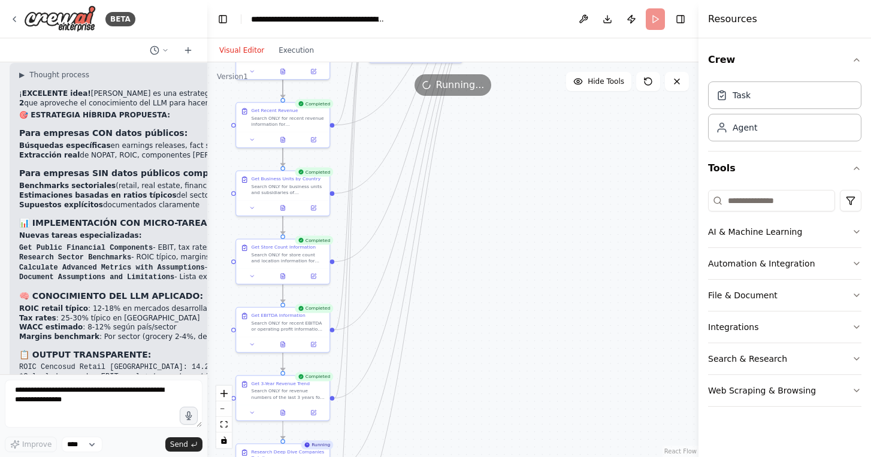
drag, startPoint x: 506, startPoint y: 274, endPoint x: 508, endPoint y: 140, distance: 134.2
click at [508, 140] on div ".deletable-edge-delete-btn { width: 20px; height: 20px; border: 0px solid #ffff…" at bounding box center [452, 259] width 491 height 395
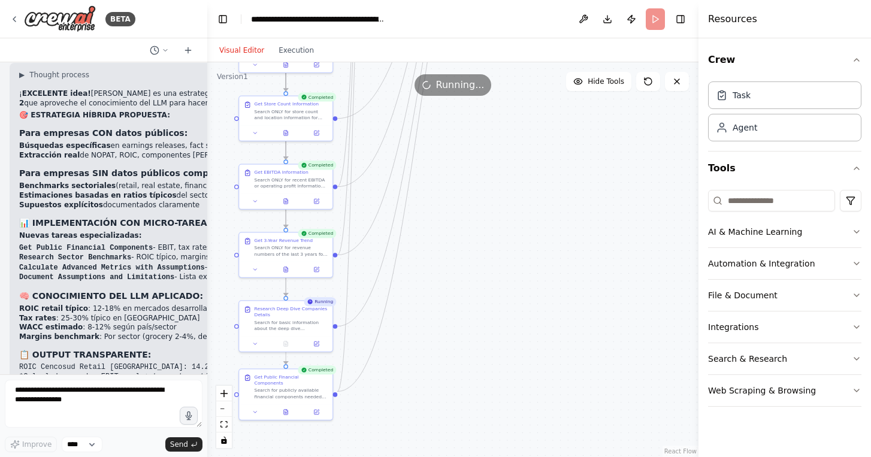
drag, startPoint x: 488, startPoint y: 241, endPoint x: 501, endPoint y: 223, distance: 22.4
click at [501, 223] on div ".deletable-edge-delete-btn { width: 20px; height: 20px; border: 0px solid #ffff…" at bounding box center [452, 259] width 491 height 395
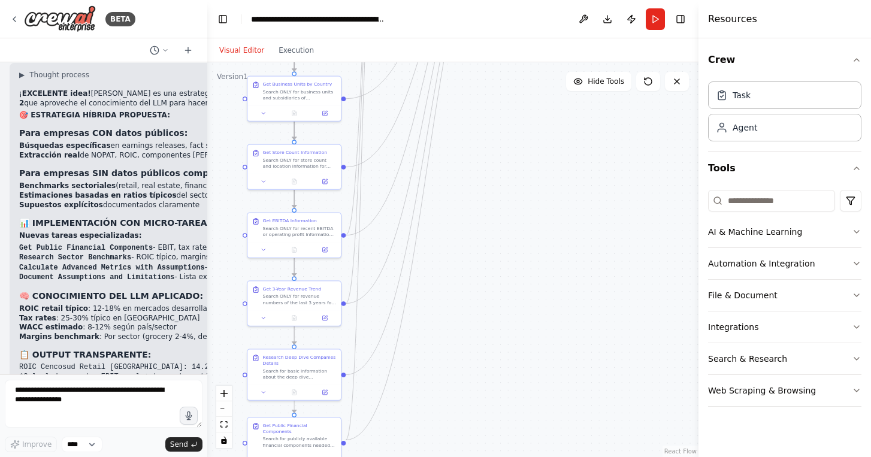
drag, startPoint x: 453, startPoint y: 285, endPoint x: 450, endPoint y: 345, distance: 60.6
click at [450, 345] on div ".deletable-edge-delete-btn { width: 20px; height: 20px; border: 0px solid #ffff…" at bounding box center [452, 259] width 491 height 395
drag, startPoint x: 490, startPoint y: 229, endPoint x: 445, endPoint y: 385, distance: 162.0
click at [445, 384] on div ".deletable-edge-delete-btn { width: 20px; height: 20px; border: 0px solid #ffff…" at bounding box center [452, 259] width 491 height 395
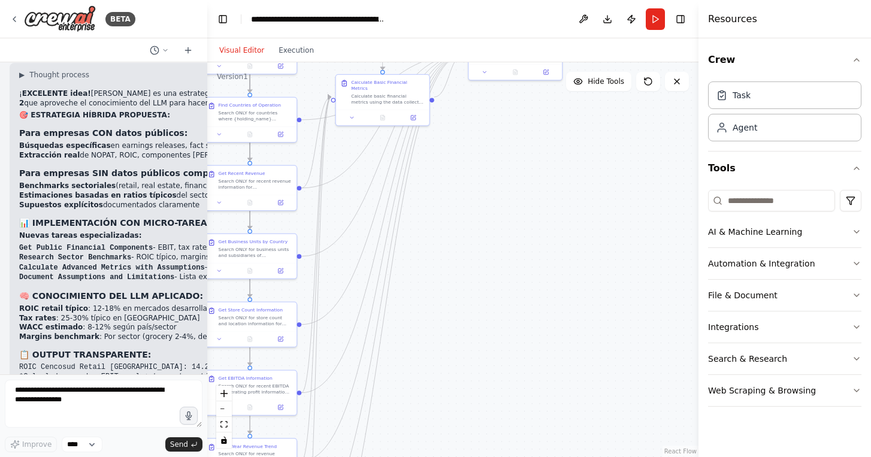
drag, startPoint x: 496, startPoint y: 212, endPoint x: 480, endPoint y: 258, distance: 48.7
click at [480, 257] on div ".deletable-edge-delete-btn { width: 20px; height: 20px; border: 0px solid #ffff…" at bounding box center [452, 259] width 491 height 395
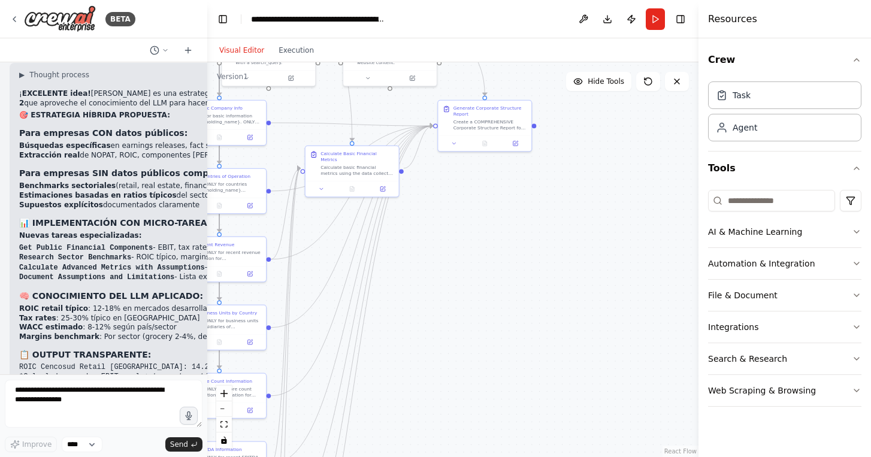
drag, startPoint x: 502, startPoint y: 266, endPoint x: 477, endPoint y: 318, distance: 57.3
click at [477, 318] on div ".deletable-edge-delete-btn { width: 20px; height: 20px; border: 0px solid #ffff…" at bounding box center [452, 259] width 491 height 395
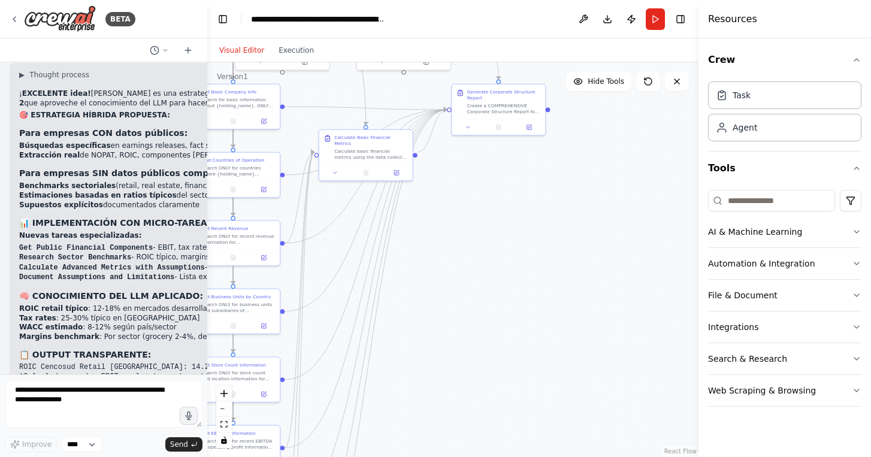
drag, startPoint x: 476, startPoint y: 322, endPoint x: 561, endPoint y: 250, distance: 111.9
click at [561, 250] on div ".deletable-edge-delete-btn { width: 20px; height: 20px; border: 0px solid #ffff…" at bounding box center [452, 259] width 491 height 395
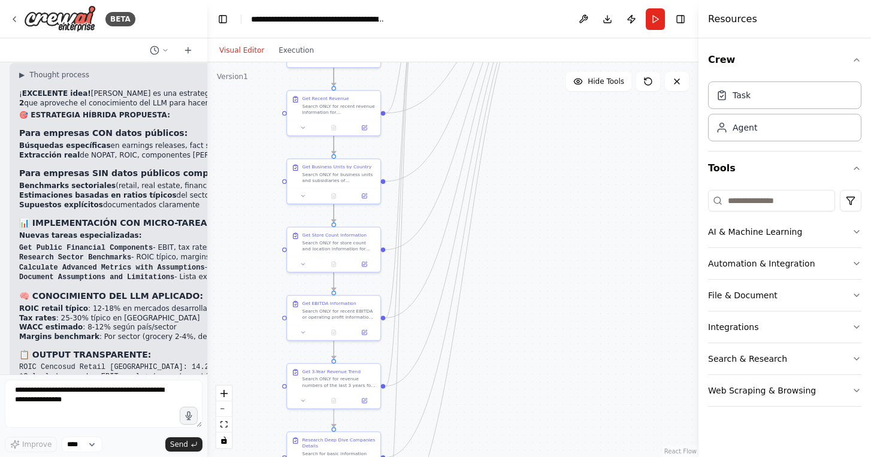
drag, startPoint x: 561, startPoint y: 250, endPoint x: 602, endPoint y: 147, distance: 110.8
click at [602, 147] on div ".deletable-edge-delete-btn { width: 20px; height: 20px; border: 0px solid #ffff…" at bounding box center [452, 259] width 491 height 395
drag, startPoint x: 523, startPoint y: 255, endPoint x: 555, endPoint y: 129, distance: 130.5
click at [554, 134] on div ".deletable-edge-delete-btn { width: 20px; height: 20px; border: 0px solid #ffff…" at bounding box center [452, 259] width 491 height 395
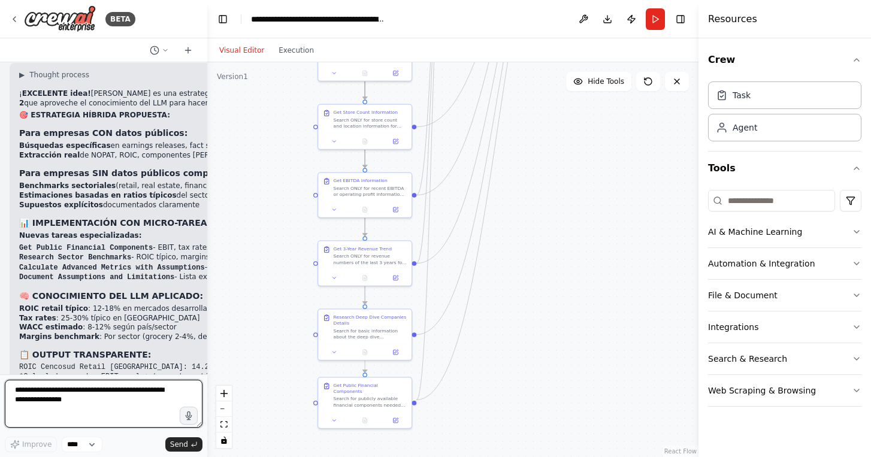
click at [85, 387] on textarea at bounding box center [104, 404] width 198 height 48
type textarea "*"
type textarea "**********"
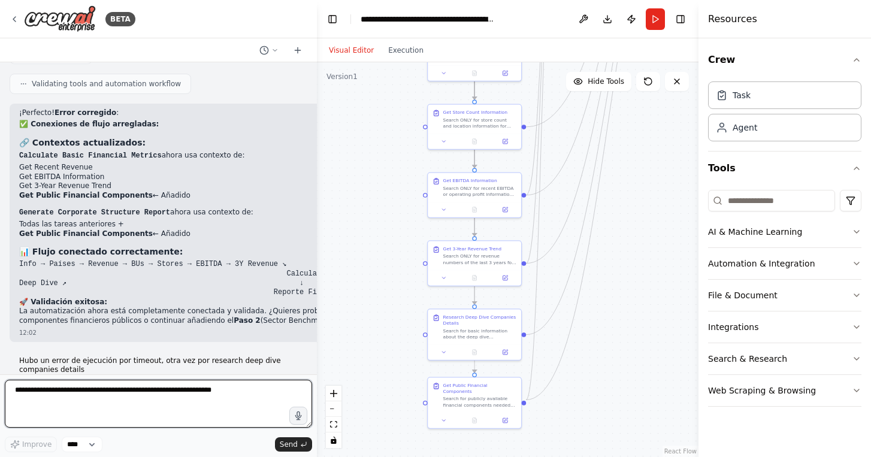
scroll to position [23458, 0]
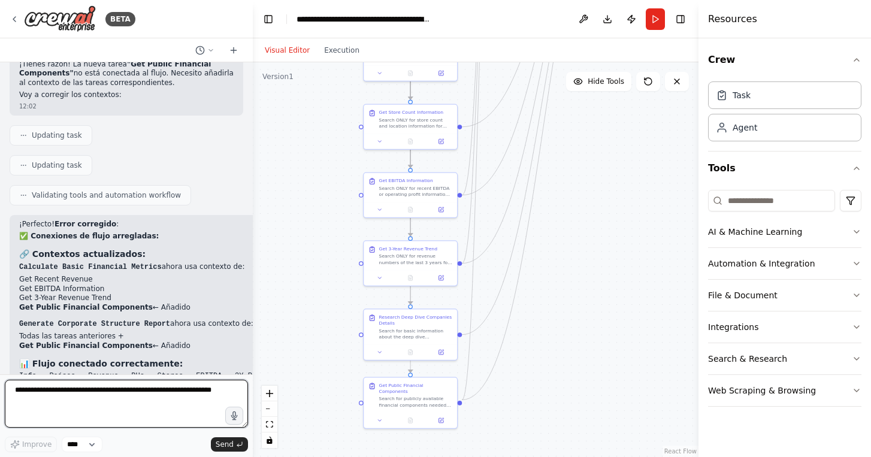
drag, startPoint x: 207, startPoint y: 189, endPoint x: 250, endPoint y: 223, distance: 55.5
click at [252, 223] on div "BETA Hello! I'm the CrewAI assistant. What kind of automation do you want to bu…" at bounding box center [435, 228] width 871 height 457
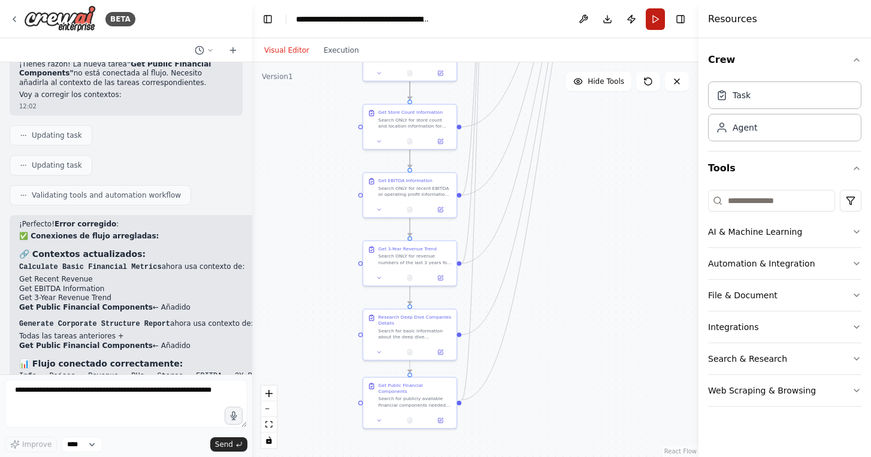
click at [654, 23] on button "Run" at bounding box center [655, 19] width 19 height 22
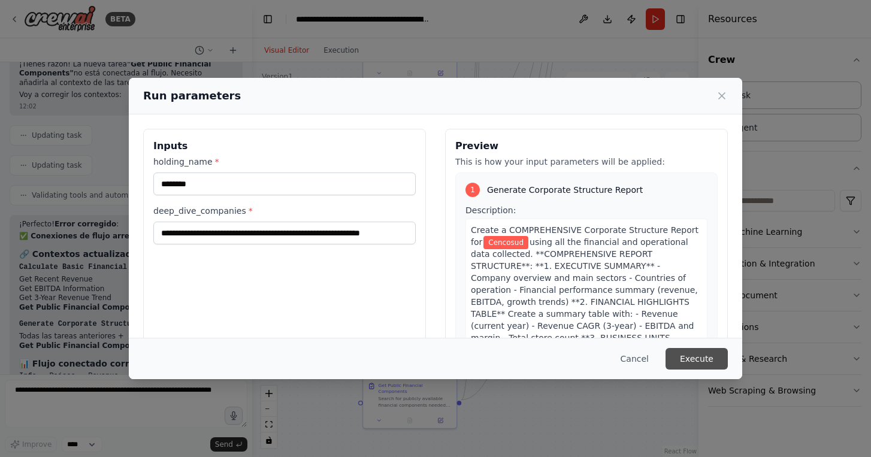
click at [689, 359] on button "Execute" at bounding box center [697, 359] width 62 height 22
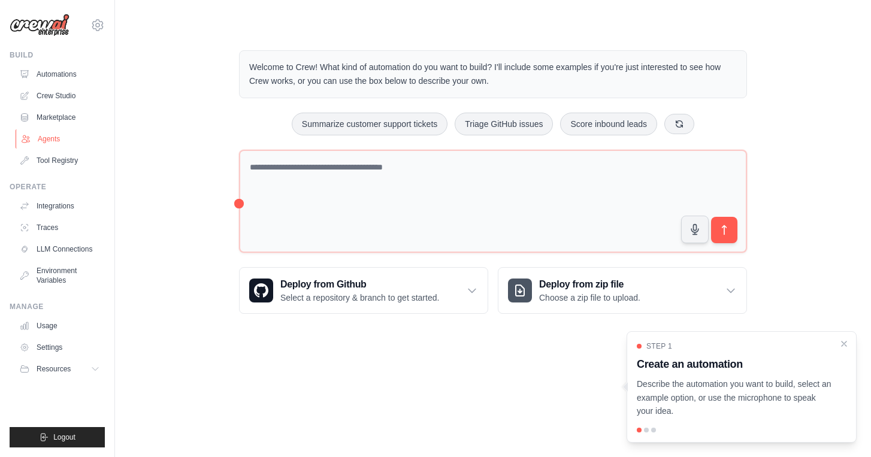
click at [50, 141] on link "Agents" at bounding box center [61, 138] width 90 height 19
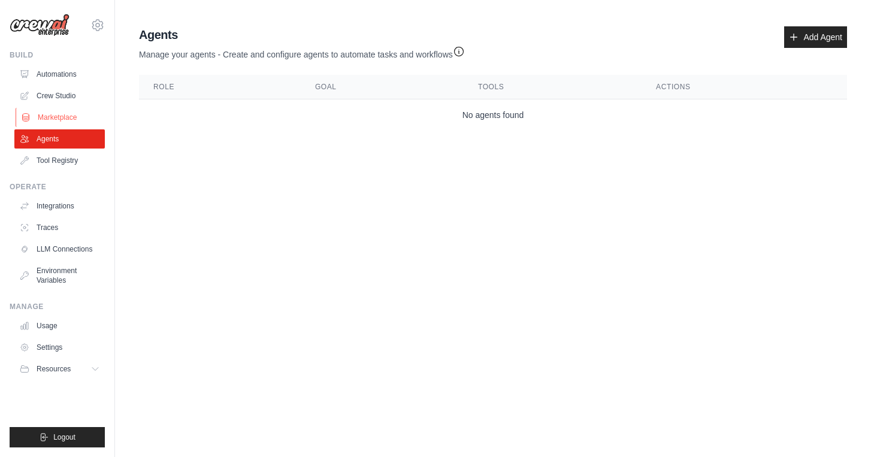
click at [54, 117] on link "Marketplace" at bounding box center [61, 117] width 90 height 19
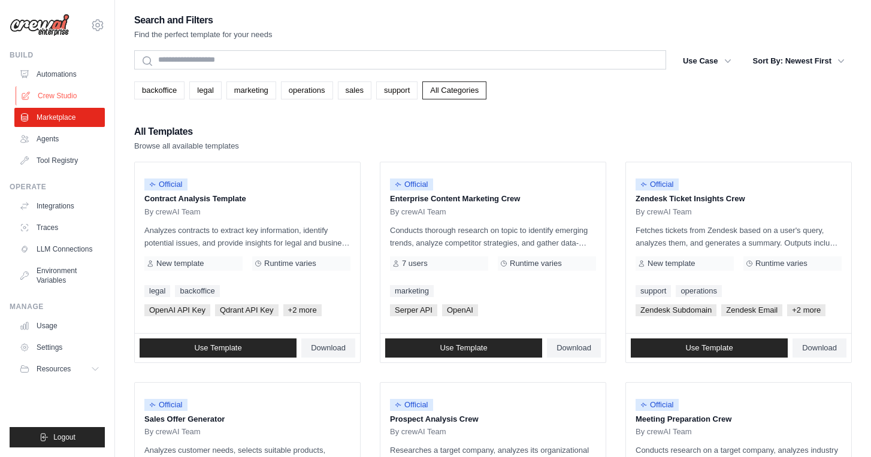
click at [62, 92] on link "Crew Studio" at bounding box center [61, 95] width 90 height 19
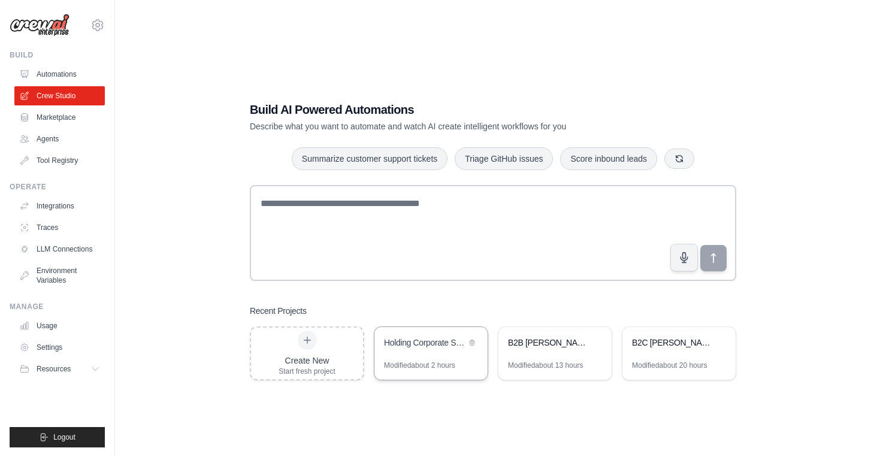
click at [430, 350] on div "Holding Corporate Structure Analysis - Report 1" at bounding box center [425, 344] width 82 height 14
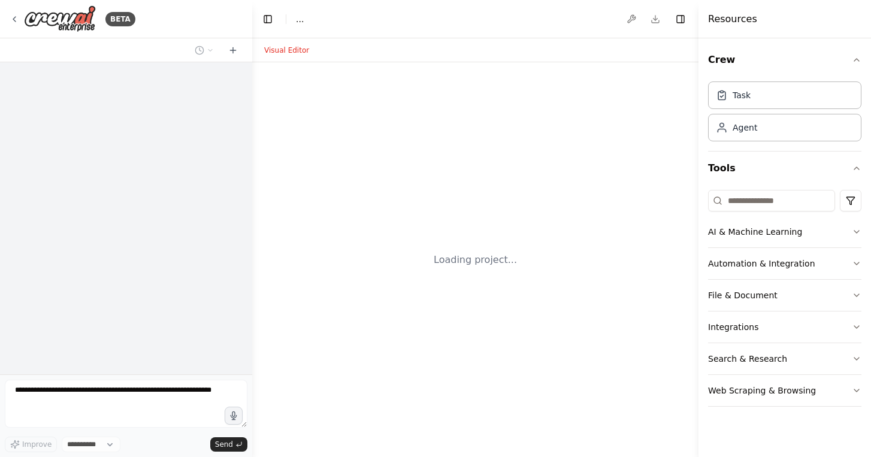
select select "****"
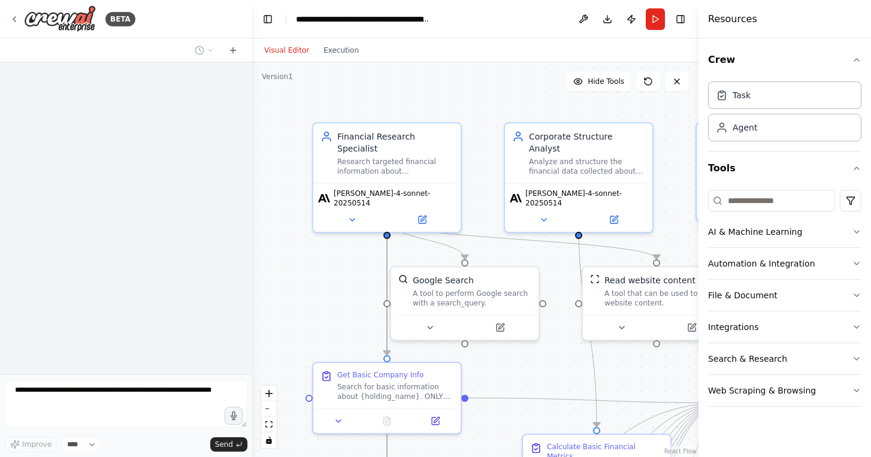
click at [652, 17] on button "Run" at bounding box center [655, 19] width 19 height 22
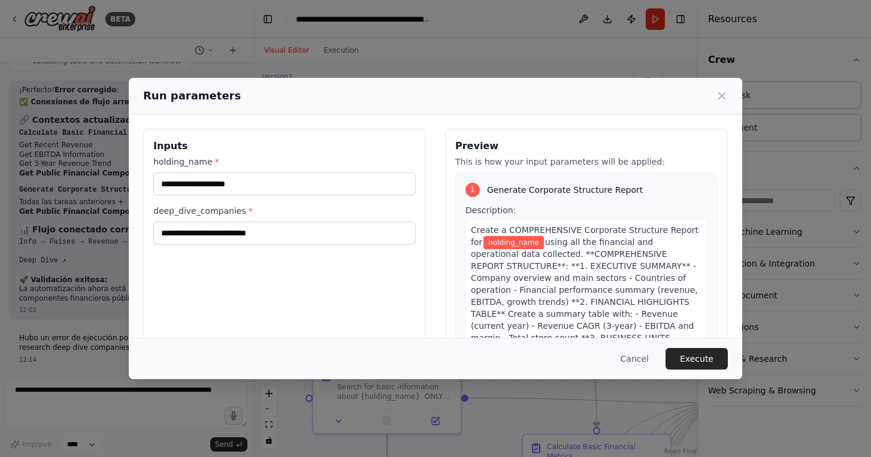
scroll to position [23458, 0]
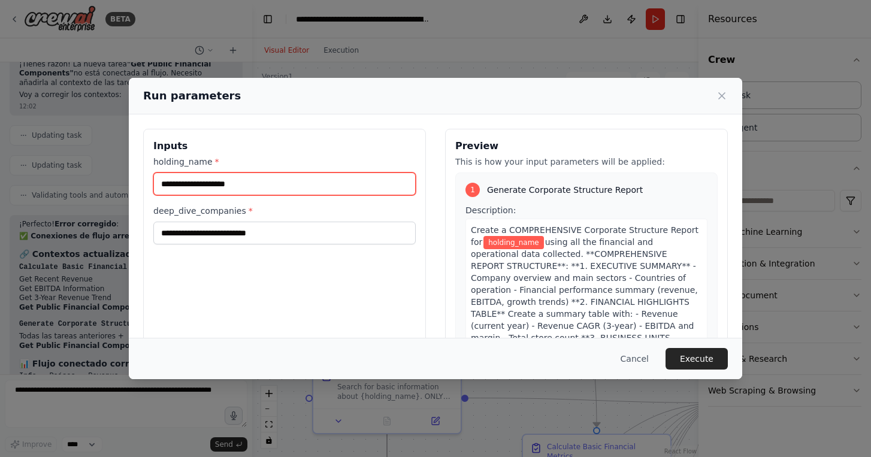
click at [289, 189] on input "holding_name *" at bounding box center [284, 184] width 262 height 23
type input "********"
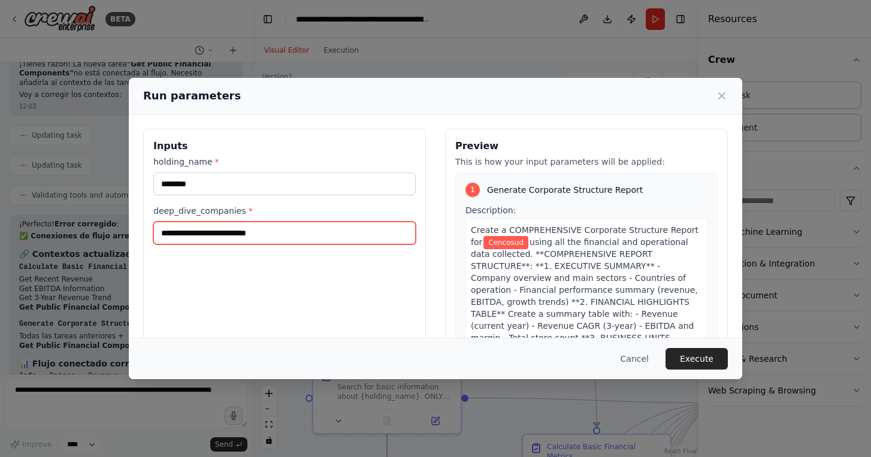
click at [261, 235] on input "deep_dive_companies *" at bounding box center [284, 233] width 262 height 23
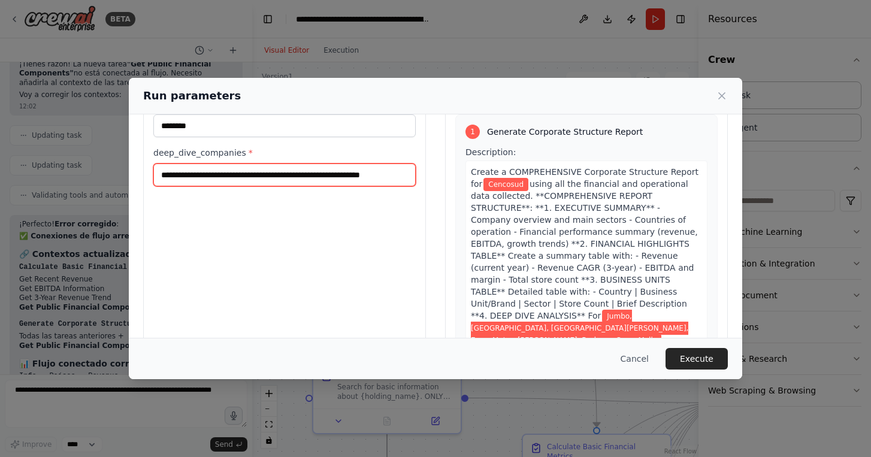
scroll to position [89, 0]
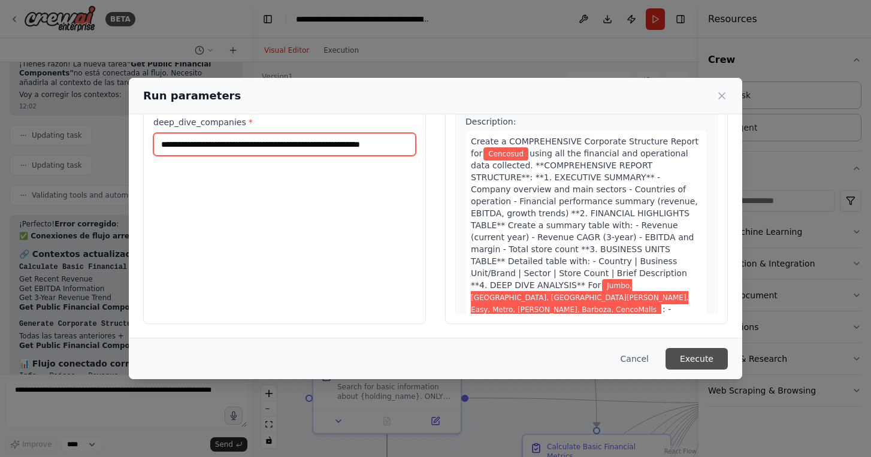
type input "**********"
click at [695, 361] on button "Execute" at bounding box center [697, 359] width 62 height 22
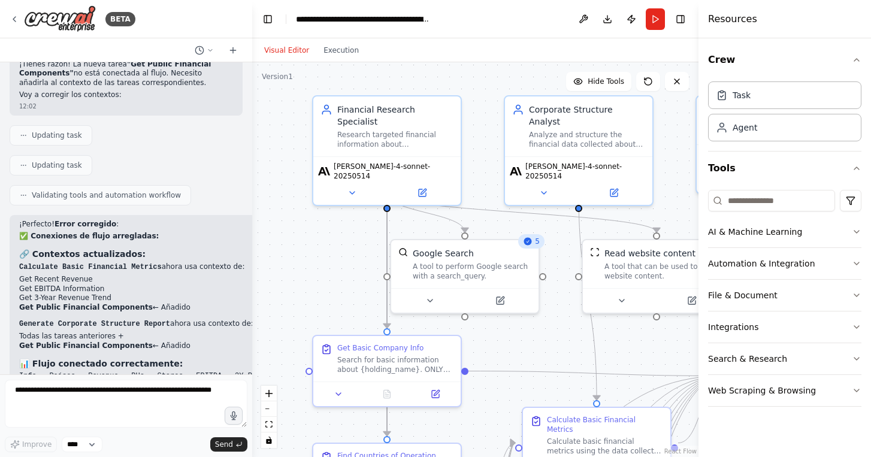
drag, startPoint x: 320, startPoint y: 314, endPoint x: 319, endPoint y: 208, distance: 106.1
click at [319, 208] on div ".deletable-edge-delete-btn { width: 20px; height: 20px; border: 0px solid #ffff…" at bounding box center [475, 259] width 446 height 395
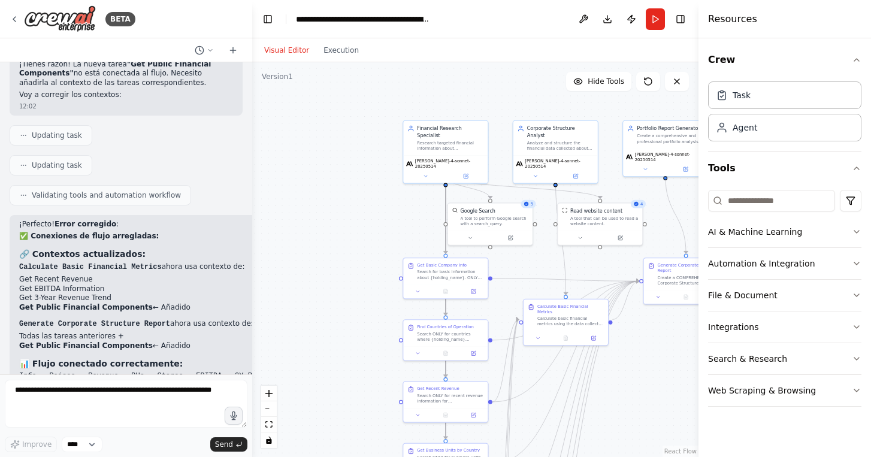
drag, startPoint x: 374, startPoint y: 206, endPoint x: 295, endPoint y: 182, distance: 82.8
click at [297, 182] on div ".deletable-edge-delete-btn { width: 20px; height: 20px; border: 0px solid #ffff…" at bounding box center [475, 259] width 446 height 395
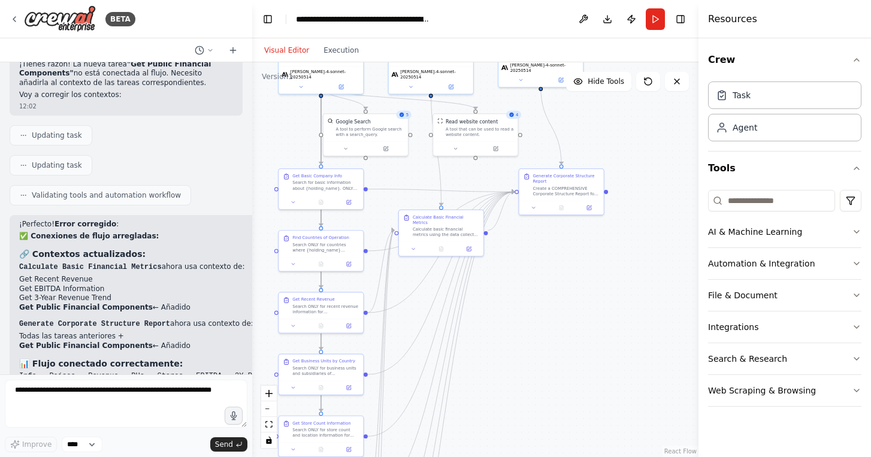
drag, startPoint x: 611, startPoint y: 370, endPoint x: 576, endPoint y: 293, distance: 84.2
click at [576, 294] on div ".deletable-edge-delete-btn { width: 20px; height: 20px; border: 0px solid #ffff…" at bounding box center [475, 259] width 446 height 395
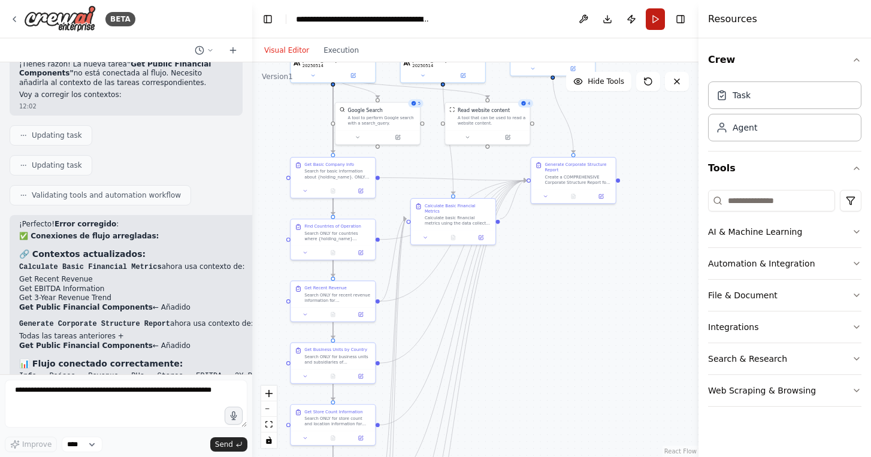
click at [655, 23] on button "Run" at bounding box center [655, 19] width 19 height 22
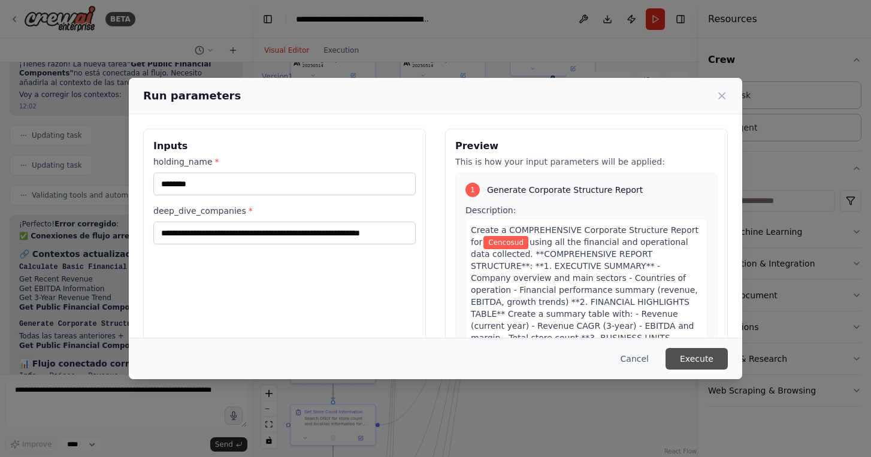
click at [705, 360] on button "Execute" at bounding box center [697, 359] width 62 height 22
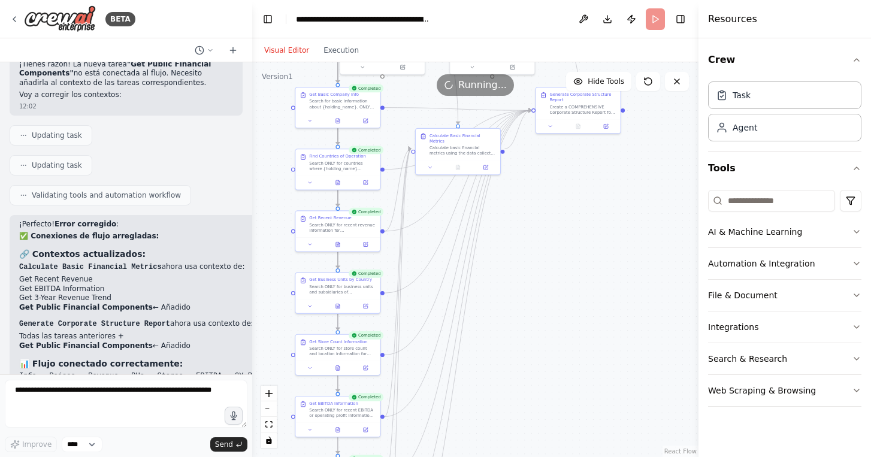
drag, startPoint x: 550, startPoint y: 318, endPoint x: 558, endPoint y: 237, distance: 81.3
click at [558, 237] on div ".deletable-edge-delete-btn { width: 20px; height: 20px; border: 0px solid #ffff…" at bounding box center [475, 259] width 446 height 395
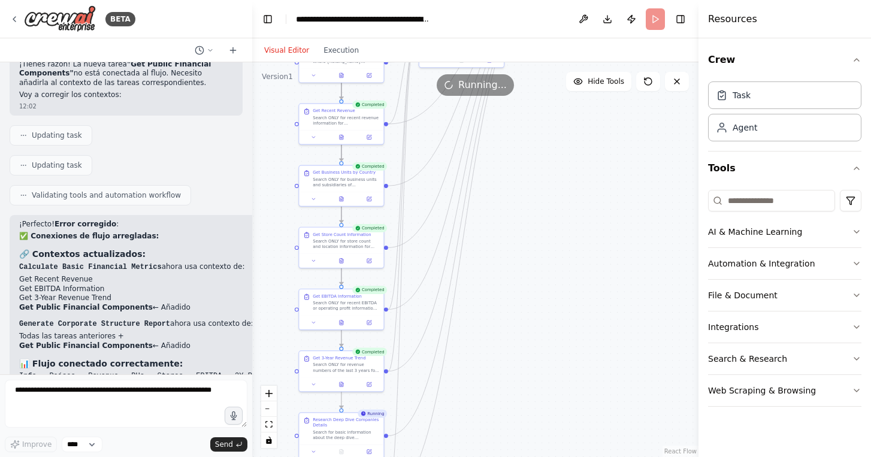
drag, startPoint x: 543, startPoint y: 288, endPoint x: 541, endPoint y: 165, distance: 123.4
click at [541, 165] on div ".deletable-edge-delete-btn { width: 20px; height: 20px; border: 0px solid #ffff…" at bounding box center [475, 259] width 446 height 395
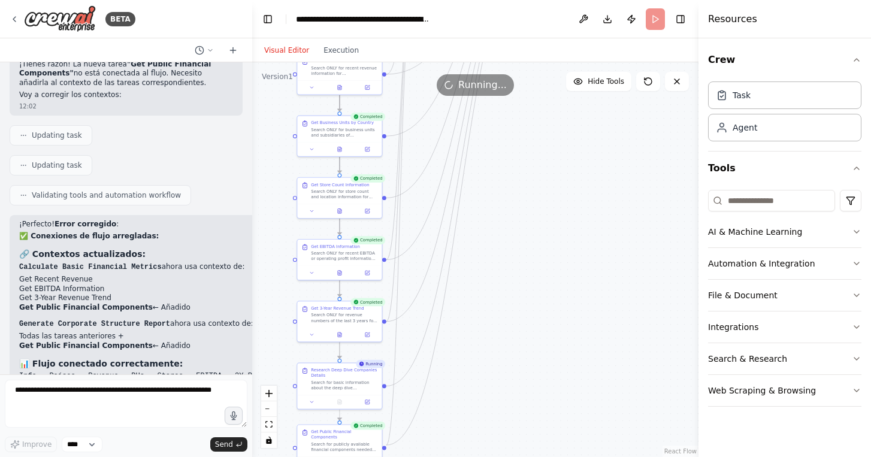
drag, startPoint x: 537, startPoint y: 289, endPoint x: 537, endPoint y: 182, distance: 107.3
click at [537, 182] on div ".deletable-edge-delete-btn { width: 20px; height: 20px; border: 0px solid #ffff…" at bounding box center [475, 259] width 446 height 395
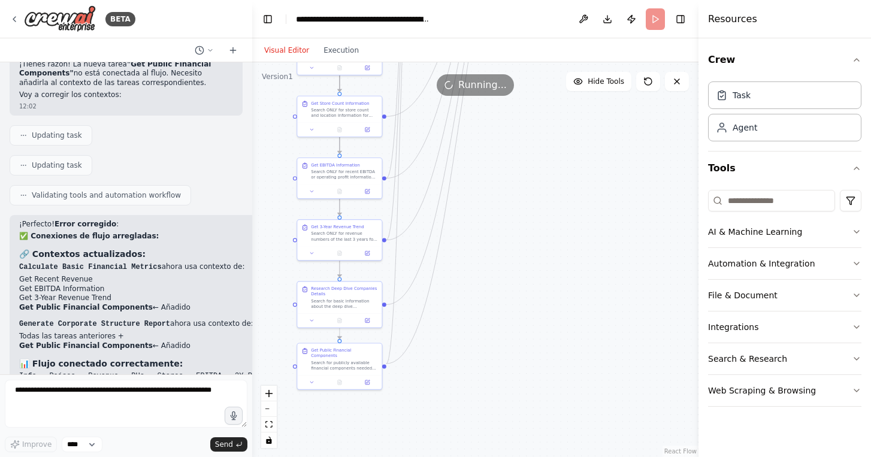
drag, startPoint x: 524, startPoint y: 219, endPoint x: 513, endPoint y: 347, distance: 128.1
click at [513, 346] on div ".deletable-edge-delete-btn { width: 20px; height: 20px; border: 0px solid #ffff…" at bounding box center [475, 259] width 446 height 395
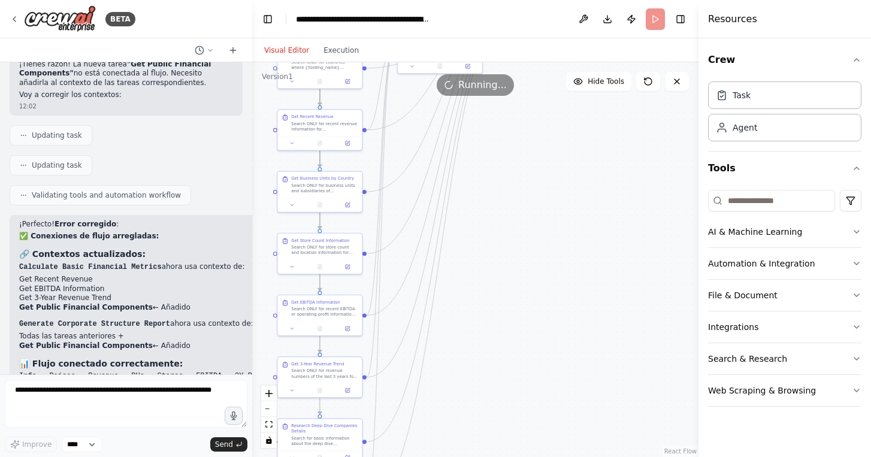
drag, startPoint x: 571, startPoint y: 206, endPoint x: 502, endPoint y: 381, distance: 188.3
click at [503, 377] on div ".deletable-edge-delete-btn { width: 20px; height: 20px; border: 0px solid #ffff…" at bounding box center [475, 259] width 446 height 395
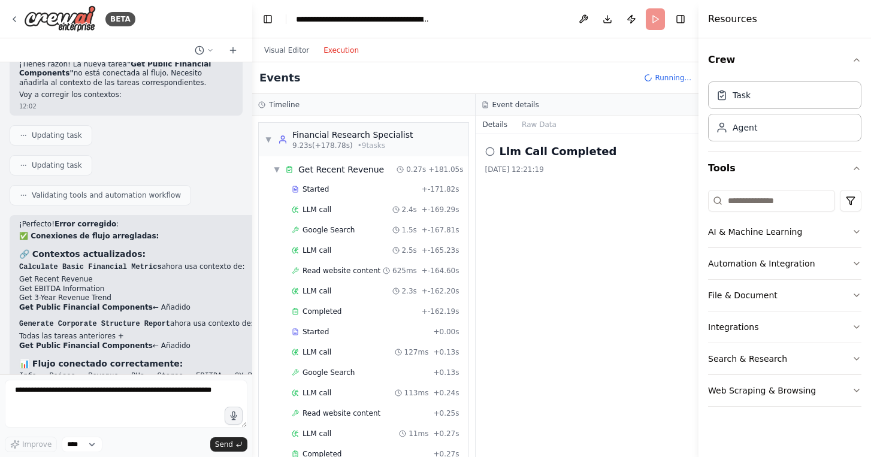
click at [329, 52] on button "Execution" at bounding box center [341, 50] width 50 height 14
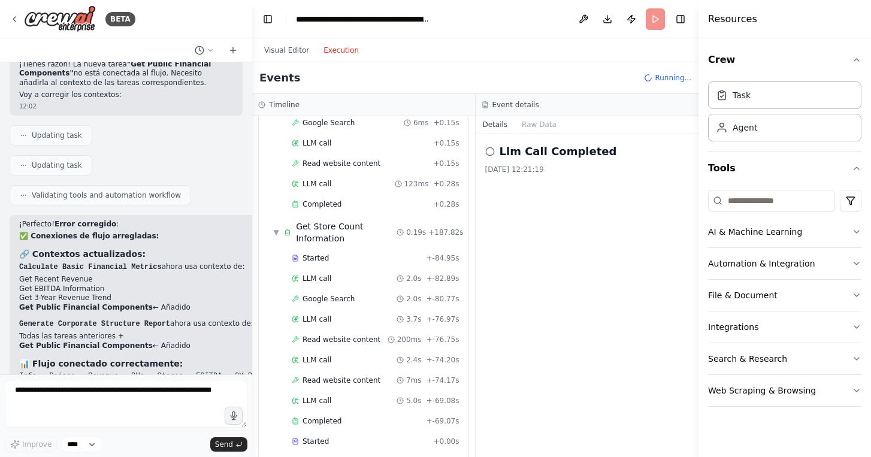
scroll to position [2917, 0]
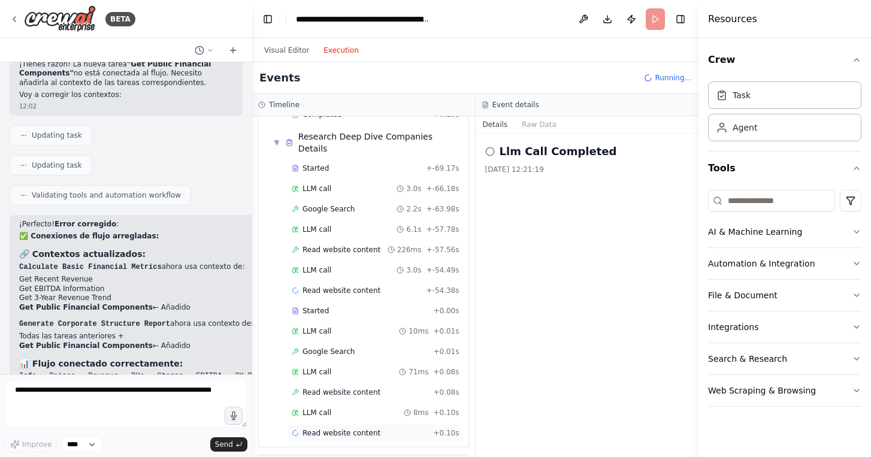
click at [325, 428] on span "Read website content" at bounding box center [342, 433] width 78 height 10
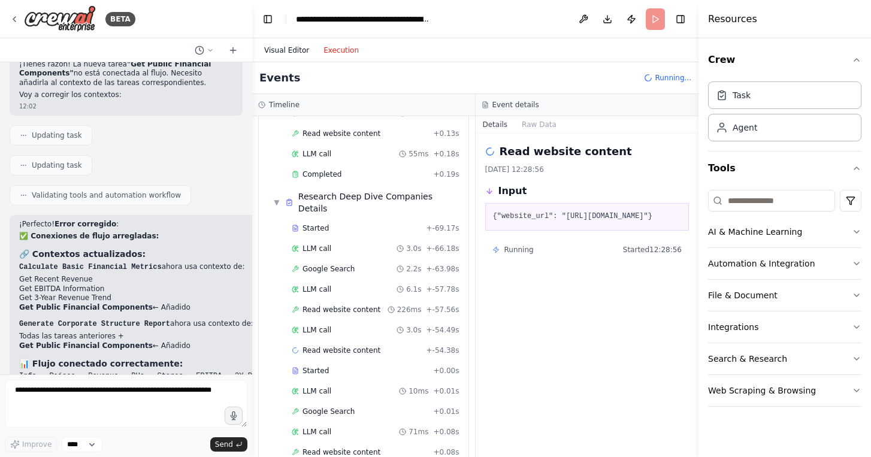
click at [283, 48] on button "Visual Editor" at bounding box center [286, 50] width 59 height 14
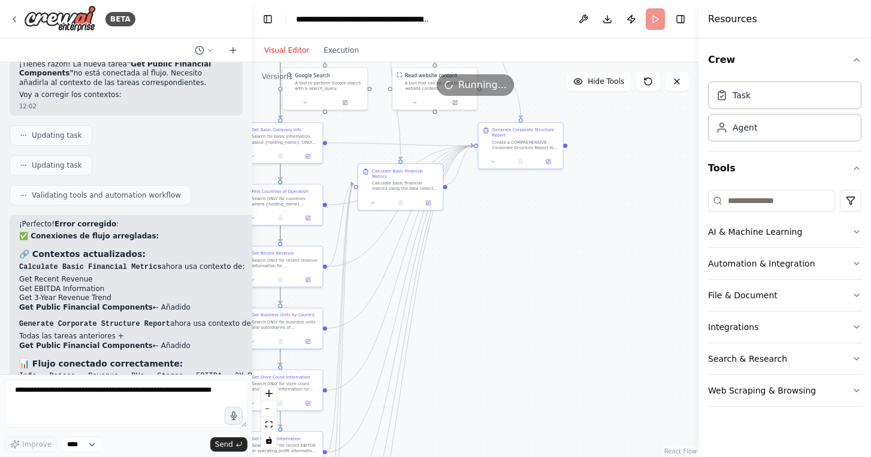
drag, startPoint x: 502, startPoint y: 333, endPoint x: 554, endPoint y: 280, distance: 74.2
click at [553, 280] on div ".deletable-edge-delete-btn { width: 20px; height: 20px; border: 0px solid #ffff…" at bounding box center [475, 259] width 446 height 395
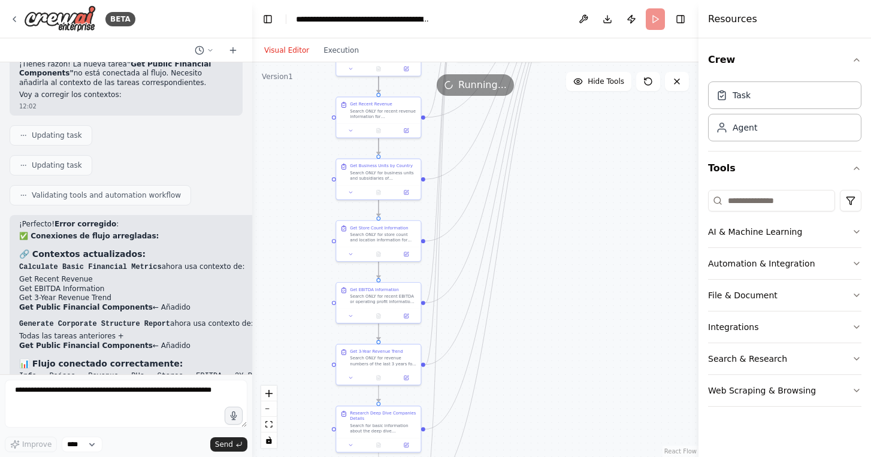
drag, startPoint x: 543, startPoint y: 297, endPoint x: 610, endPoint y: 179, distance: 136.0
click at [610, 179] on div ".deletable-edge-delete-btn { width: 20px; height: 20px; border: 0px solid #ffff…" at bounding box center [475, 259] width 446 height 395
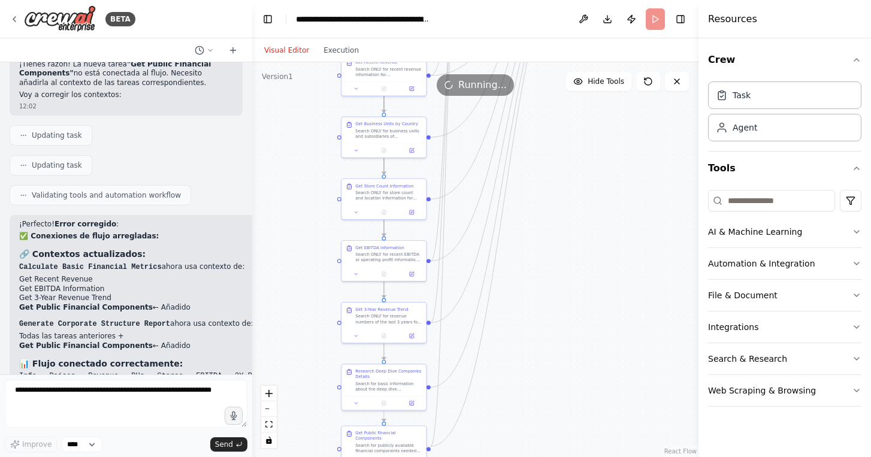
drag, startPoint x: 575, startPoint y: 196, endPoint x: 596, endPoint y: 98, distance: 99.8
click at [596, 98] on div ".deletable-edge-delete-btn { width: 20px; height: 20px; border: 0px solid #ffff…" at bounding box center [475, 259] width 446 height 395
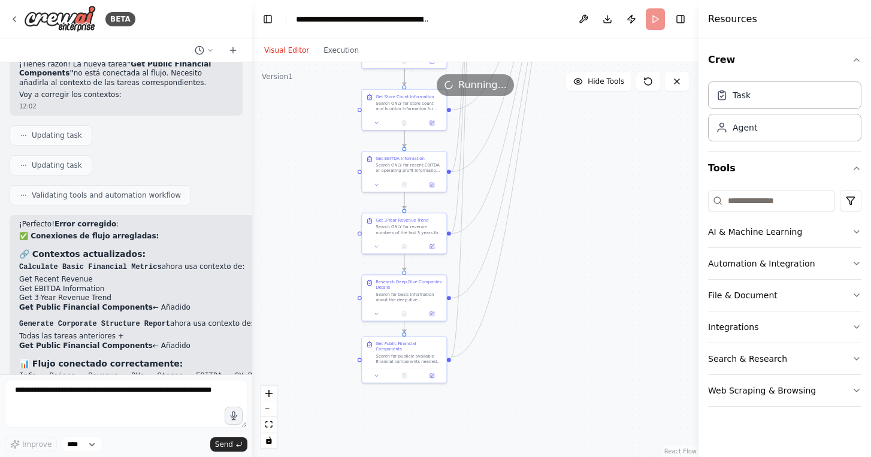
drag, startPoint x: 572, startPoint y: 212, endPoint x: 554, endPoint y: 322, distance: 111.1
click at [554, 322] on div ".deletable-edge-delete-btn { width: 20px; height: 20px; border: 0px solid #ffff…" at bounding box center [475, 259] width 446 height 395
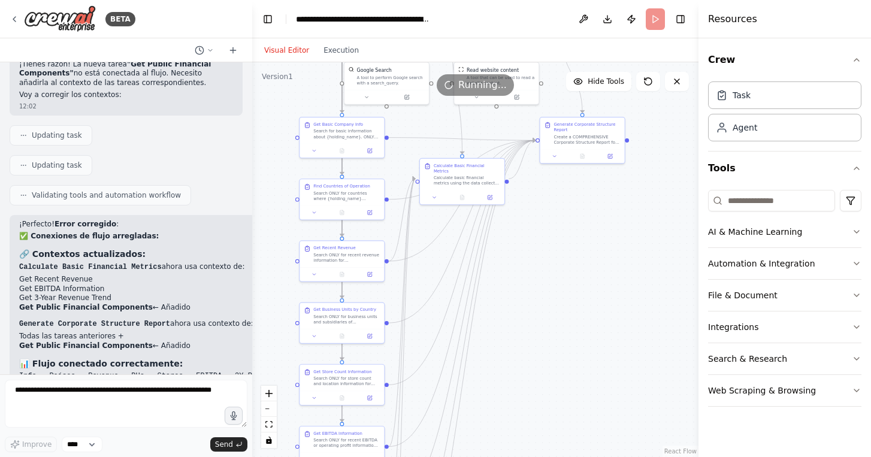
drag, startPoint x: 560, startPoint y: 228, endPoint x: 515, endPoint y: 405, distance: 182.4
click at [515, 405] on div ".deletable-edge-delete-btn { width: 20px; height: 20px; border: 0px solid #ffff…" at bounding box center [475, 259] width 446 height 395
drag, startPoint x: 558, startPoint y: 276, endPoint x: 525, endPoint y: 408, distance: 135.9
click at [525, 408] on div ".deletable-edge-delete-btn { width: 20px; height: 20px; border: 0px solid #ffff…" at bounding box center [475, 259] width 446 height 395
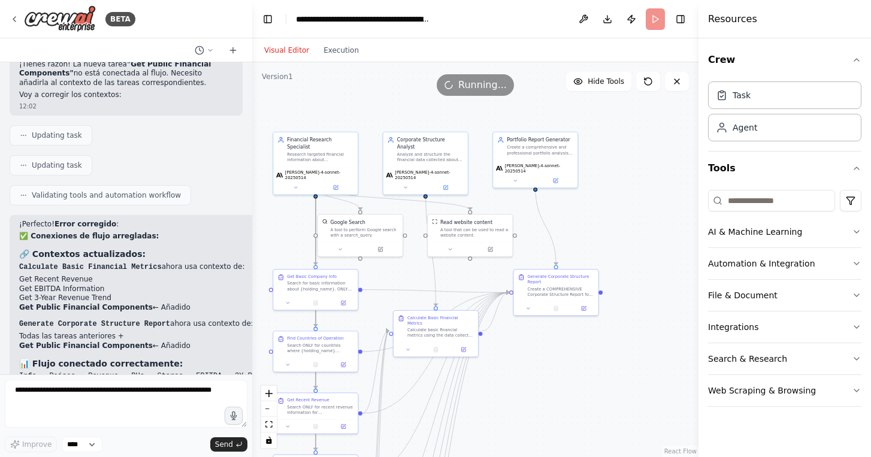
drag, startPoint x: 580, startPoint y: 192, endPoint x: 597, endPoint y: 240, distance: 50.4
click at [597, 237] on div ".deletable-edge-delete-btn { width: 20px; height: 20px; border: 0px solid #ffff…" at bounding box center [475, 259] width 446 height 395
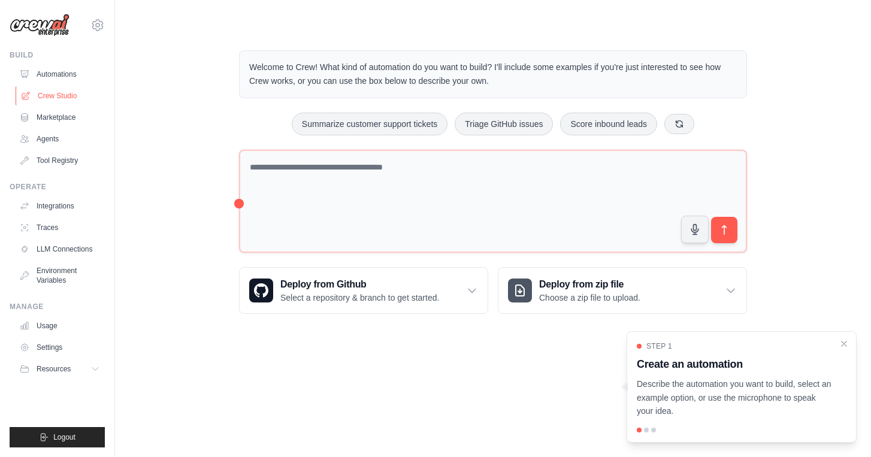
click at [54, 92] on link "Crew Studio" at bounding box center [61, 95] width 90 height 19
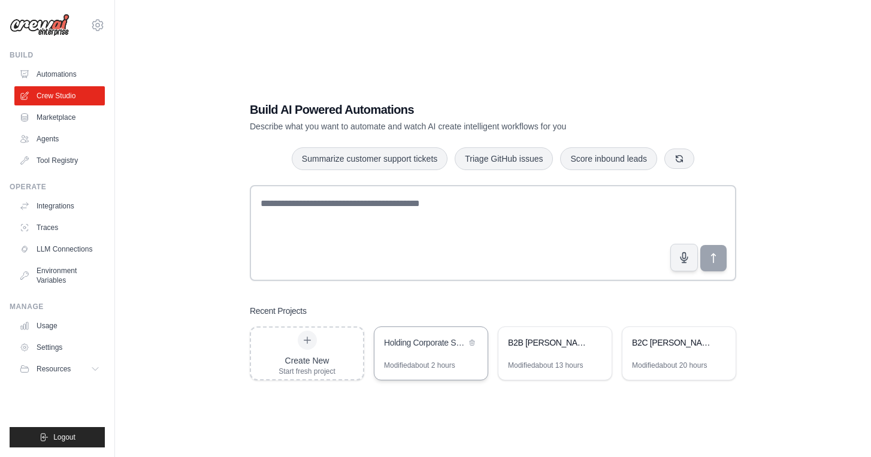
click at [422, 349] on div "Holding Corporate Structure Analysis - Report 1" at bounding box center [425, 344] width 82 height 14
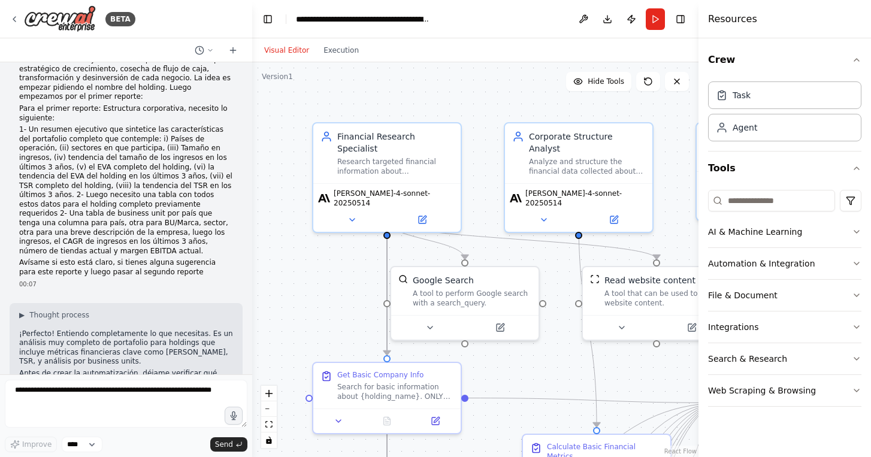
scroll to position [52, 0]
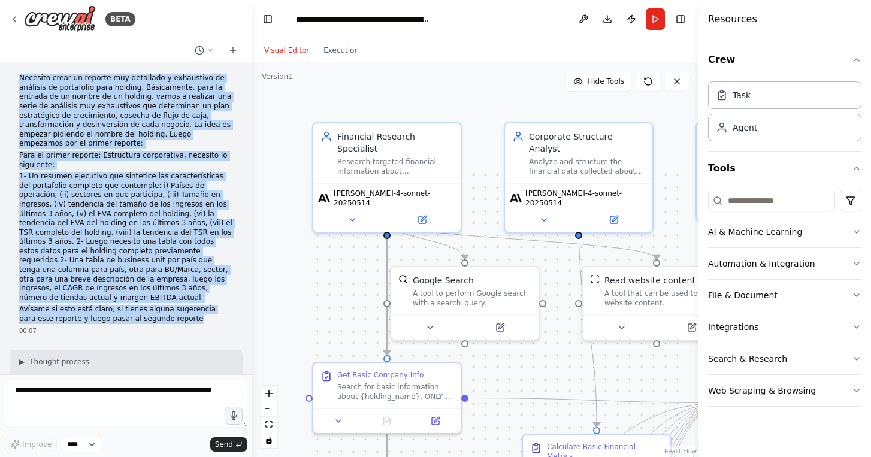
drag, startPoint x: 20, startPoint y: 129, endPoint x: 182, endPoint y: 322, distance: 251.9
click at [182, 322] on div "Necesito crear un reporte muy detallado y exhaustivo de análisis de portafolio …" at bounding box center [126, 199] width 214 height 250
copy div "Loremips dolor si ametcon adi elitseddo e temporinci ut laboreet do magnaaliqu …"
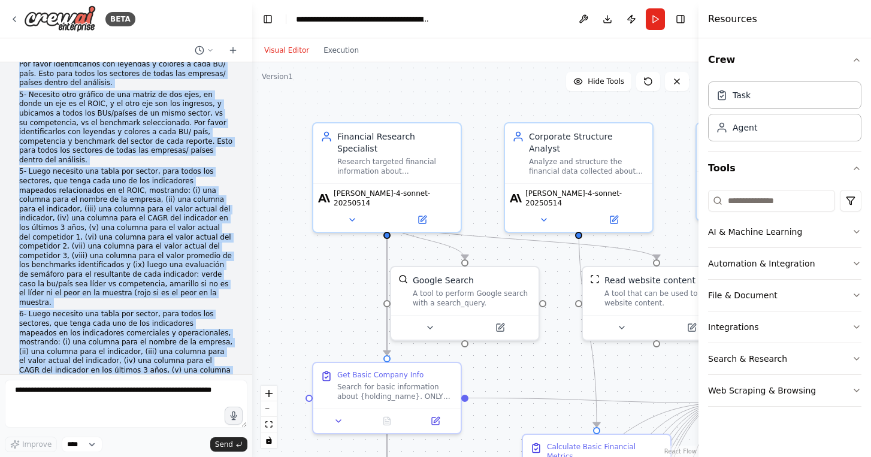
scroll to position [1847, 0]
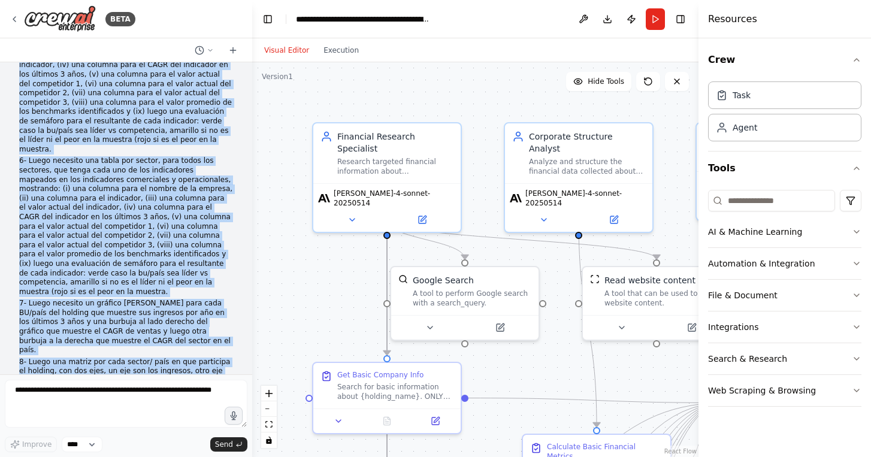
drag, startPoint x: 83, startPoint y: 228, endPoint x: 123, endPoint y: 346, distance: 124.9
click at [123, 346] on div "bien la estructura, vamos al segundo reporte: Vamos al reporte de análisis fina…" at bounding box center [126, 43] width 214 height 723
copy div "lorem ip dolorsi ametcon: Adipi el seddoei te incididu utlaboreet dolorema: Ali…"
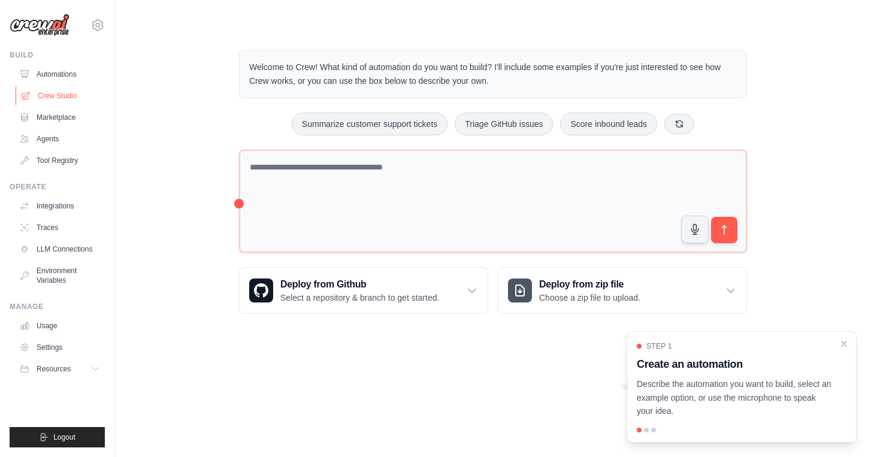
click at [64, 96] on link "Crew Studio" at bounding box center [61, 95] width 90 height 19
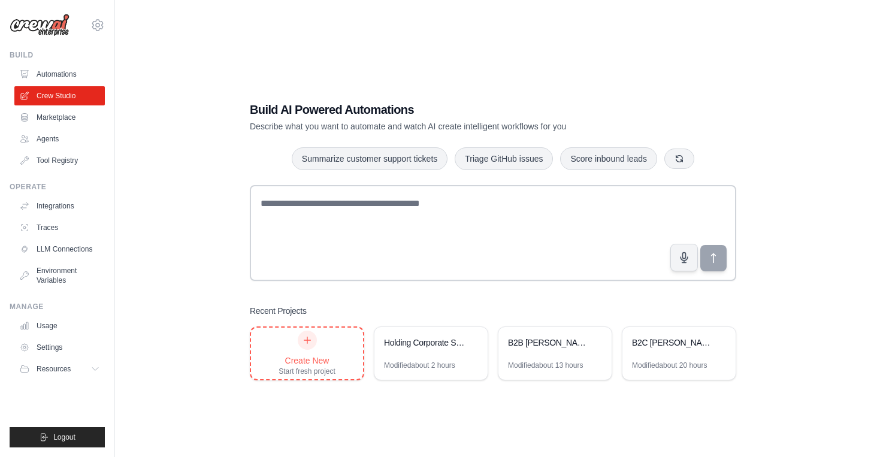
click at [293, 342] on div "Create New Start fresh project" at bounding box center [307, 354] width 57 height 46
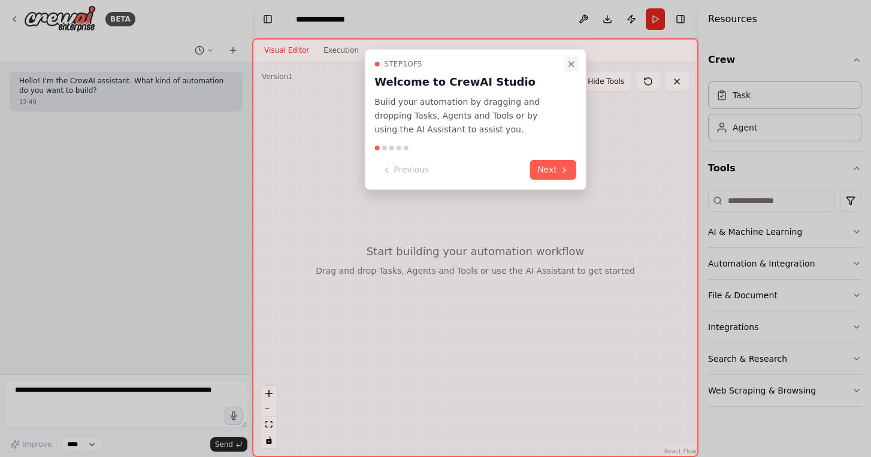
click at [572, 62] on icon "Close walkthrough" at bounding box center [572, 64] width 10 height 10
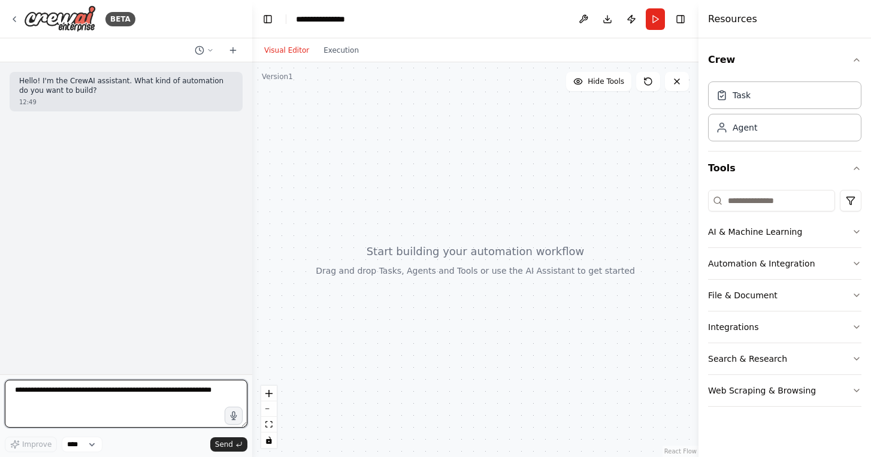
click at [102, 393] on textarea at bounding box center [126, 404] width 243 height 48
paste textarea "**********"
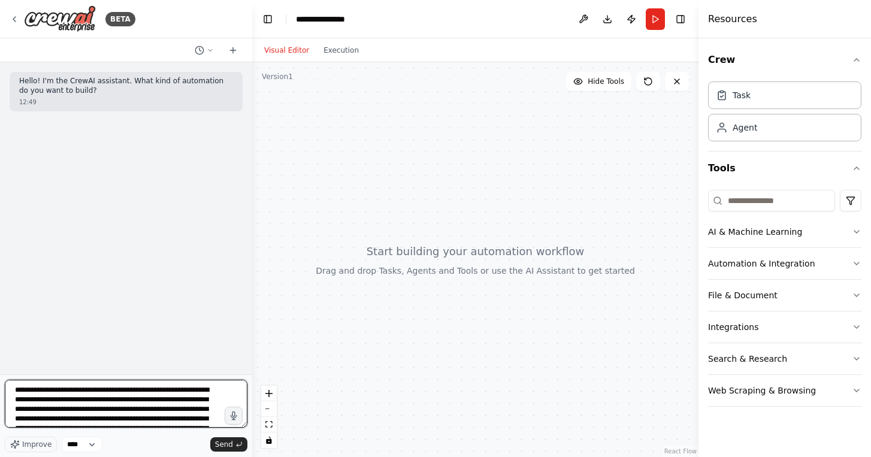
drag, startPoint x: 44, startPoint y: 399, endPoint x: 83, endPoint y: 401, distance: 39.0
click at [84, 401] on textarea at bounding box center [126, 404] width 243 height 48
click at [78, 401] on textarea at bounding box center [126, 404] width 243 height 48
drag, startPoint x: 53, startPoint y: 401, endPoint x: 133, endPoint y: 403, distance: 79.7
click at [133, 403] on textarea at bounding box center [126, 404] width 243 height 48
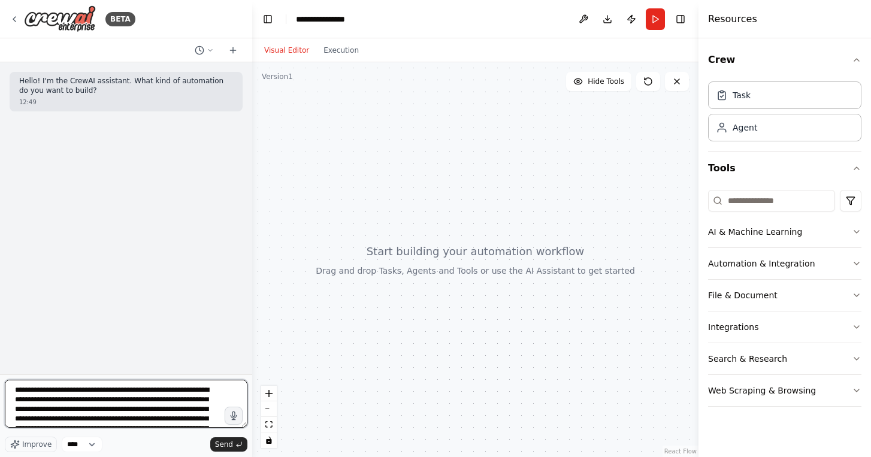
click at [129, 402] on textarea at bounding box center [126, 404] width 243 height 48
drag, startPoint x: 129, startPoint y: 400, endPoint x: 52, endPoint y: 400, distance: 77.9
click at [52, 400] on textarea at bounding box center [126, 404] width 243 height 48
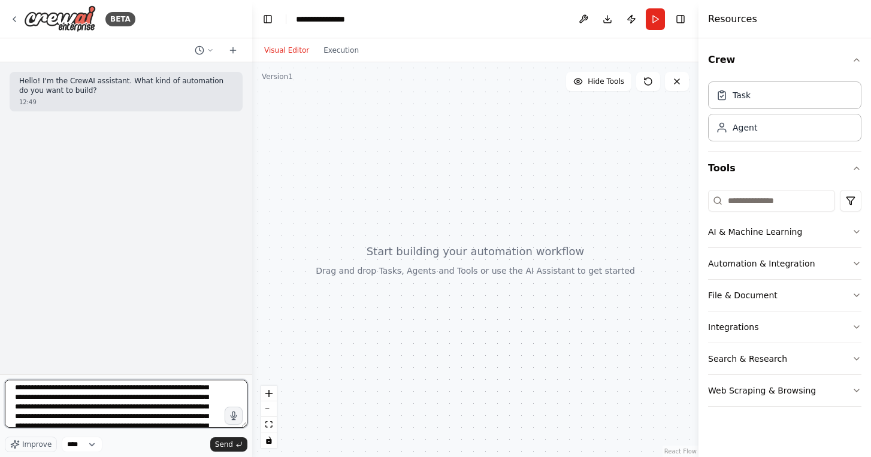
scroll to position [16, 0]
drag, startPoint x: 80, startPoint y: 404, endPoint x: 163, endPoint y: 403, distance: 83.3
click at [163, 403] on textarea at bounding box center [126, 404] width 243 height 48
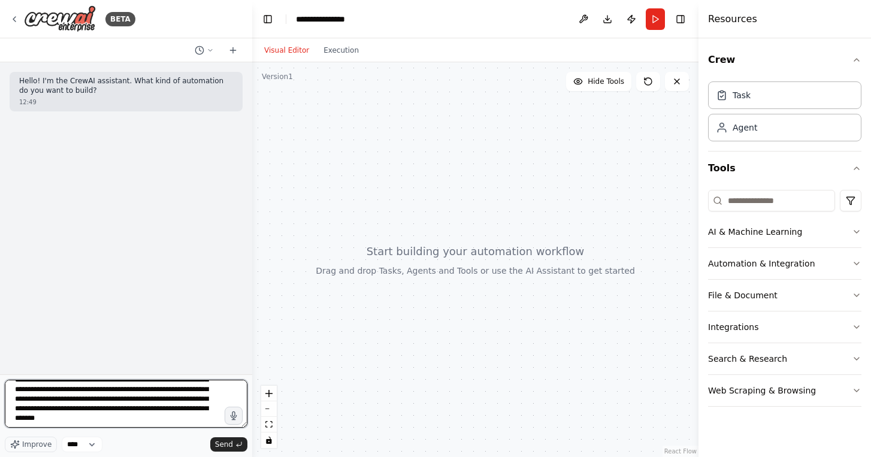
scroll to position [38, 0]
drag, startPoint x: 68, startPoint y: 403, endPoint x: 173, endPoint y: 410, distance: 105.7
click at [173, 410] on textarea at bounding box center [126, 404] width 243 height 48
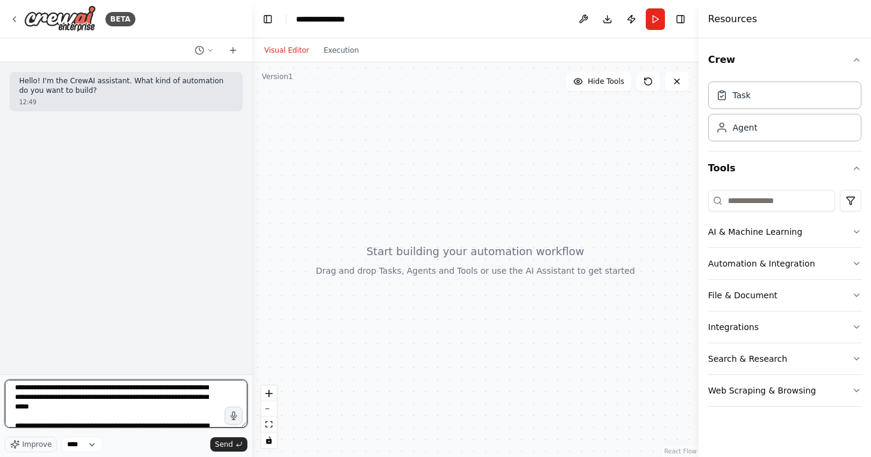
drag, startPoint x: 150, startPoint y: 410, endPoint x: 112, endPoint y: 410, distance: 38.3
click at [112, 410] on textarea at bounding box center [126, 404] width 243 height 48
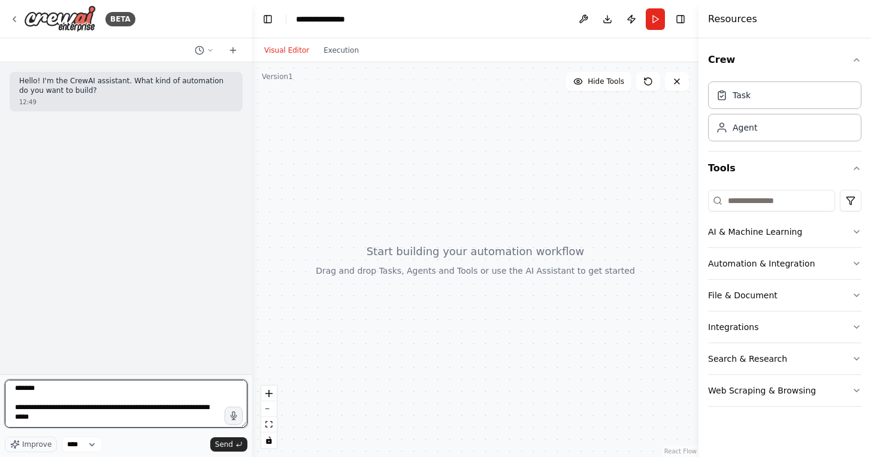
scroll to position [92, 0]
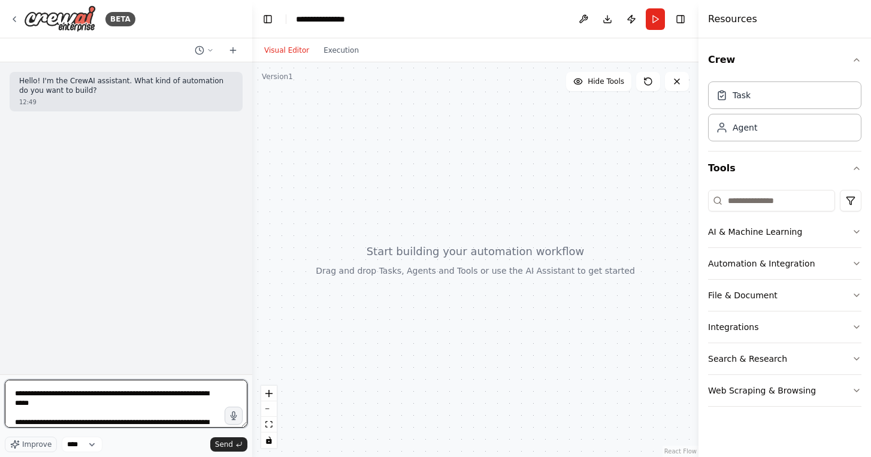
drag, startPoint x: 131, startPoint y: 404, endPoint x: 168, endPoint y: 404, distance: 36.6
click at [168, 404] on textarea at bounding box center [126, 404] width 243 height 48
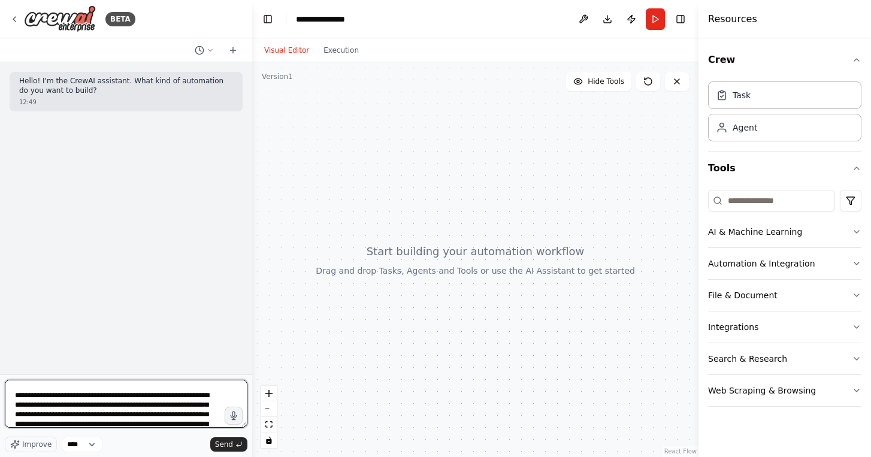
scroll to position [120, 0]
drag, startPoint x: 14, startPoint y: 413, endPoint x: 93, endPoint y: 412, distance: 79.7
click at [93, 412] on textarea at bounding box center [126, 404] width 243 height 48
drag, startPoint x: 65, startPoint y: 412, endPoint x: 92, endPoint y: 412, distance: 27.6
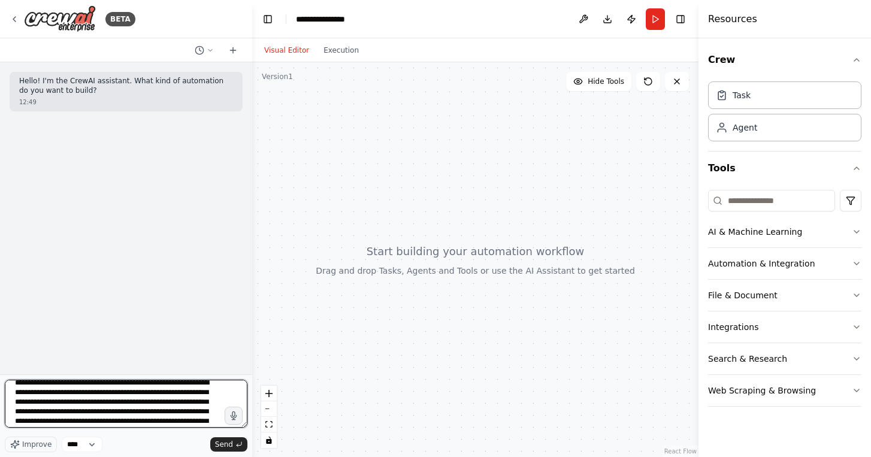
click at [92, 412] on textarea at bounding box center [126, 404] width 243 height 48
click at [198, 409] on textarea at bounding box center [126, 404] width 243 height 48
click at [38, 419] on textarea at bounding box center [126, 404] width 243 height 48
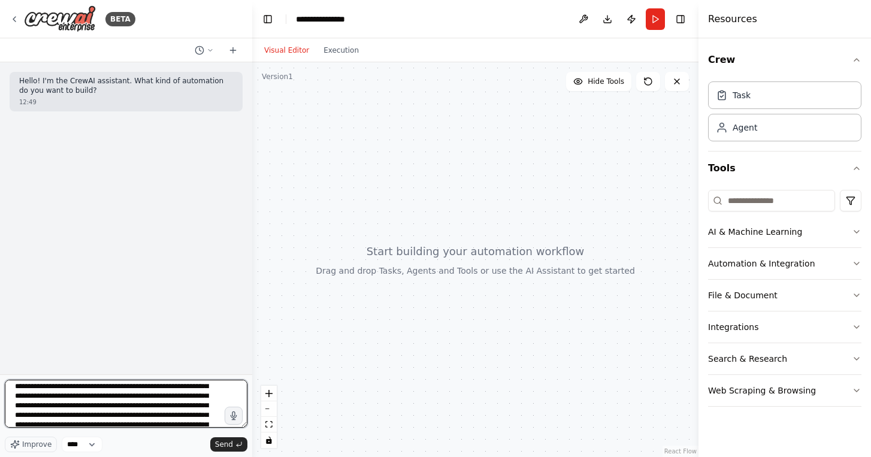
click at [171, 407] on textarea at bounding box center [126, 404] width 243 height 48
drag, startPoint x: 141, startPoint y: 404, endPoint x: 177, endPoint y: 404, distance: 35.4
click at [177, 404] on textarea at bounding box center [126, 404] width 243 height 48
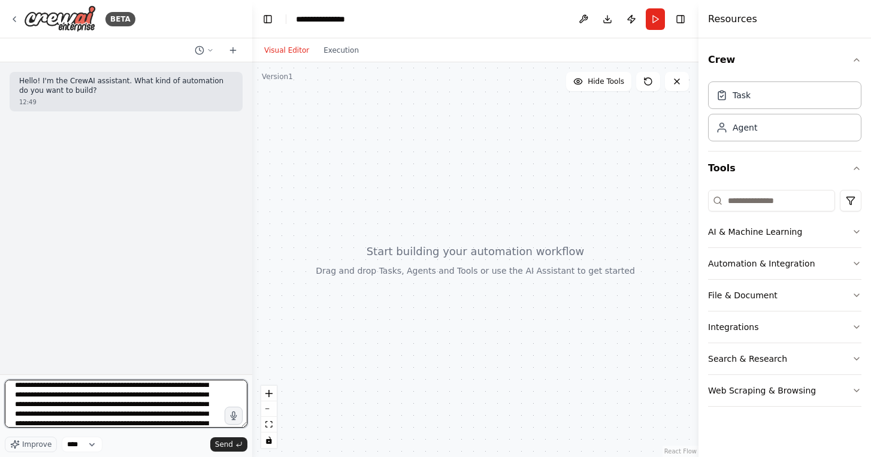
click at [156, 405] on textarea at bounding box center [126, 404] width 243 height 48
drag, startPoint x: 207, startPoint y: 389, endPoint x: 73, endPoint y: 399, distance: 134.6
click at [73, 399] on textarea at bounding box center [126, 404] width 243 height 48
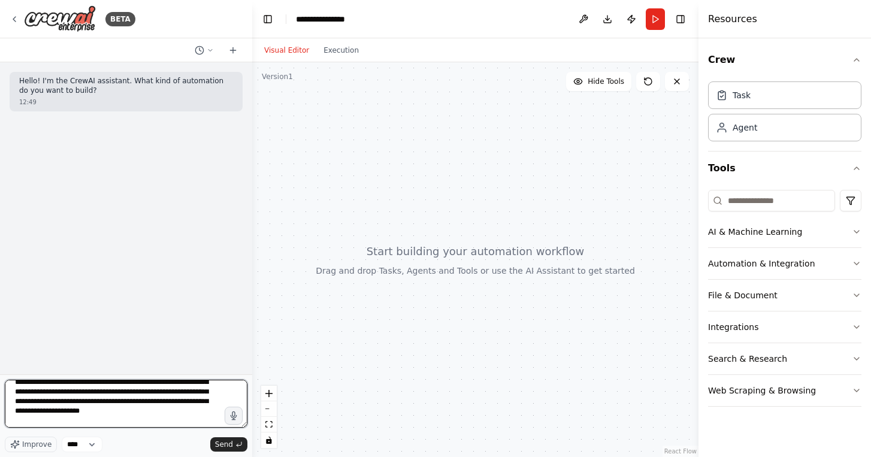
drag, startPoint x: 183, startPoint y: 392, endPoint x: 27, endPoint y: 400, distance: 156.0
click at [27, 400] on textarea at bounding box center [126, 404] width 243 height 48
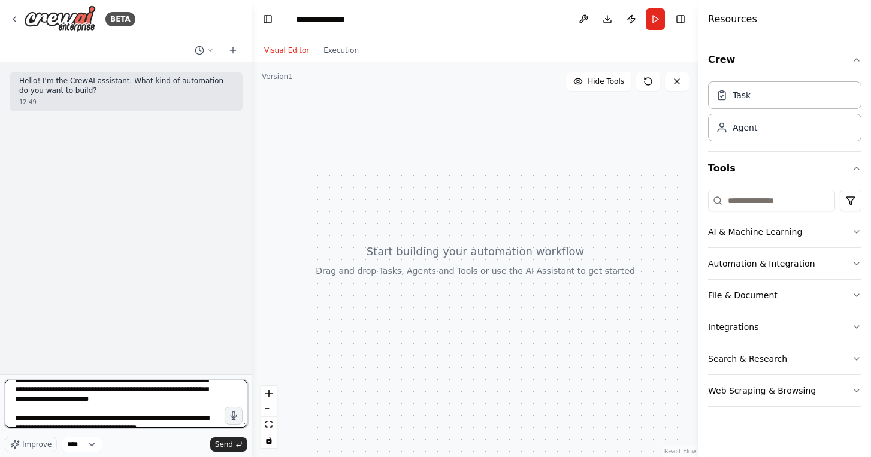
drag, startPoint x: 64, startPoint y: 400, endPoint x: 32, endPoint y: 400, distance: 31.8
click at [32, 400] on textarea at bounding box center [126, 404] width 243 height 48
click at [113, 398] on textarea at bounding box center [126, 404] width 243 height 48
drag, startPoint x: 44, startPoint y: 411, endPoint x: 13, endPoint y: 411, distance: 30.6
click at [13, 411] on textarea at bounding box center [126, 404] width 243 height 48
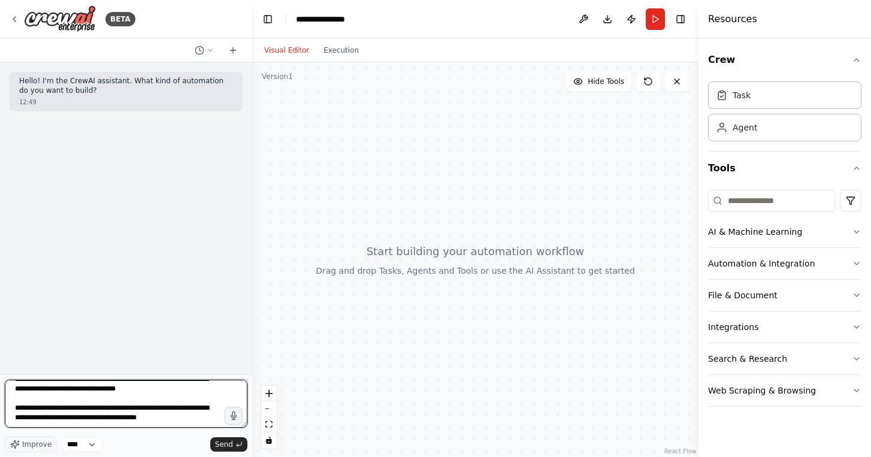
scroll to position [270, 0]
type textarea "**********"
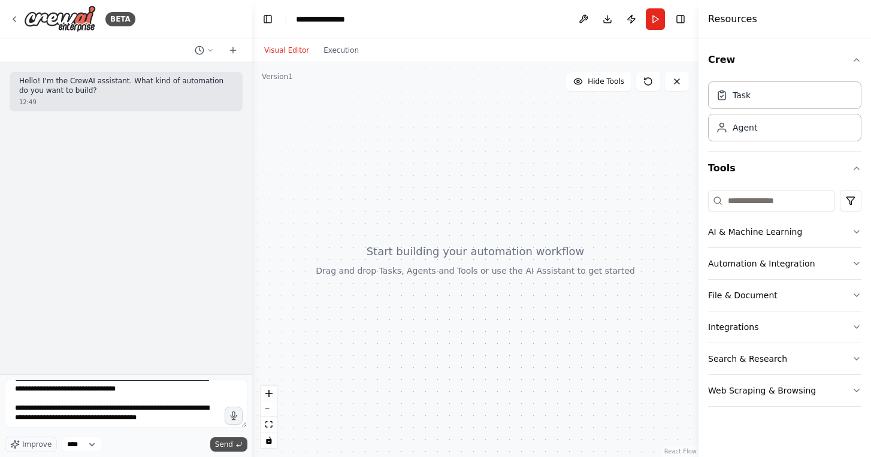
click at [228, 447] on span "Send" at bounding box center [224, 445] width 18 height 10
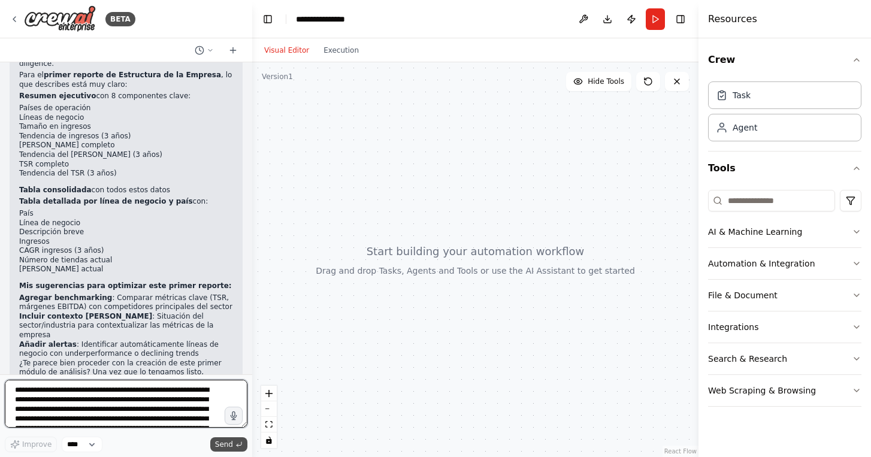
scroll to position [428, 0]
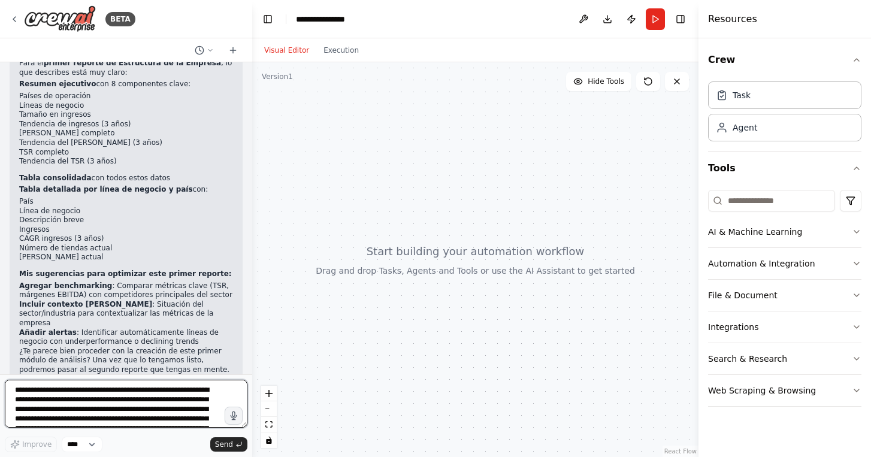
click at [107, 399] on textarea at bounding box center [126, 404] width 243 height 48
click at [92, 390] on textarea at bounding box center [126, 404] width 243 height 48
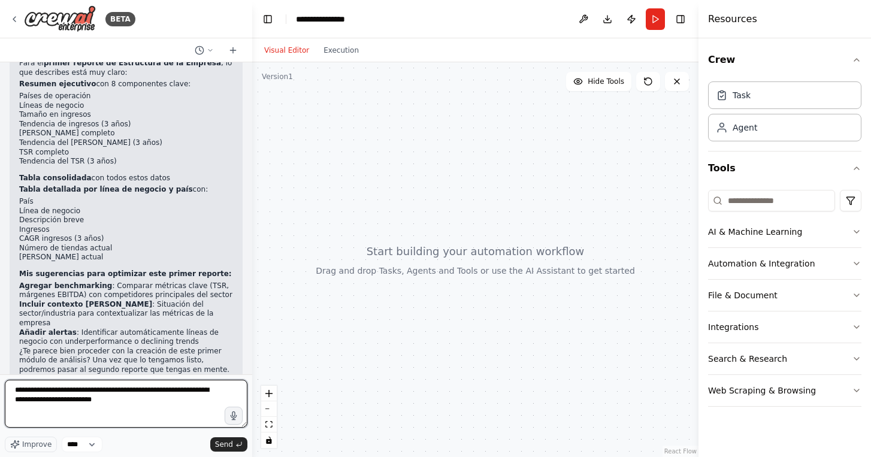
paste textarea "**********"
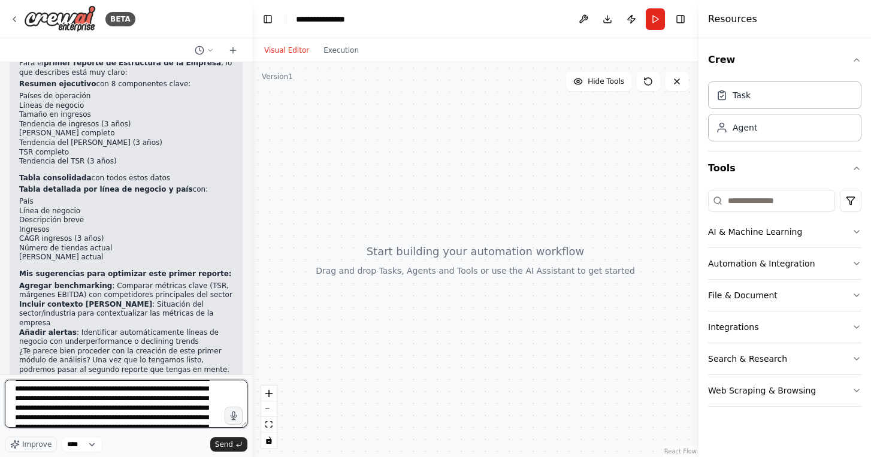
scroll to position [68, 0]
drag, startPoint x: 45, startPoint y: 400, endPoint x: 114, endPoint y: 401, distance: 68.9
click at [114, 401] on textarea at bounding box center [126, 404] width 243 height 48
drag, startPoint x: 186, startPoint y: 409, endPoint x: 38, endPoint y: 409, distance: 148.6
click at [38, 409] on textarea at bounding box center [126, 404] width 243 height 48
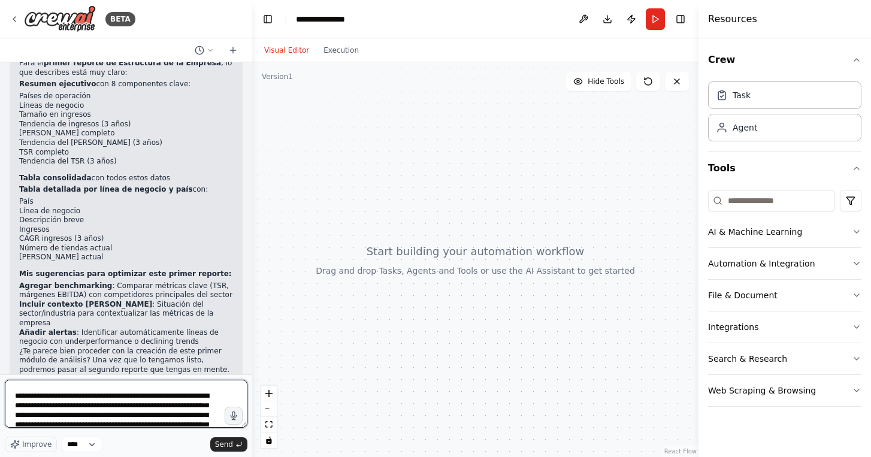
scroll to position [470, 0]
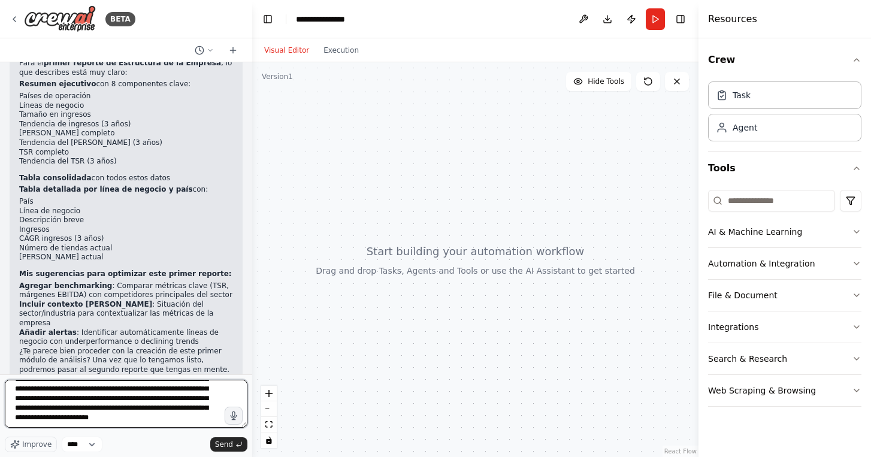
drag, startPoint x: 123, startPoint y: 400, endPoint x: 155, endPoint y: 445, distance: 55.0
click at [155, 445] on div "Improve **** Send" at bounding box center [126, 416] width 243 height 73
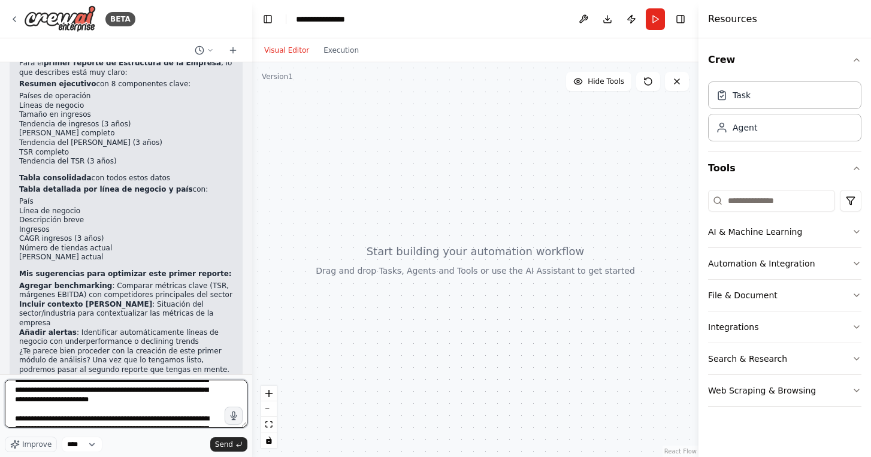
click at [158, 405] on textarea at bounding box center [126, 404] width 243 height 48
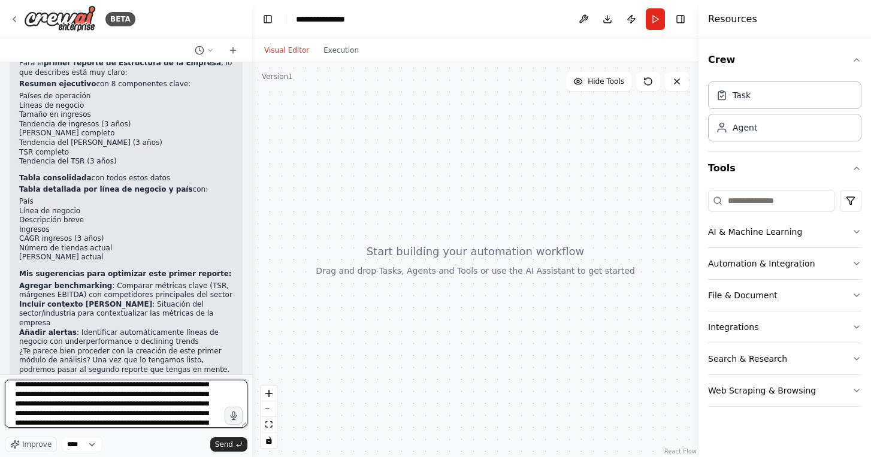
scroll to position [94, 0]
click at [154, 394] on textarea at bounding box center [126, 404] width 243 height 48
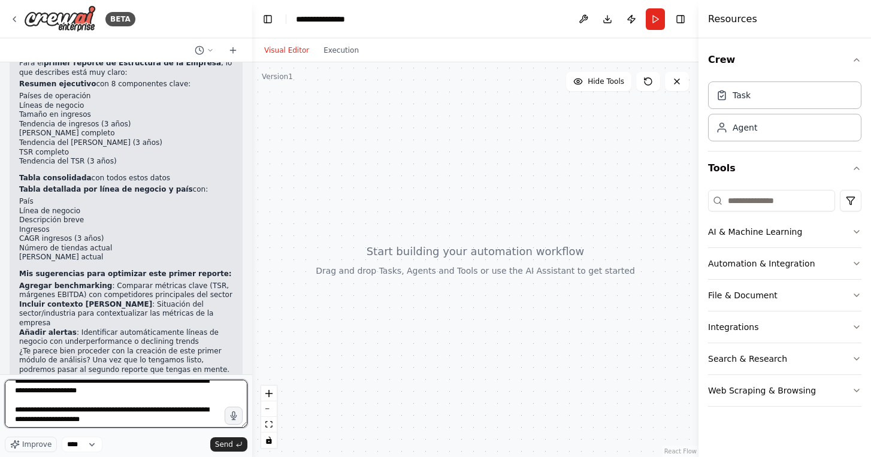
scroll to position [183, 0]
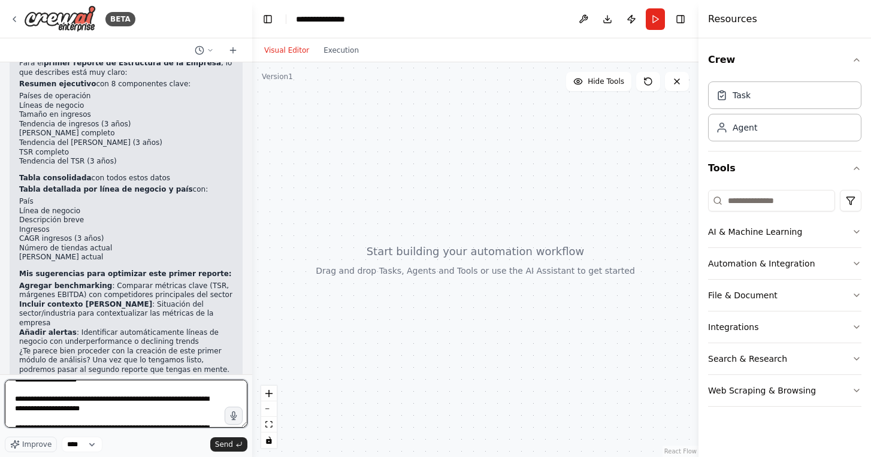
drag, startPoint x: 119, startPoint y: 400, endPoint x: 15, endPoint y: 401, distance: 103.7
click at [15, 401] on textarea at bounding box center [126, 404] width 243 height 48
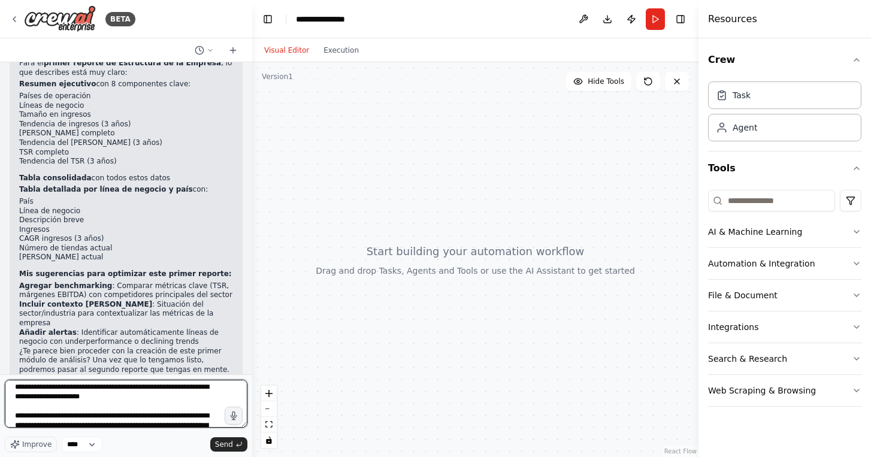
scroll to position [201, 0]
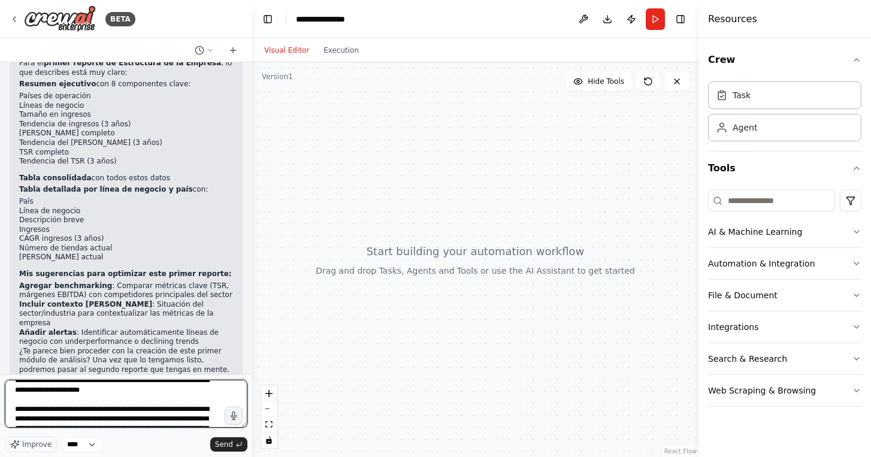
drag, startPoint x: 122, startPoint y: 413, endPoint x: 13, endPoint y: 406, distance: 109.3
click at [13, 406] on textarea at bounding box center [126, 404] width 243 height 48
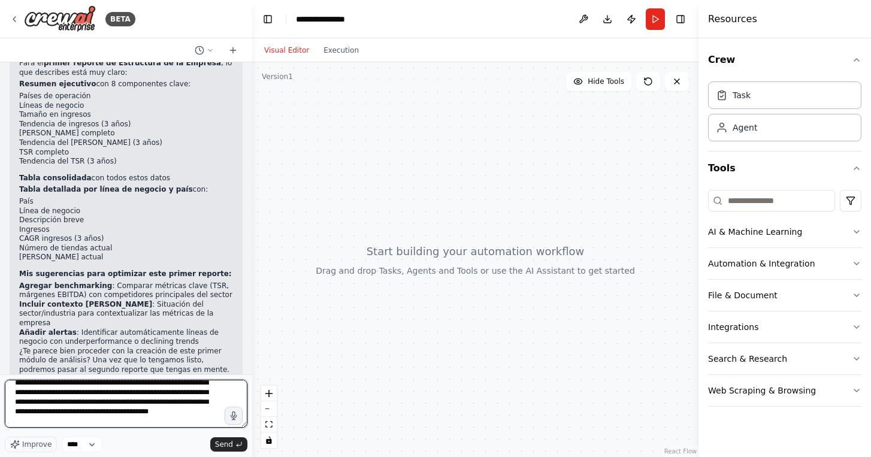
scroll to position [243, 0]
drag, startPoint x: 17, startPoint y: 386, endPoint x: 55, endPoint y: 412, distance: 46.5
click at [55, 412] on textarea at bounding box center [126, 404] width 243 height 48
click at [104, 418] on textarea at bounding box center [126, 404] width 243 height 48
drag, startPoint x: 124, startPoint y: 406, endPoint x: 78, endPoint y: 406, distance: 46.1
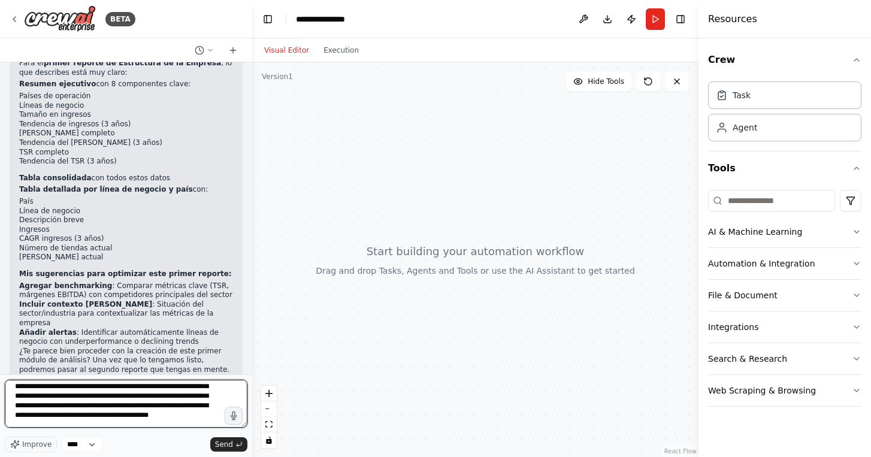
click at [78, 406] on textarea at bounding box center [126, 404] width 243 height 48
drag, startPoint x: 198, startPoint y: 401, endPoint x: 188, endPoint y: 401, distance: 10.2
click at [188, 401] on textarea at bounding box center [126, 404] width 243 height 48
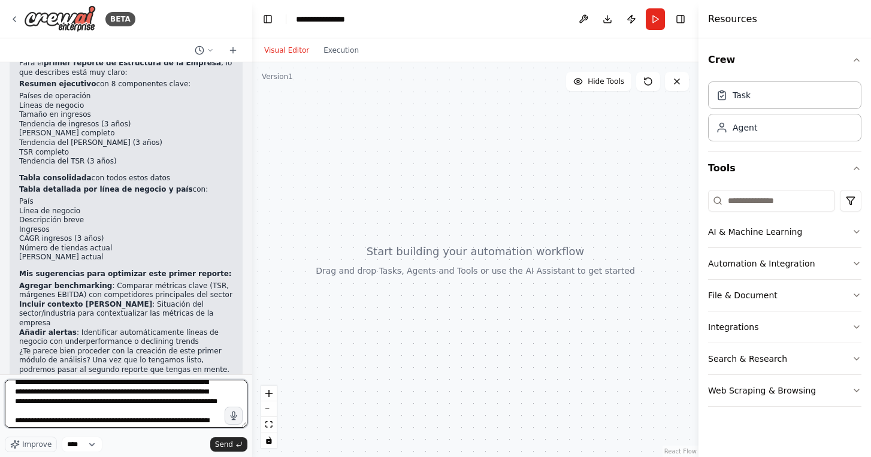
scroll to position [267, 0]
click at [116, 410] on textarea at bounding box center [126, 404] width 243 height 48
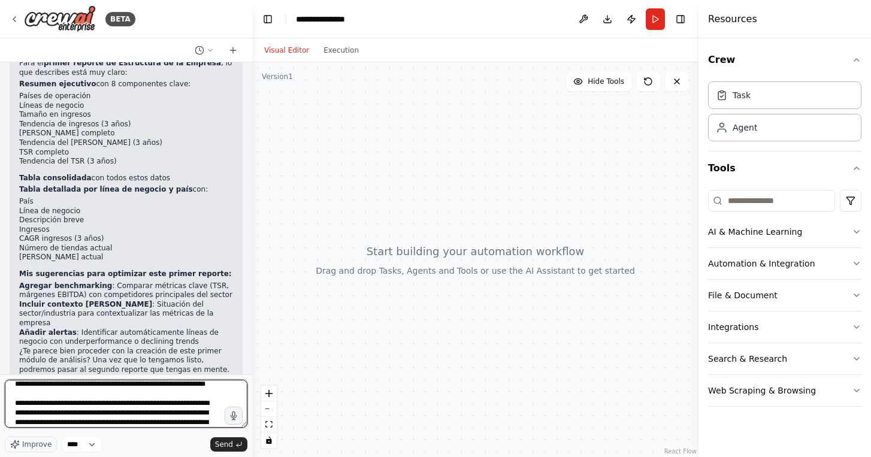
drag, startPoint x: 126, startPoint y: 413, endPoint x: 16, endPoint y: 418, distance: 109.8
click at [16, 418] on textarea at bounding box center [126, 404] width 243 height 48
click at [86, 413] on textarea at bounding box center [126, 404] width 243 height 48
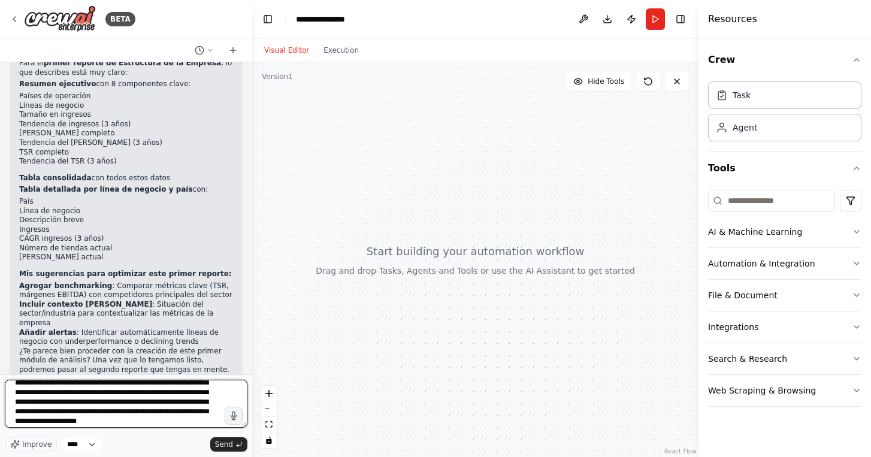
scroll to position [321, 0]
click at [105, 406] on textarea at bounding box center [126, 404] width 243 height 48
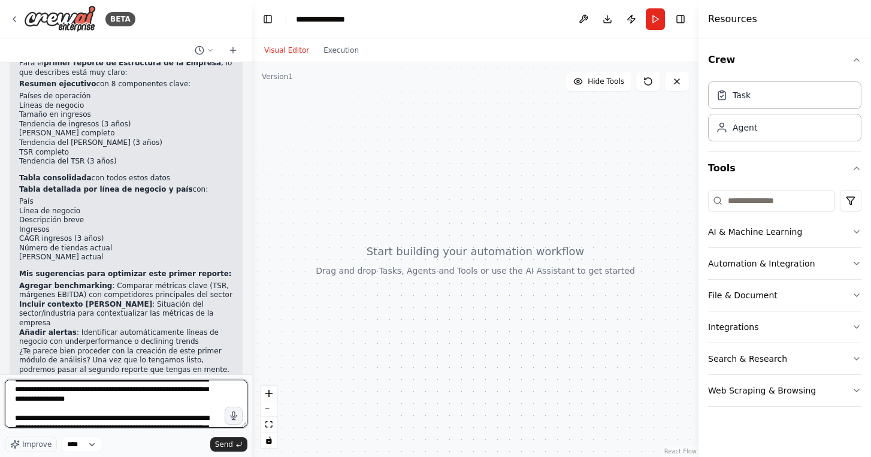
scroll to position [337, 0]
click at [179, 407] on textarea at bounding box center [126, 404] width 243 height 48
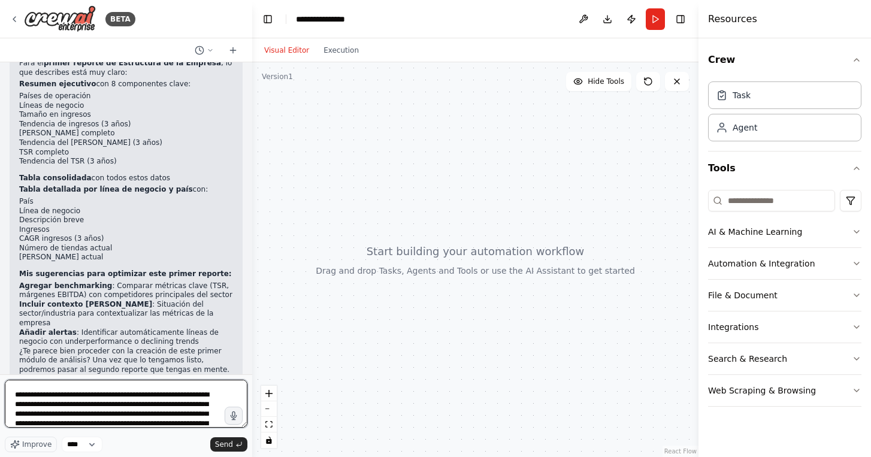
scroll to position [354, 0]
drag, startPoint x: 178, startPoint y: 394, endPoint x: 67, endPoint y: 409, distance: 112.5
click at [67, 409] on textarea at bounding box center [126, 404] width 243 height 48
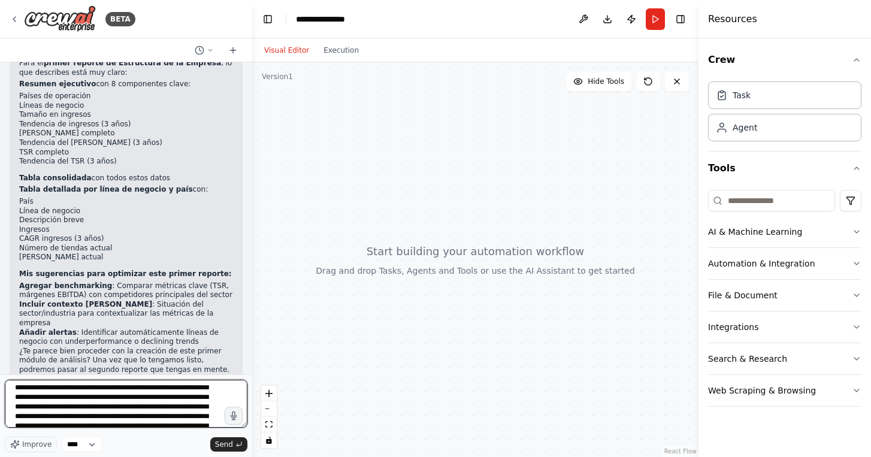
scroll to position [389, 0]
drag, startPoint x: 146, startPoint y: 394, endPoint x: 124, endPoint y: 394, distance: 21.6
click at [124, 394] on textarea at bounding box center [126, 404] width 243 height 48
drag, startPoint x: 113, startPoint y: 395, endPoint x: 195, endPoint y: 395, distance: 81.5
click at [195, 395] on textarea at bounding box center [126, 404] width 243 height 48
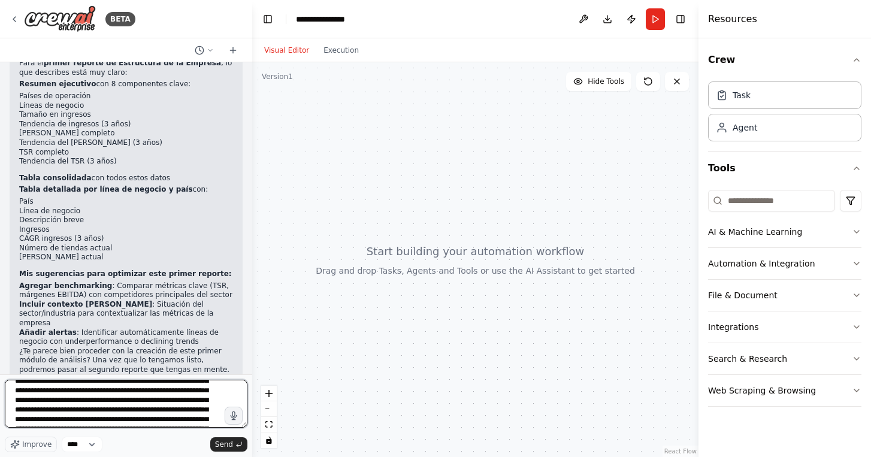
scroll to position [537, 0]
drag, startPoint x: 112, startPoint y: 390, endPoint x: 50, endPoint y: 401, distance: 63.2
click at [50, 401] on textarea at bounding box center [126, 404] width 243 height 48
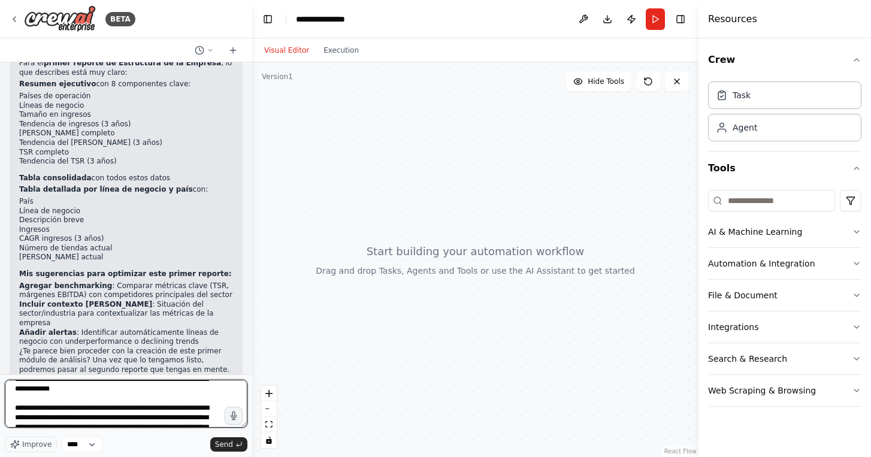
scroll to position [676, 0]
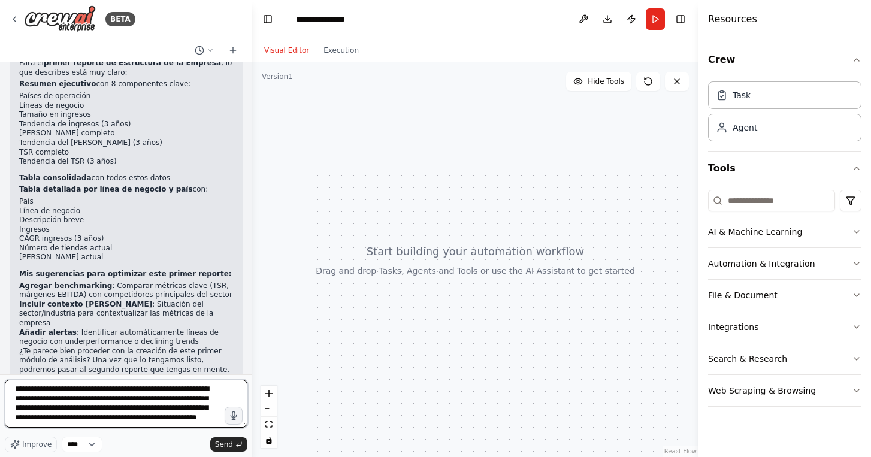
drag, startPoint x: 185, startPoint y: 384, endPoint x: 81, endPoint y: 409, distance: 106.5
click at [81, 409] on textarea at bounding box center [126, 404] width 243 height 48
drag, startPoint x: 149, startPoint y: 396, endPoint x: 55, endPoint y: 408, distance: 95.4
click at [55, 407] on textarea at bounding box center [126, 404] width 243 height 48
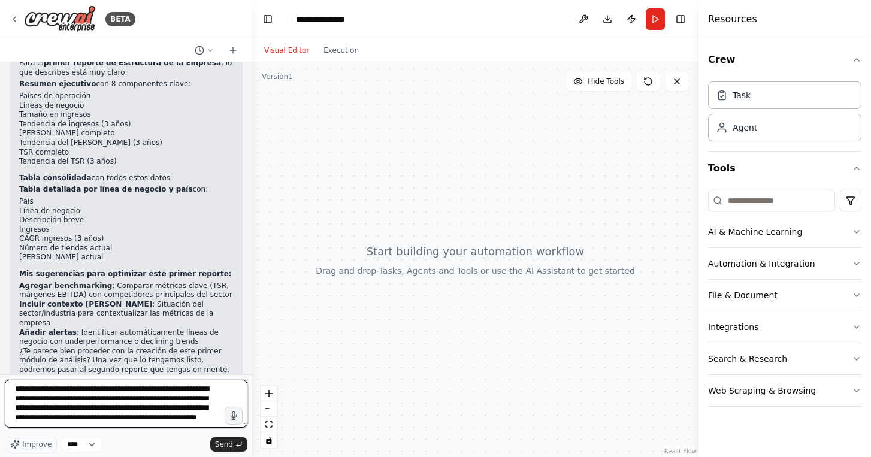
click at [143, 389] on textarea at bounding box center [126, 404] width 243 height 48
type textarea "**********"
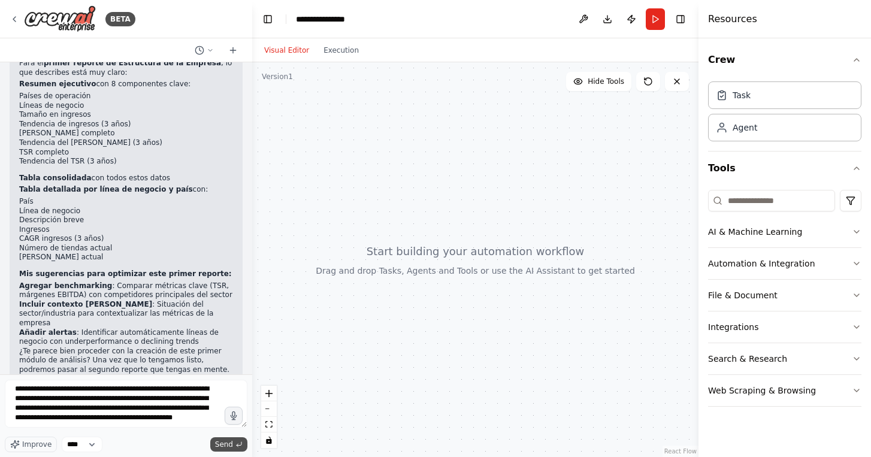
click at [221, 445] on span "Send" at bounding box center [224, 445] width 18 height 10
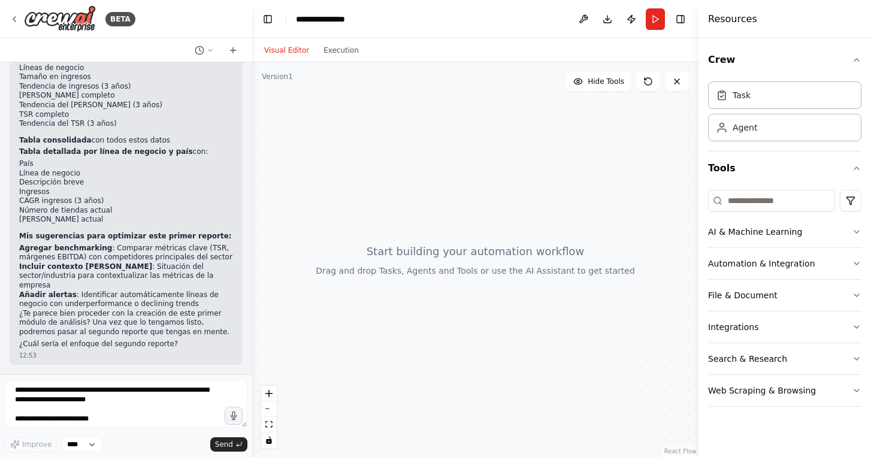
scroll to position [428, 0]
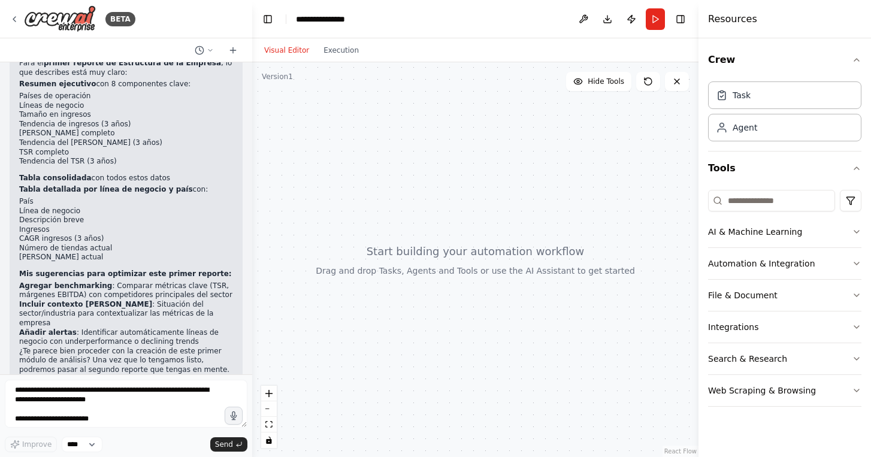
click at [434, 158] on div at bounding box center [475, 259] width 446 height 395
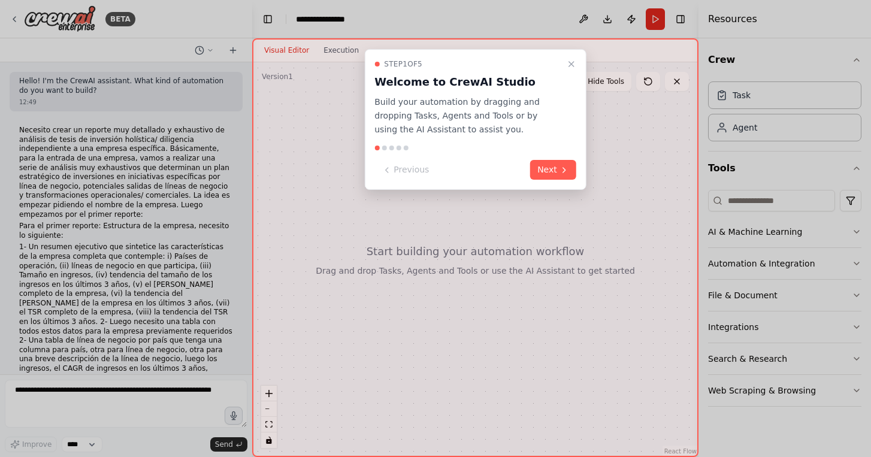
scroll to position [428, 0]
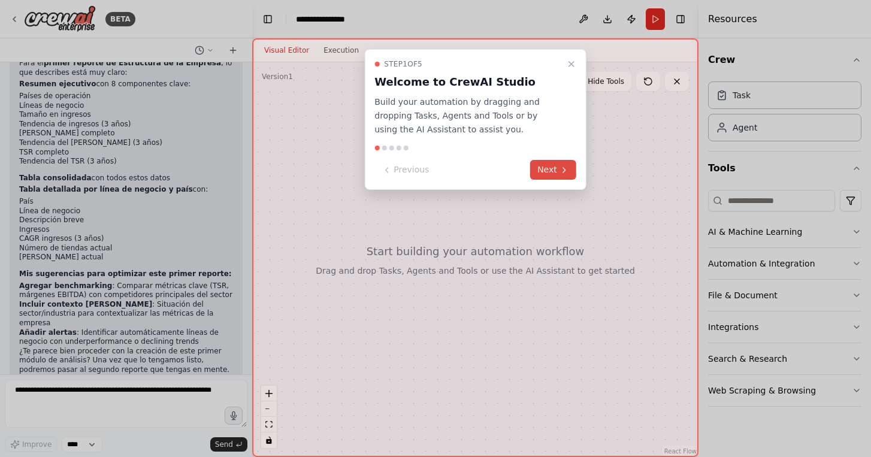
click at [552, 172] on button "Next" at bounding box center [553, 170] width 46 height 20
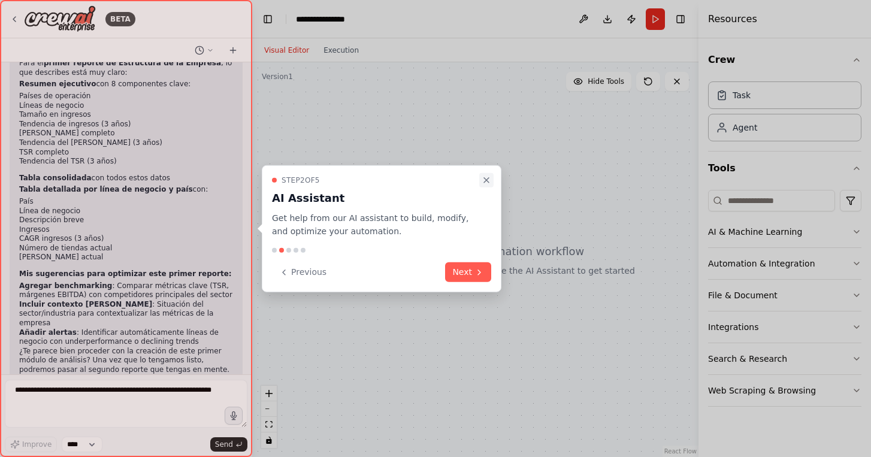
scroll to position [0, 0]
click at [488, 182] on icon "Close walkthrough" at bounding box center [487, 180] width 10 height 10
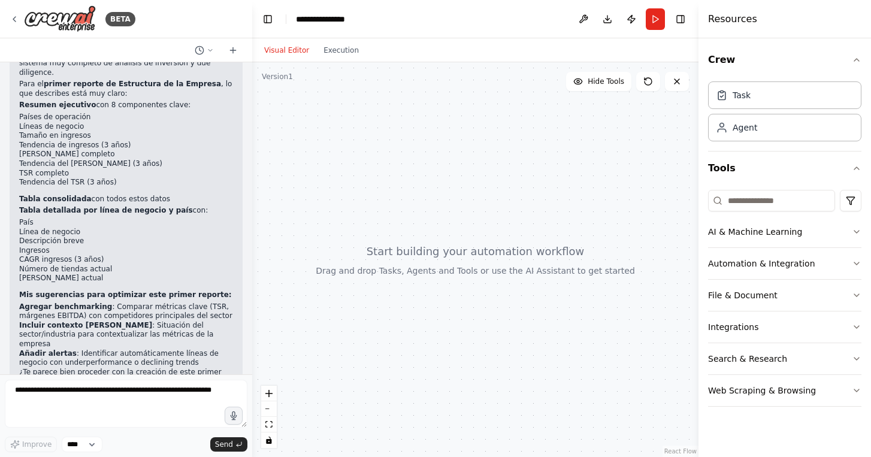
scroll to position [428, 0]
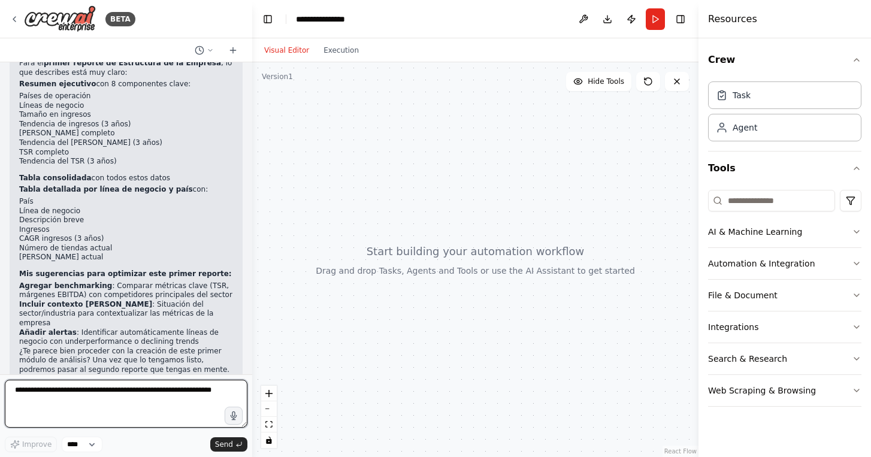
click at [141, 392] on textarea at bounding box center [126, 404] width 243 height 48
paste textarea "**********"
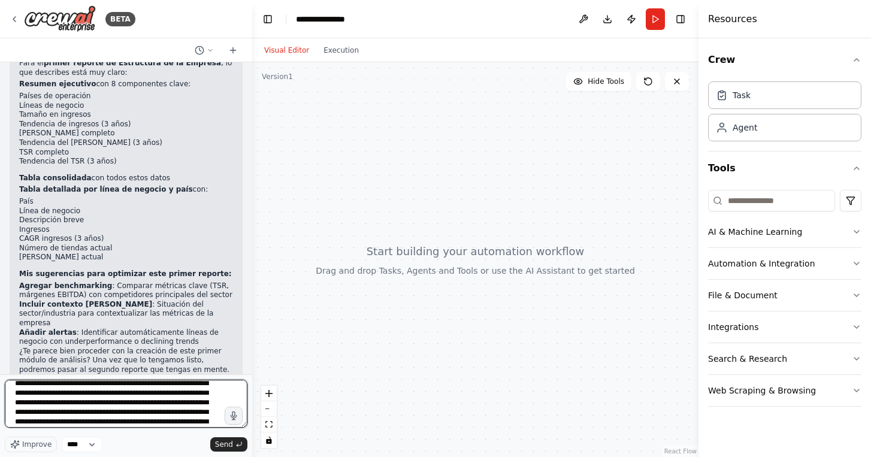
scroll to position [37, 0]
click at [114, 402] on textarea at bounding box center [126, 404] width 243 height 48
drag, startPoint x: 200, startPoint y: 389, endPoint x: 144, endPoint y: 397, distance: 55.7
click at [144, 397] on textarea at bounding box center [126, 404] width 243 height 48
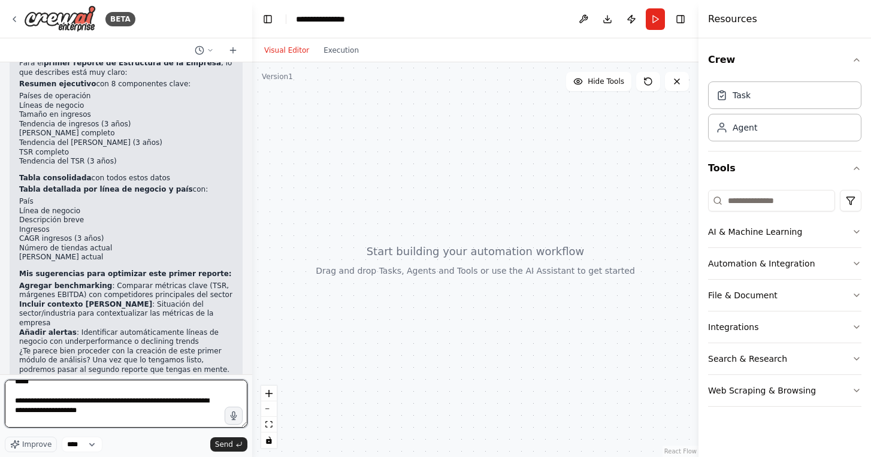
scroll to position [132, 0]
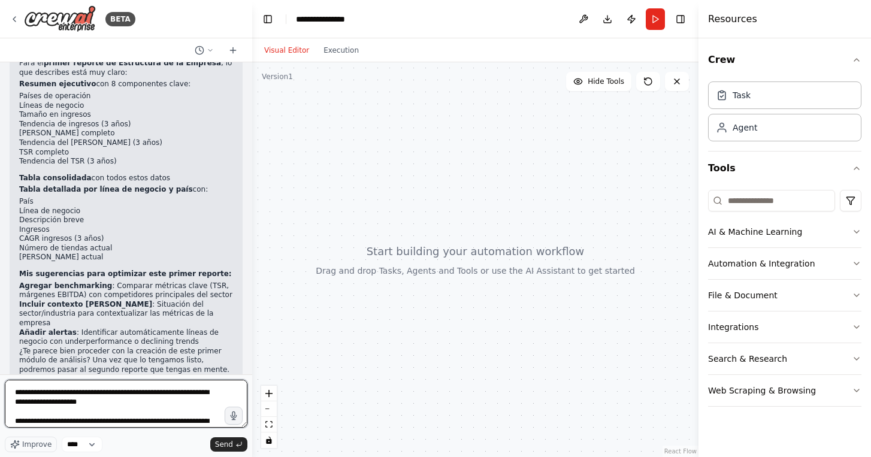
click at [65, 412] on textarea at bounding box center [126, 404] width 243 height 48
click at [132, 414] on textarea at bounding box center [126, 404] width 243 height 48
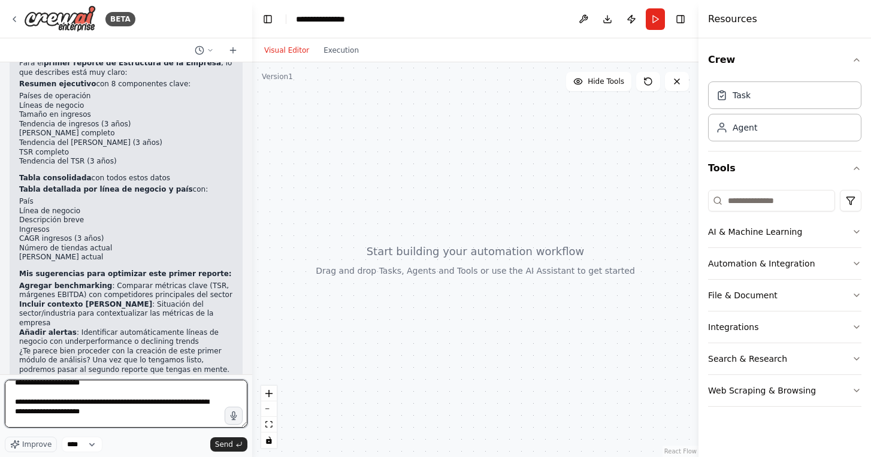
scroll to position [162, 0]
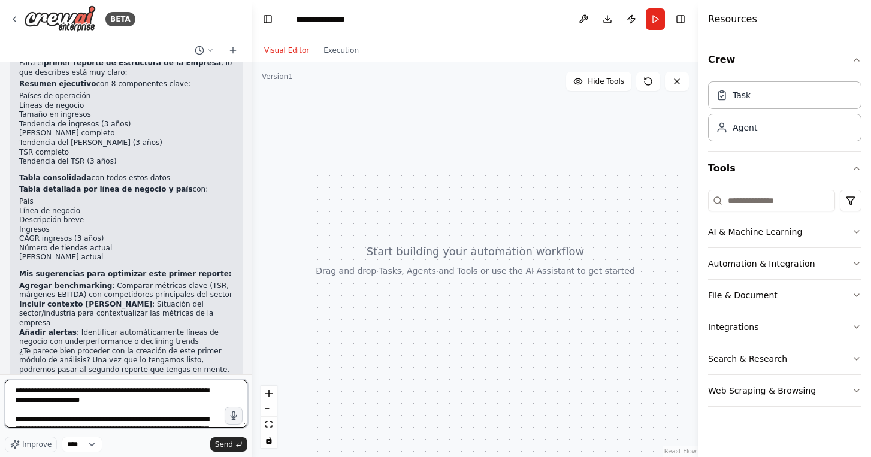
click at [120, 412] on textarea at bounding box center [126, 404] width 243 height 48
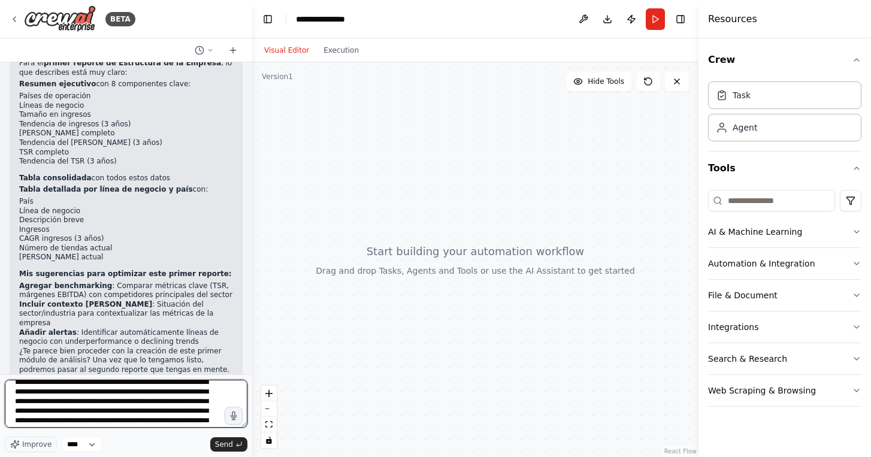
scroll to position [362, 0]
click at [146, 395] on textarea at bounding box center [126, 404] width 243 height 48
click at [197, 394] on textarea at bounding box center [126, 404] width 243 height 48
click at [147, 391] on textarea at bounding box center [126, 404] width 243 height 48
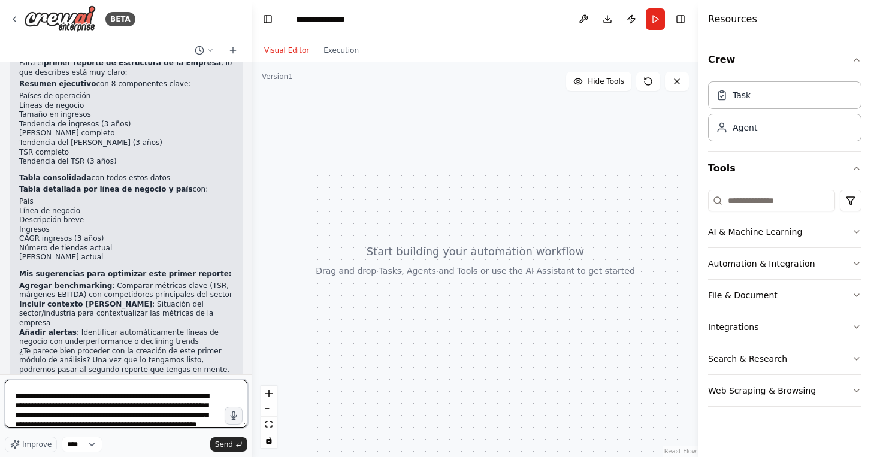
scroll to position [648, 0]
click at [52, 415] on textarea at bounding box center [126, 404] width 243 height 48
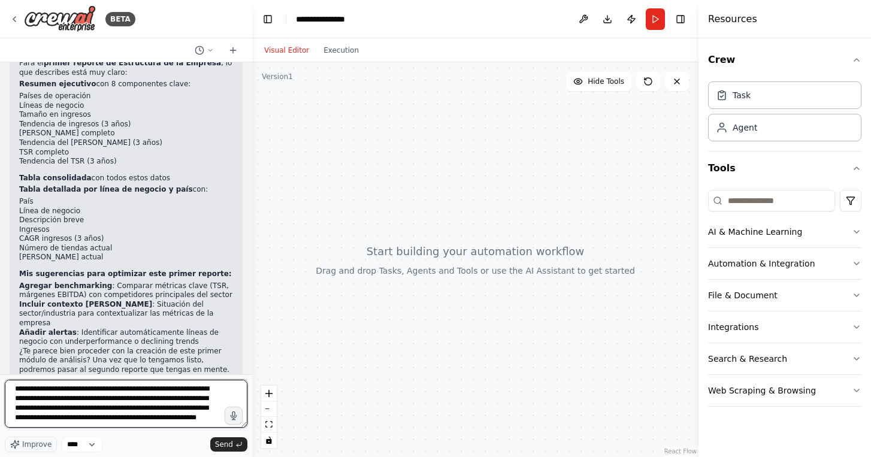
scroll to position [715, 0]
click at [47, 404] on textarea at bounding box center [126, 404] width 243 height 48
drag, startPoint x: 105, startPoint y: 408, endPoint x: 176, endPoint y: 407, distance: 70.7
click at [177, 407] on textarea at bounding box center [126, 404] width 243 height 48
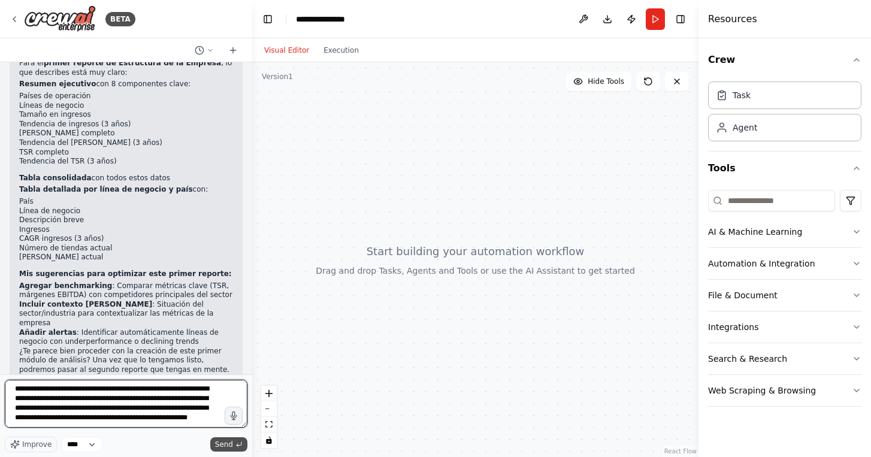
type textarea "**********"
click at [222, 441] on span "Send" at bounding box center [224, 445] width 18 height 10
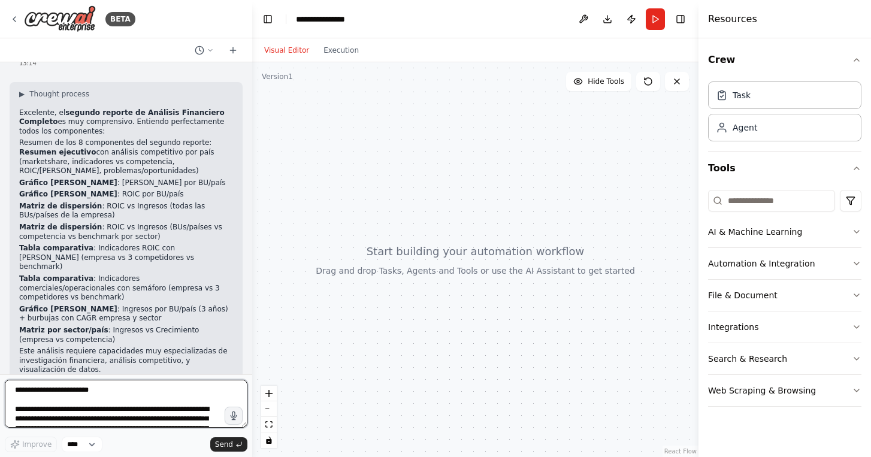
scroll to position [1514, 0]
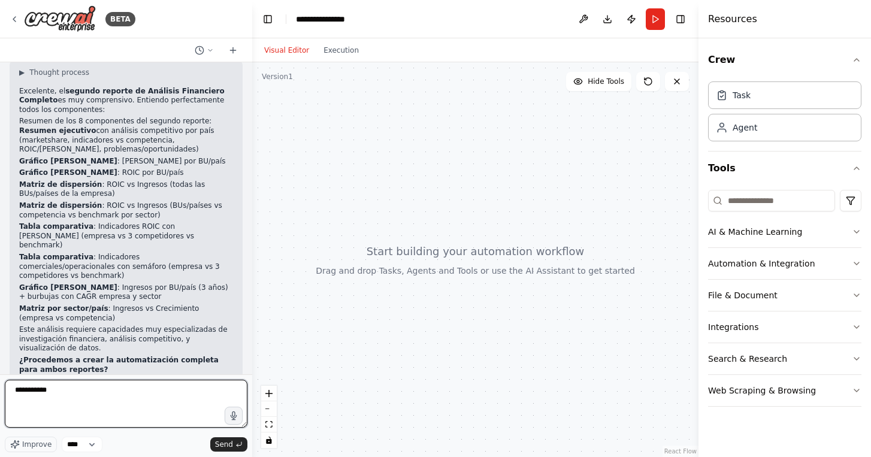
type textarea "**********"
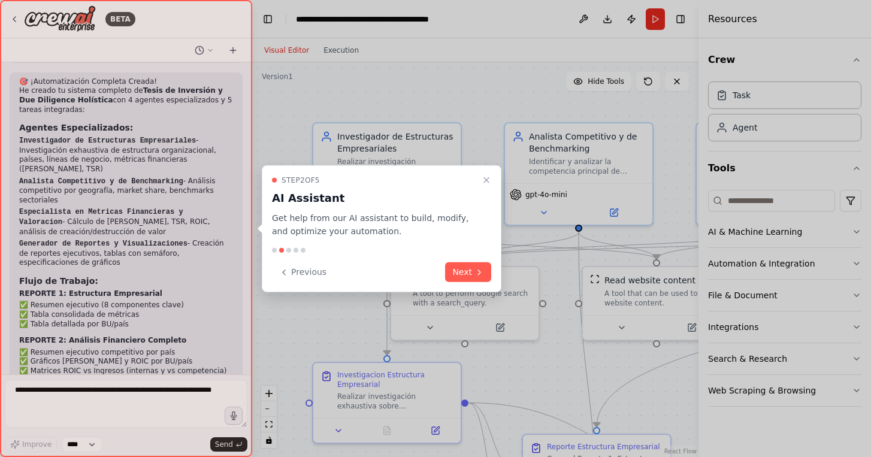
scroll to position [3077, 0]
